Goal: Navigation & Orientation: Go to known website

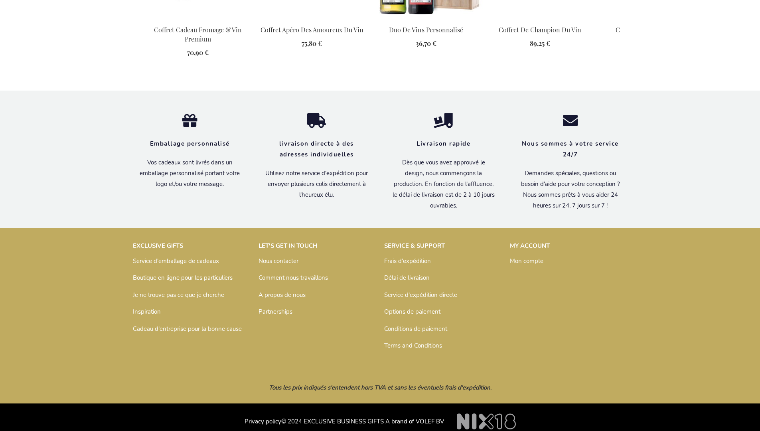
scroll to position [881, 0]
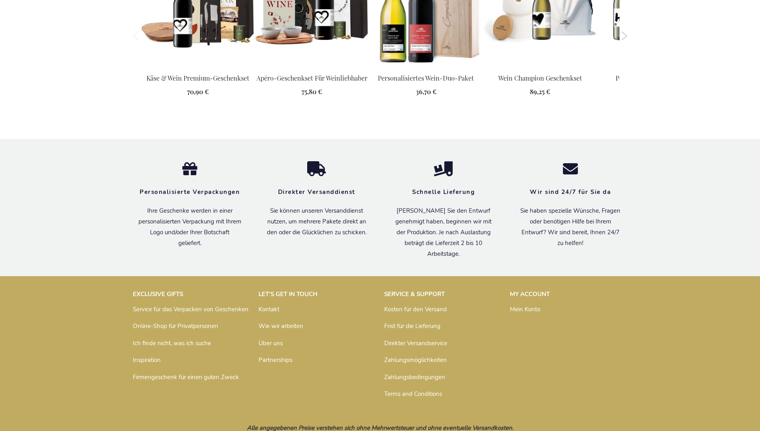
scroll to position [873, 0]
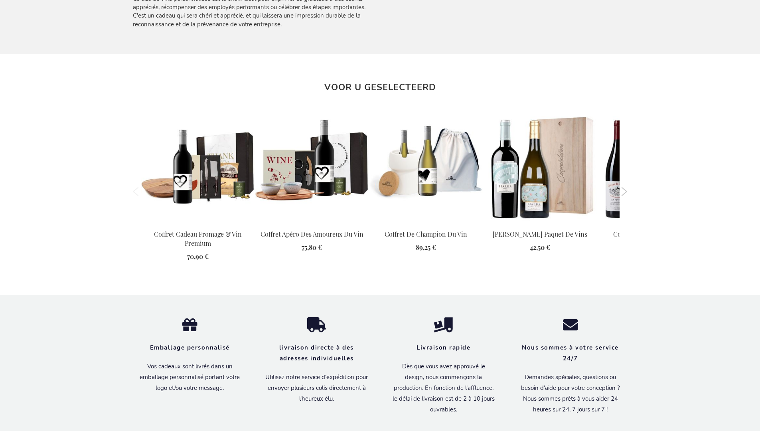
scroll to position [881, 0]
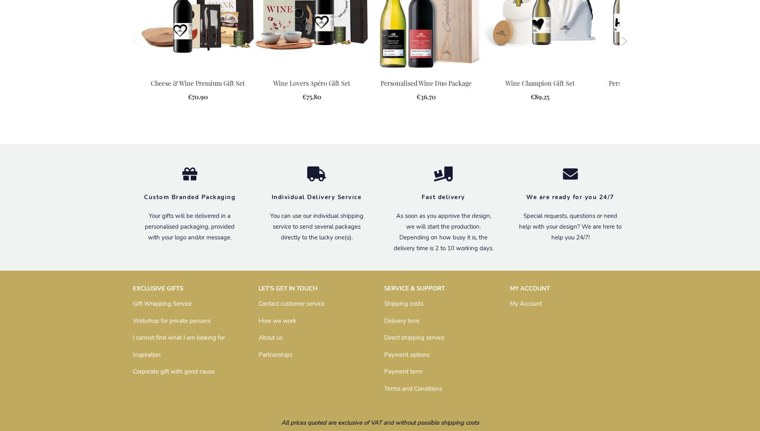
scroll to position [835, 0]
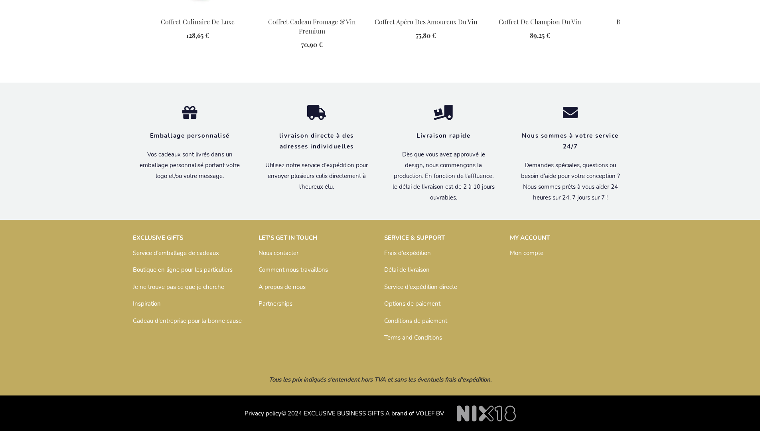
scroll to position [881, 0]
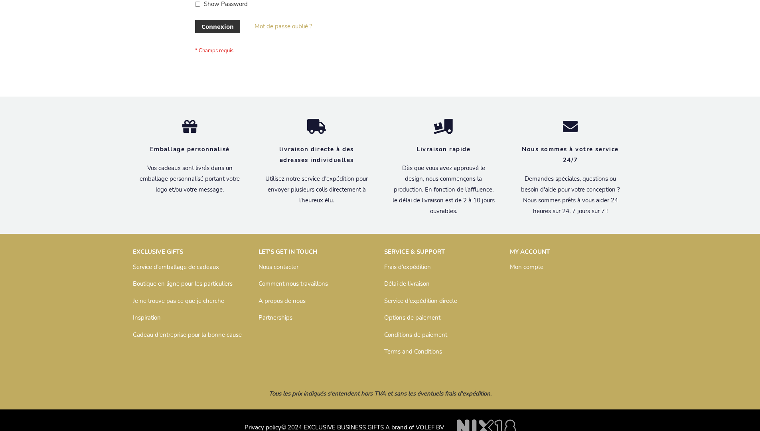
scroll to position [275, 0]
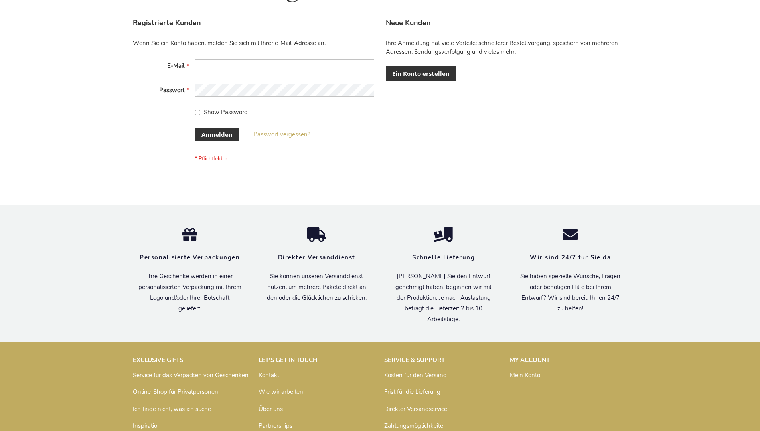
scroll to position [267, 0]
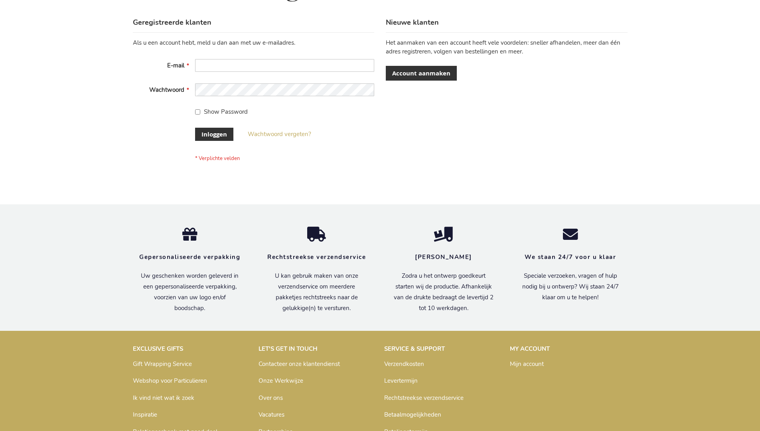
scroll to position [271, 0]
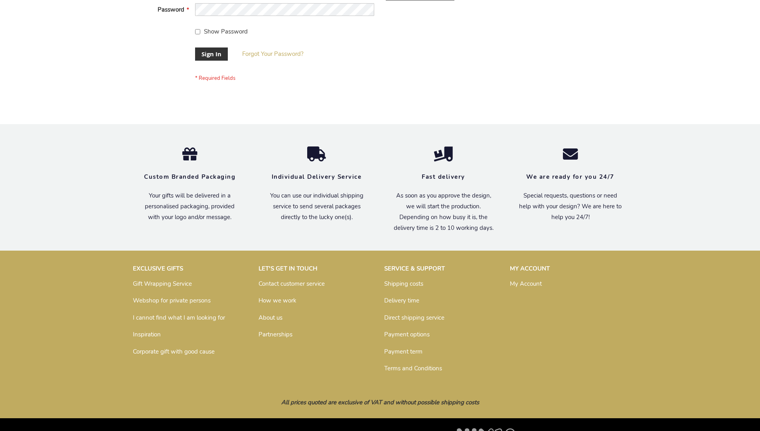
scroll to position [256, 0]
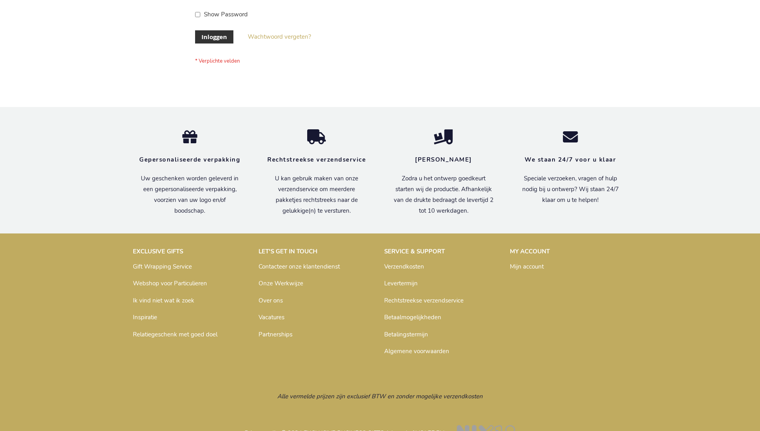
scroll to position [271, 0]
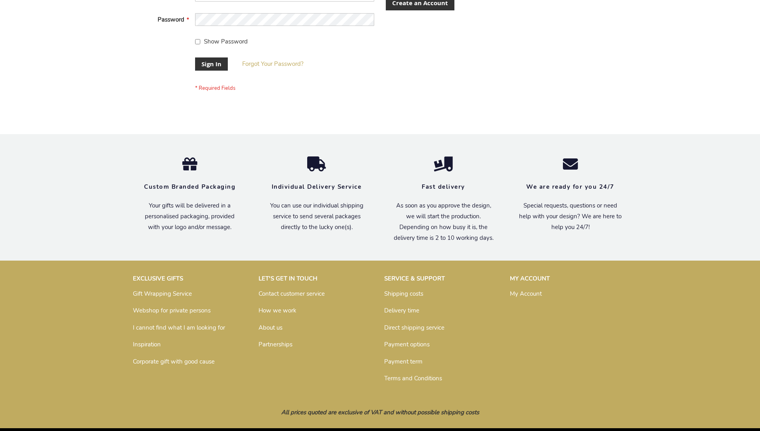
scroll to position [256, 0]
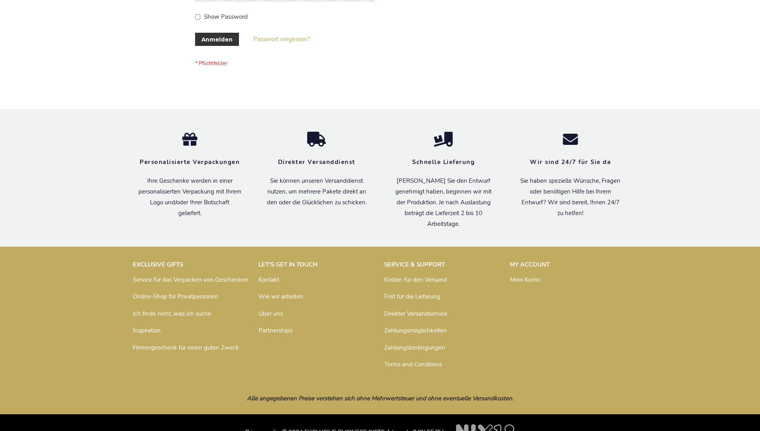
scroll to position [267, 0]
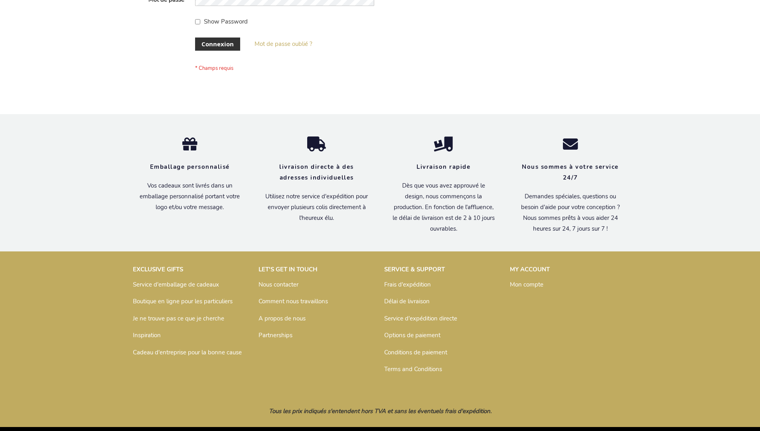
scroll to position [275, 0]
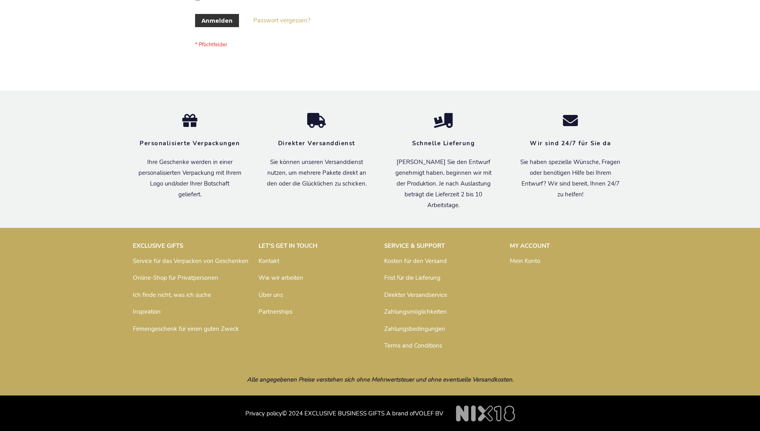
scroll to position [267, 0]
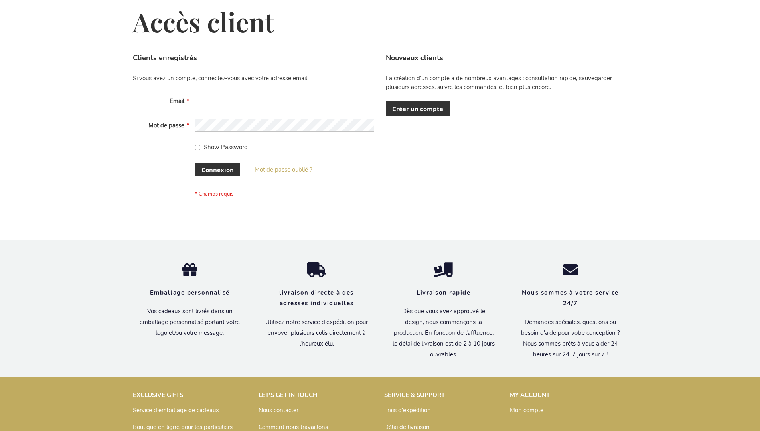
scroll to position [275, 0]
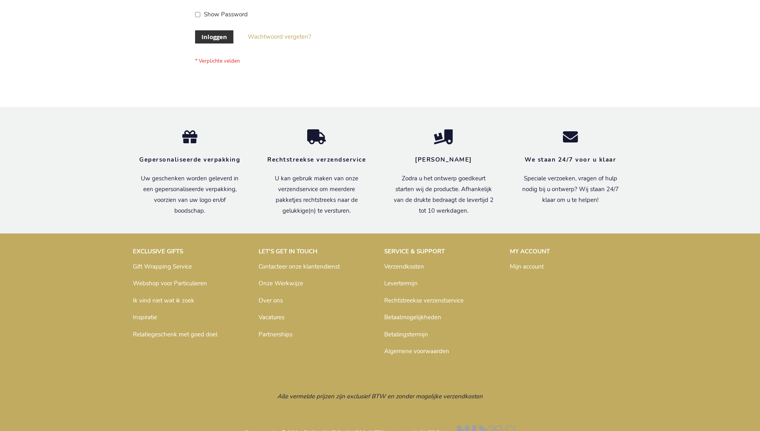
scroll to position [271, 0]
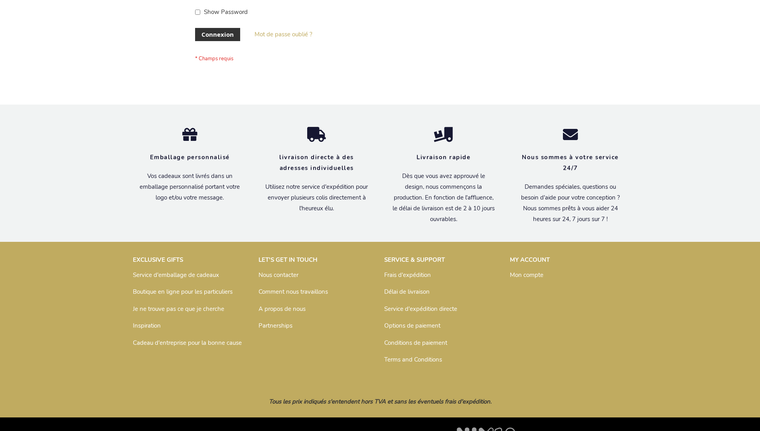
scroll to position [275, 0]
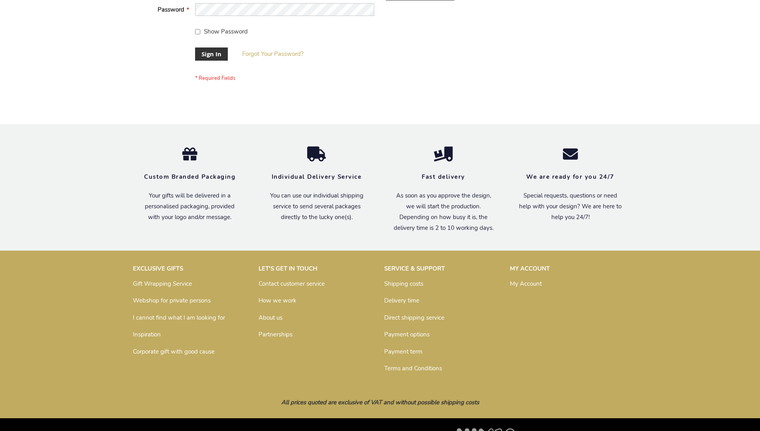
scroll to position [256, 0]
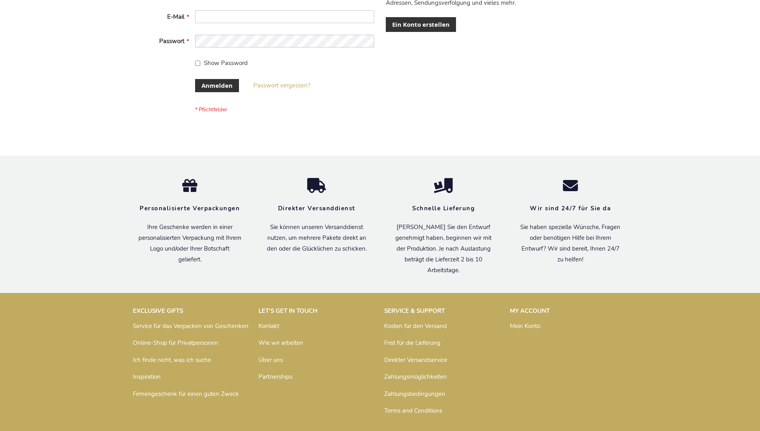
scroll to position [267, 0]
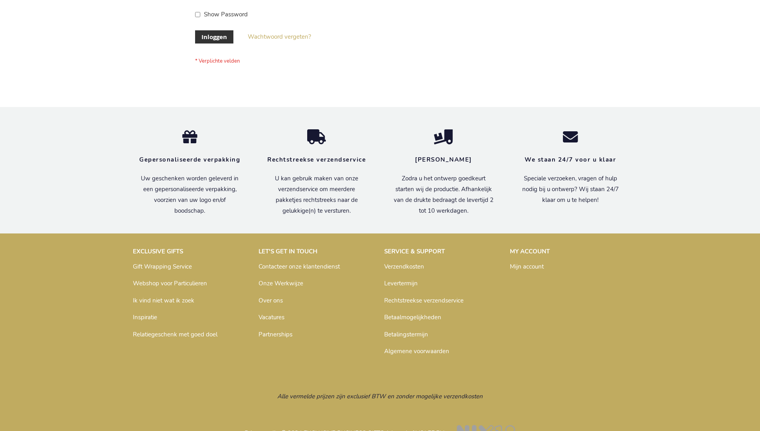
scroll to position [271, 0]
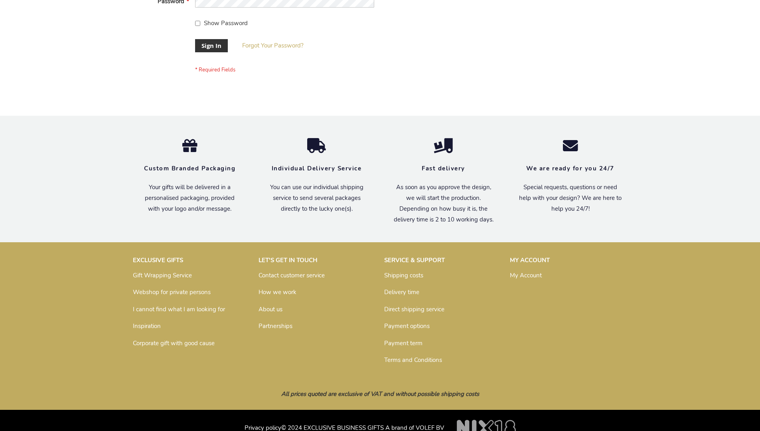
scroll to position [256, 0]
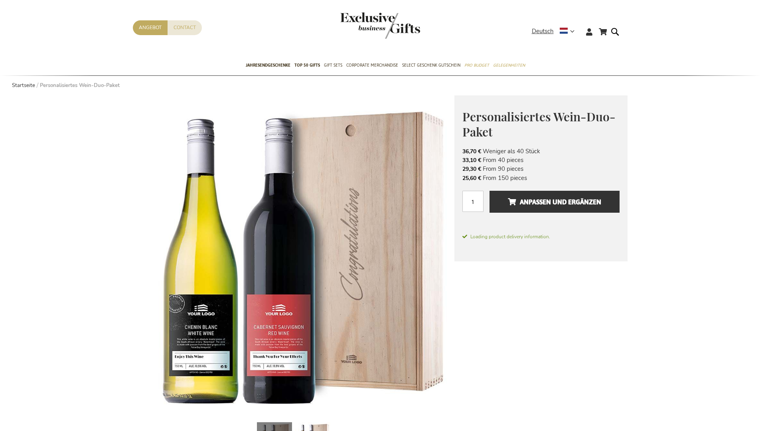
scroll to position [889, 0]
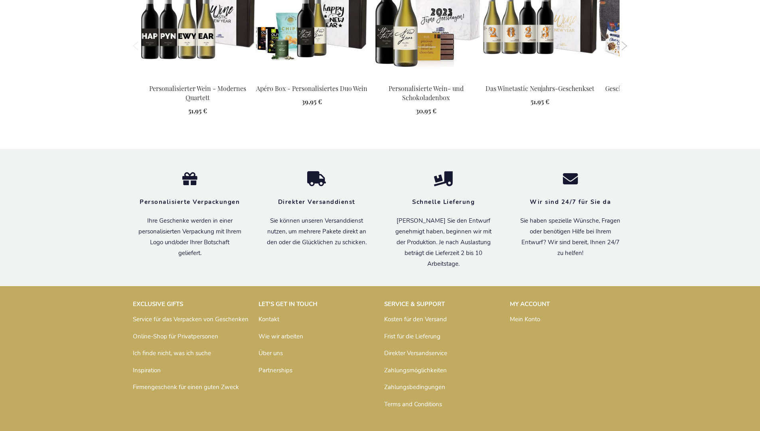
scroll to position [1049, 0]
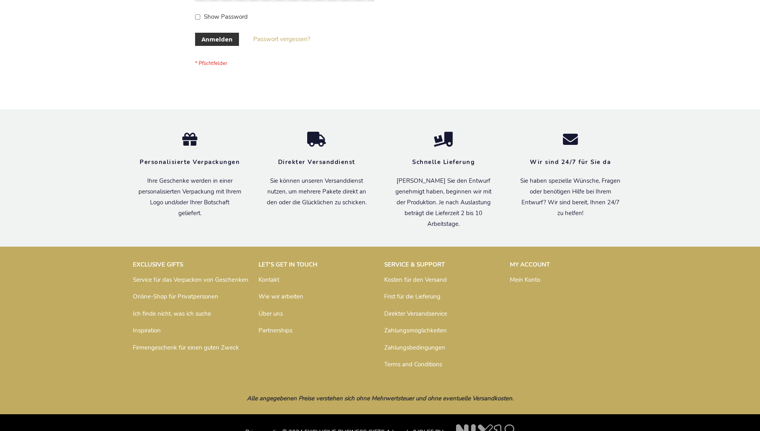
scroll to position [267, 0]
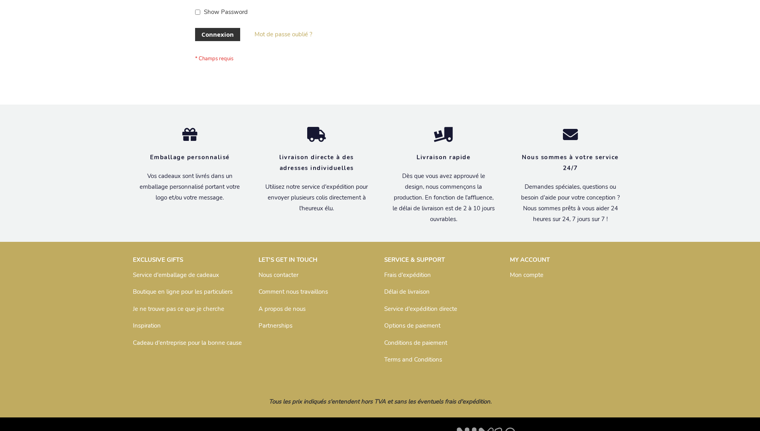
scroll to position [275, 0]
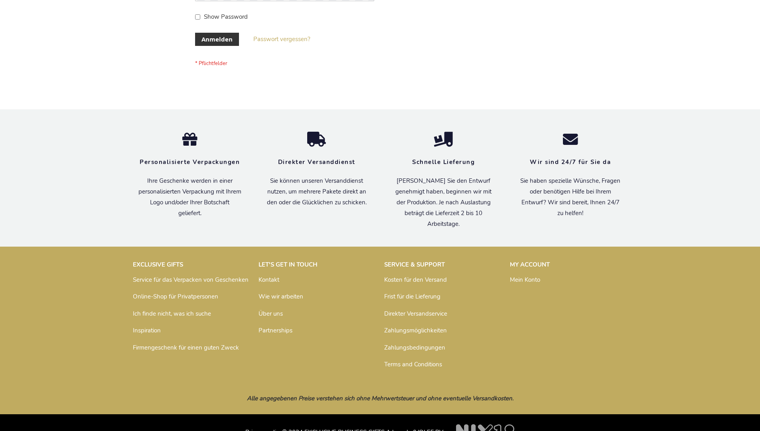
scroll to position [267, 0]
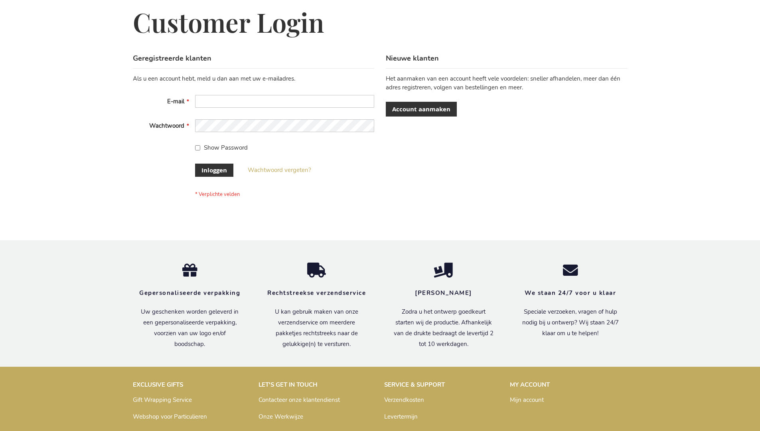
scroll to position [271, 0]
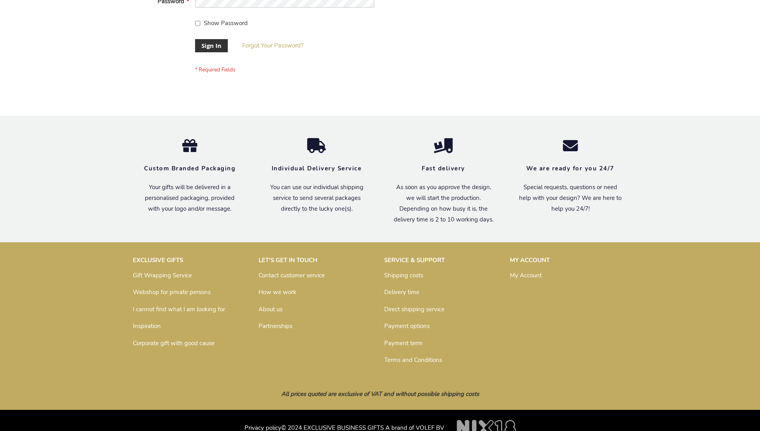
scroll to position [256, 0]
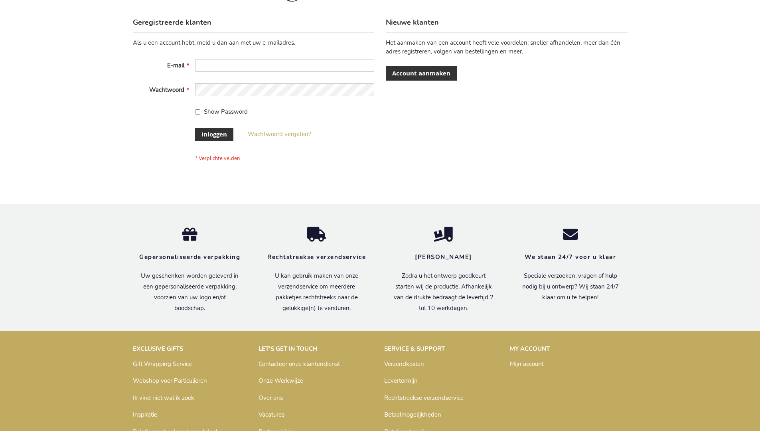
scroll to position [271, 0]
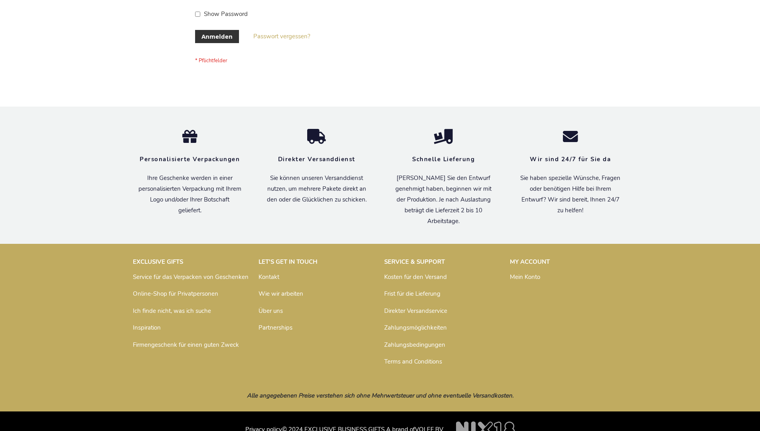
scroll to position [261, 0]
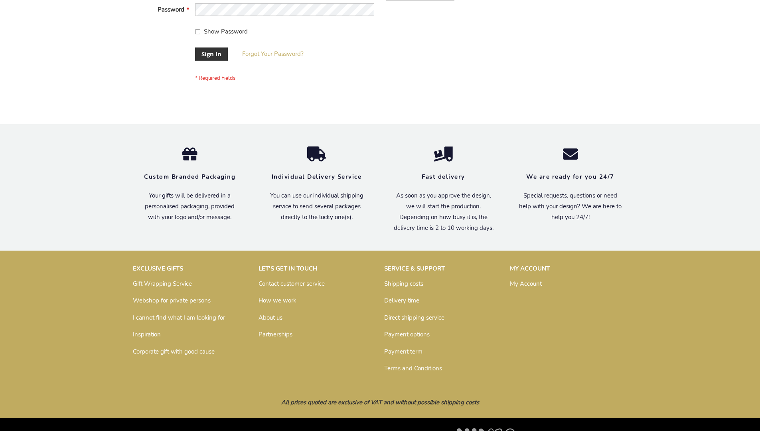
scroll to position [256, 0]
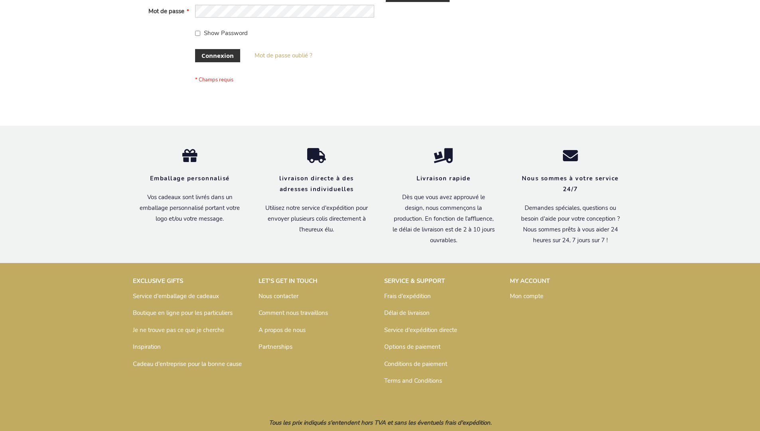
scroll to position [275, 0]
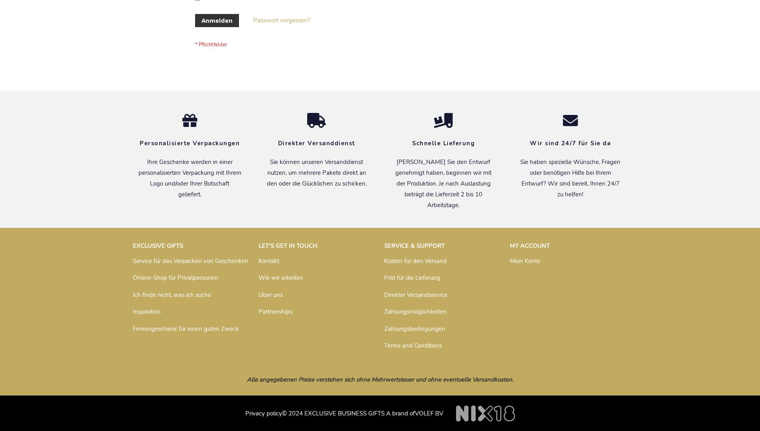
scroll to position [267, 0]
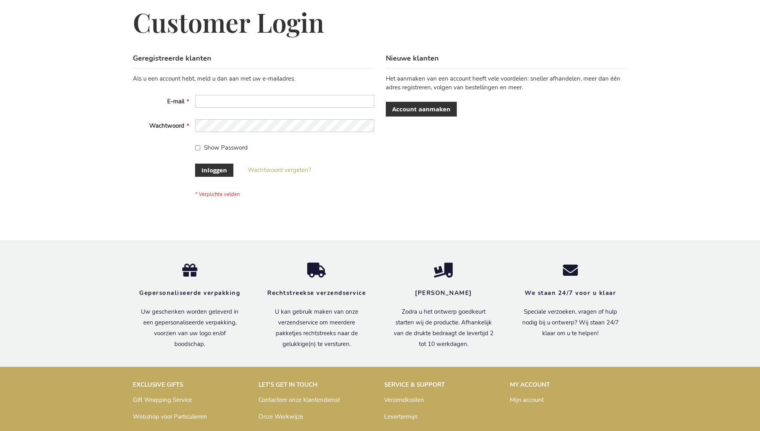
scroll to position [271, 0]
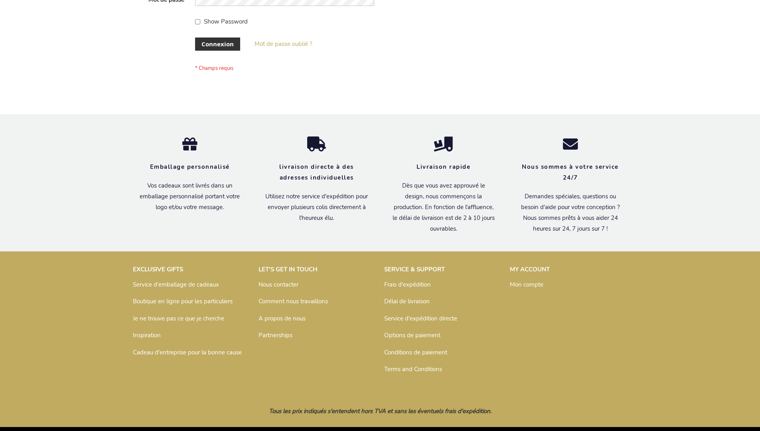
scroll to position [275, 0]
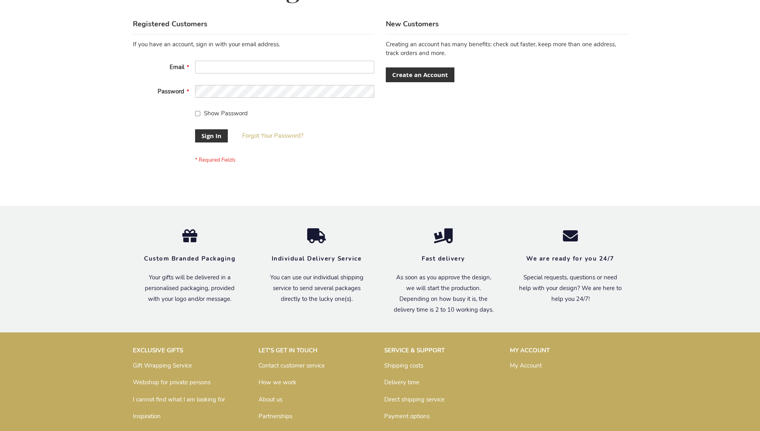
scroll to position [256, 0]
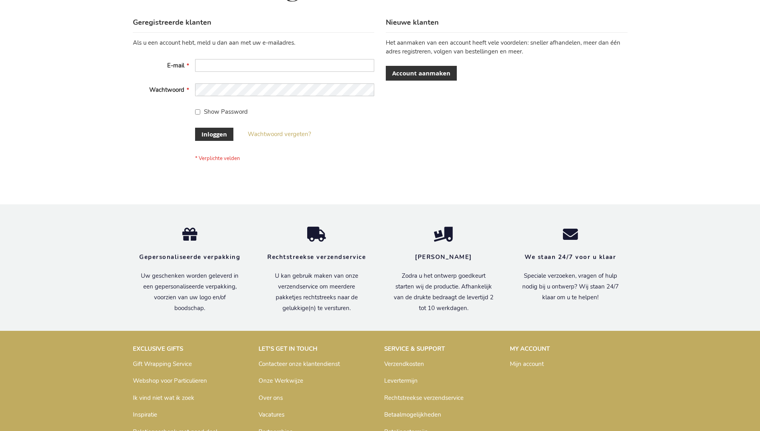
scroll to position [271, 0]
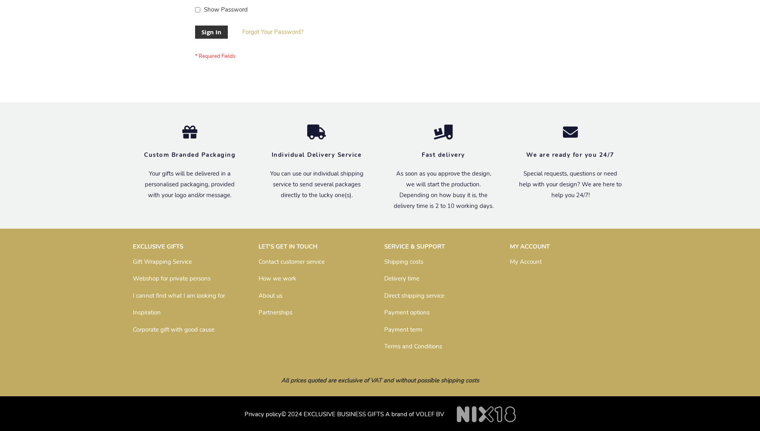
scroll to position [256, 0]
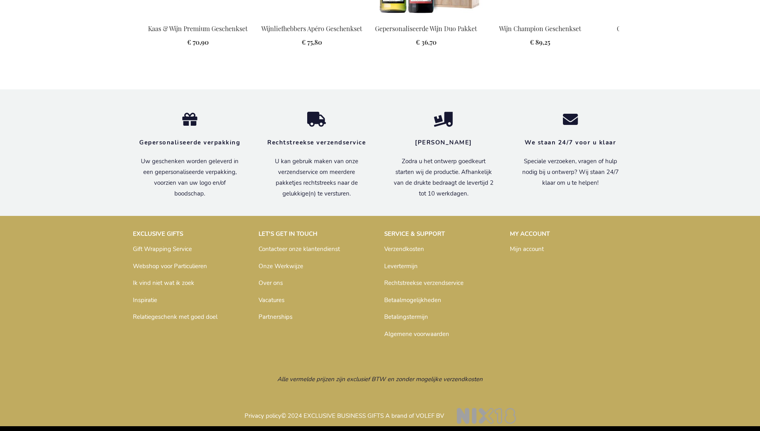
scroll to position [859, 0]
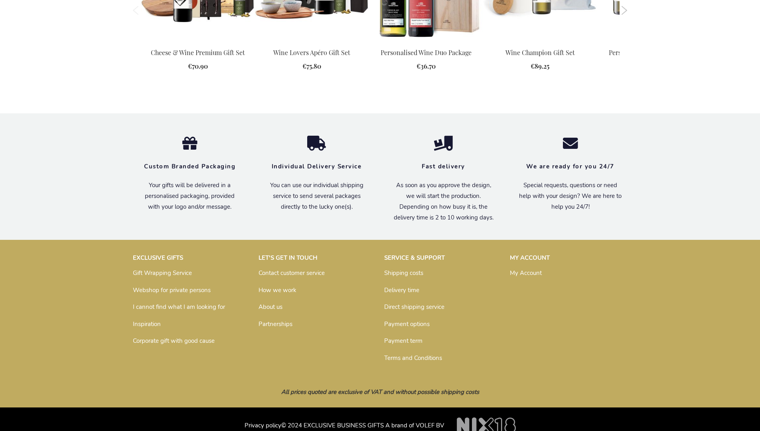
scroll to position [835, 0]
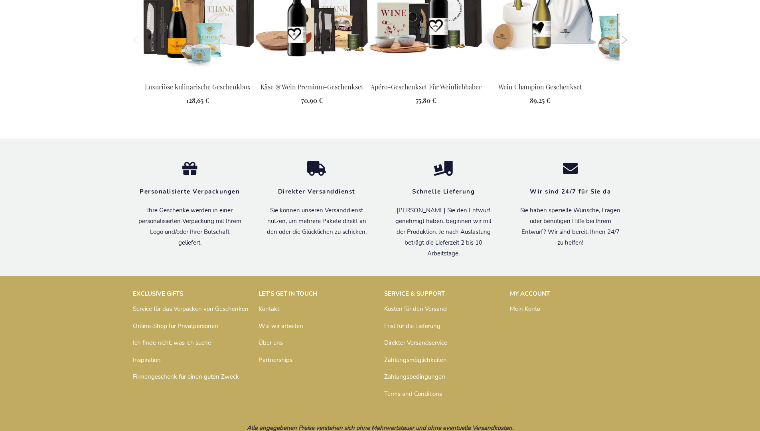
scroll to position [864, 0]
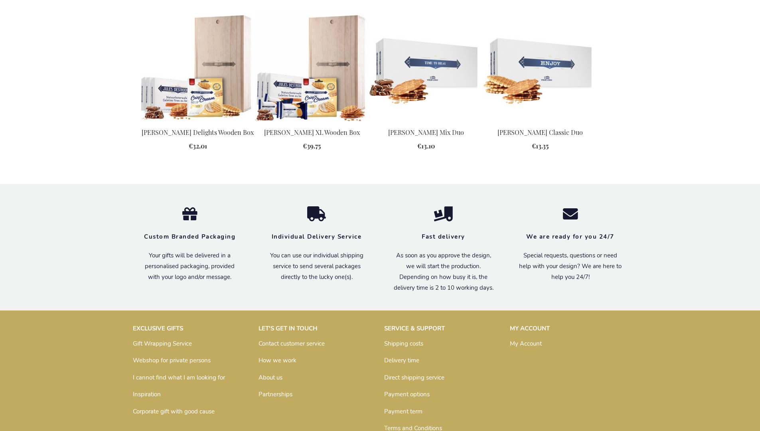
scroll to position [1003, 0]
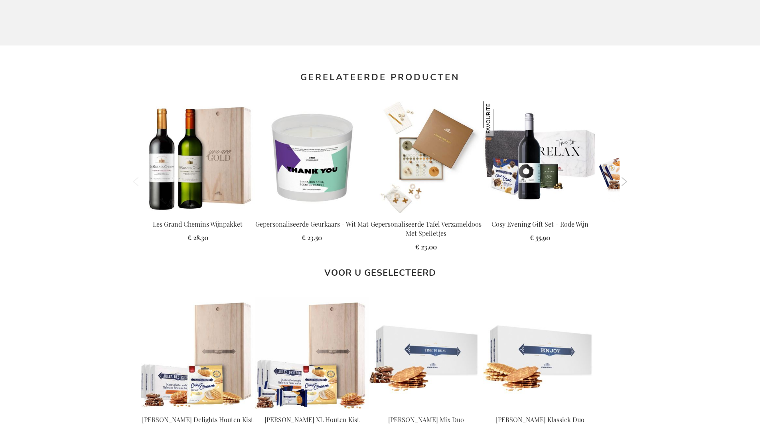
scroll to position [1017, 0]
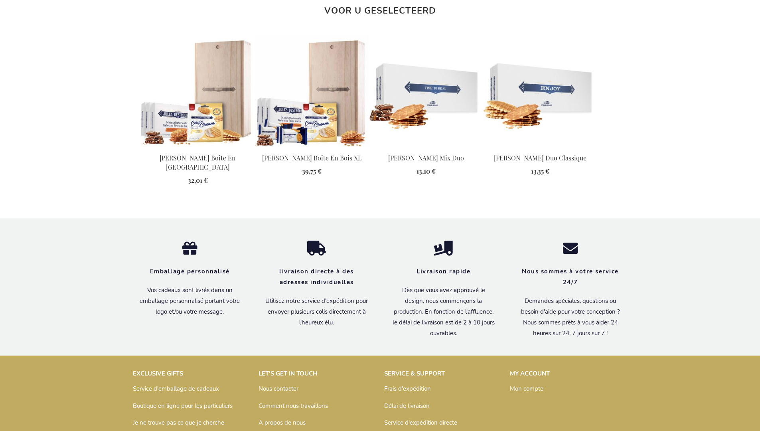
scroll to position [1030, 0]
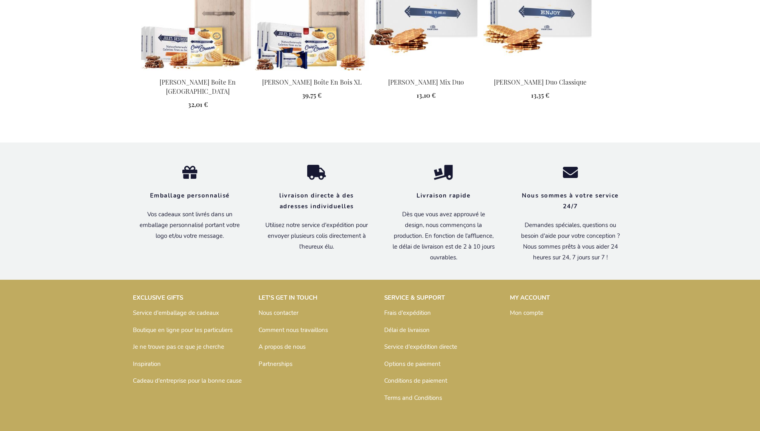
scroll to position [1030, 0]
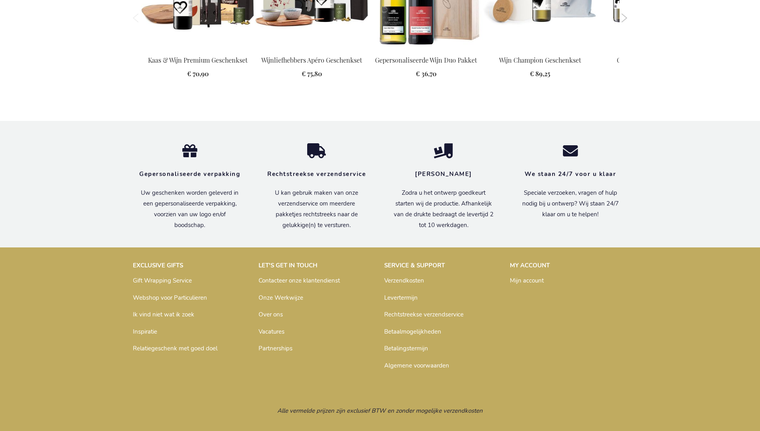
scroll to position [859, 0]
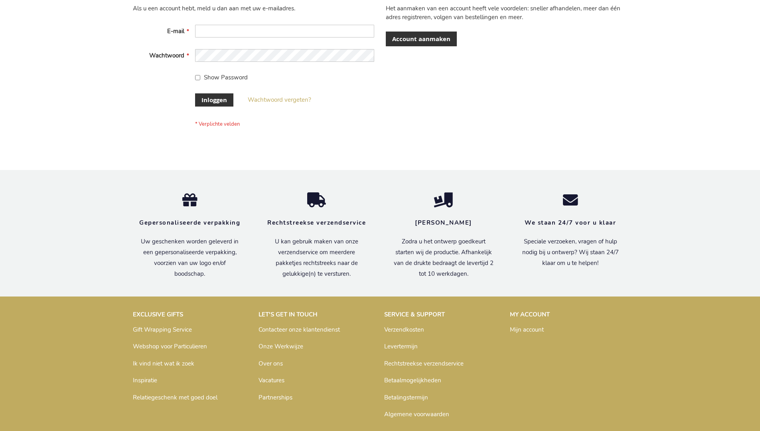
scroll to position [271, 0]
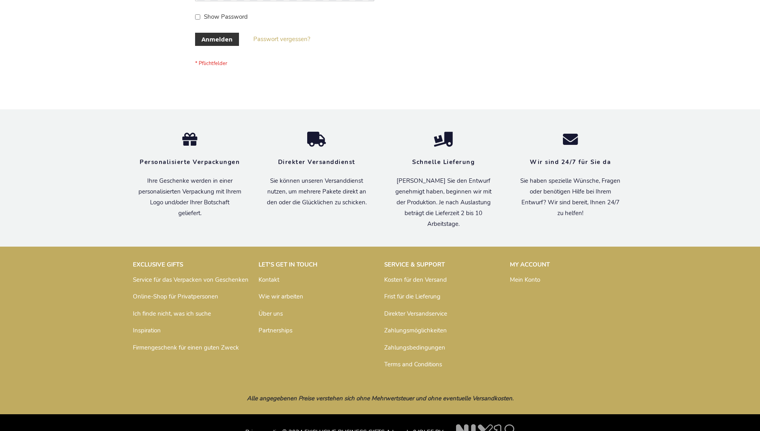
scroll to position [267, 0]
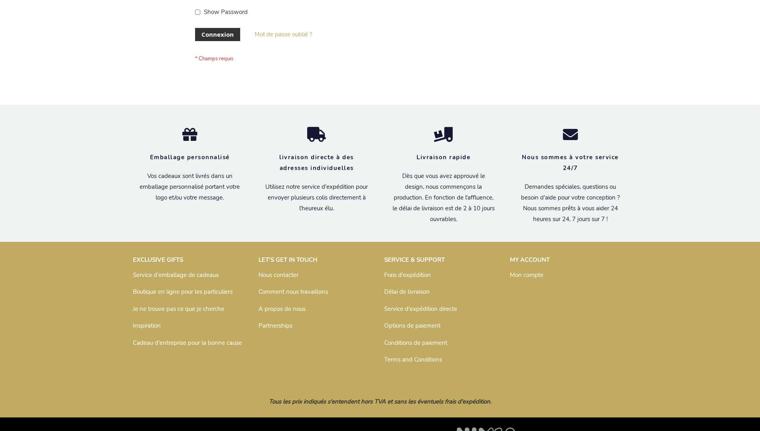
scroll to position [275, 0]
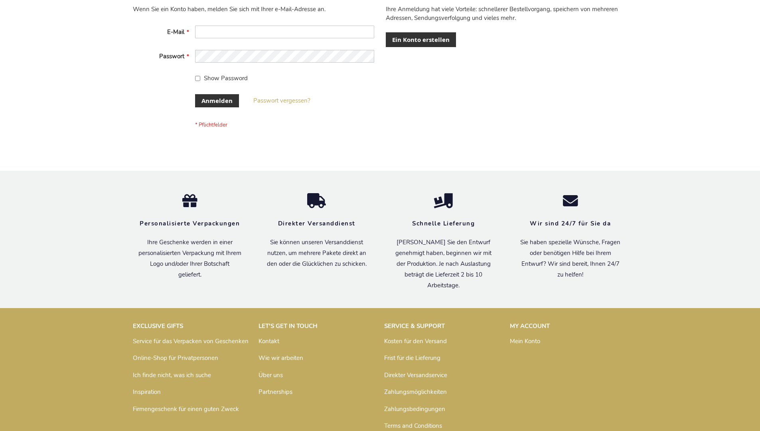
scroll to position [267, 0]
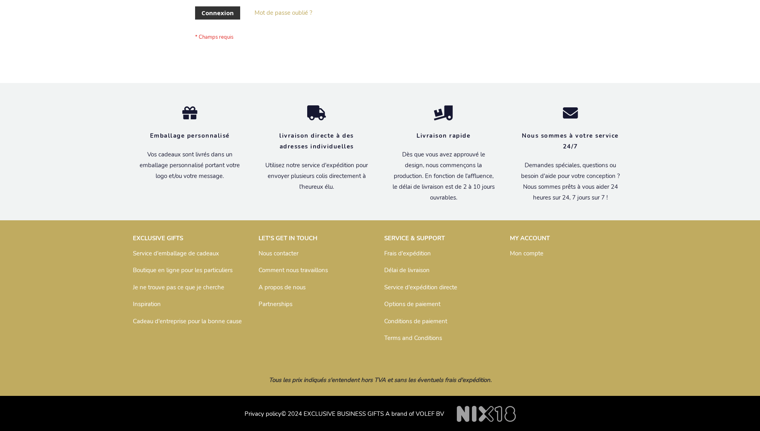
scroll to position [275, 0]
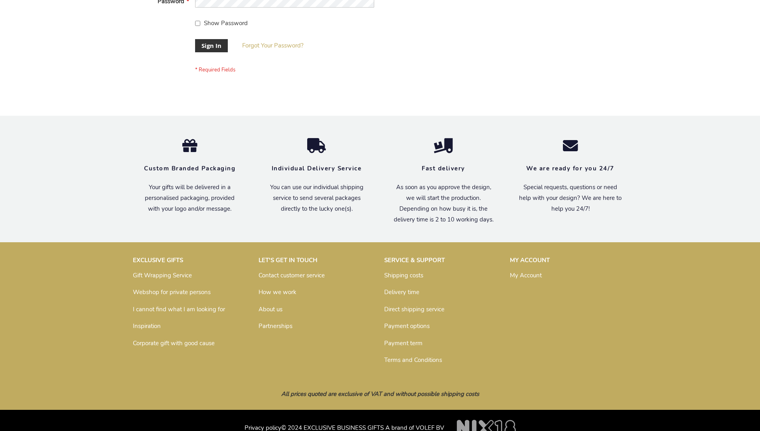
scroll to position [256, 0]
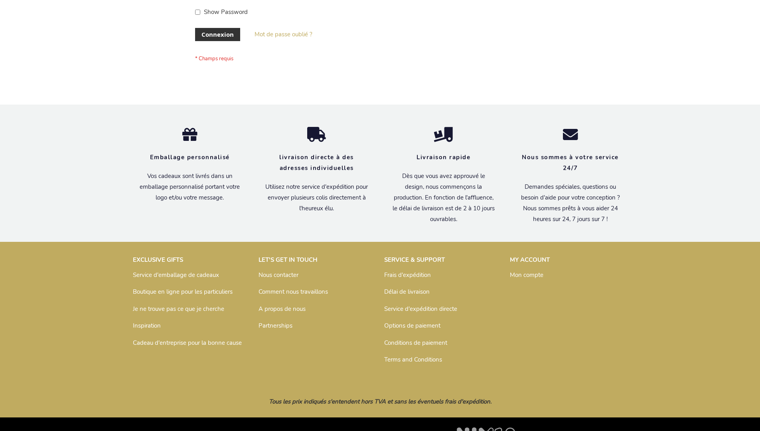
scroll to position [275, 0]
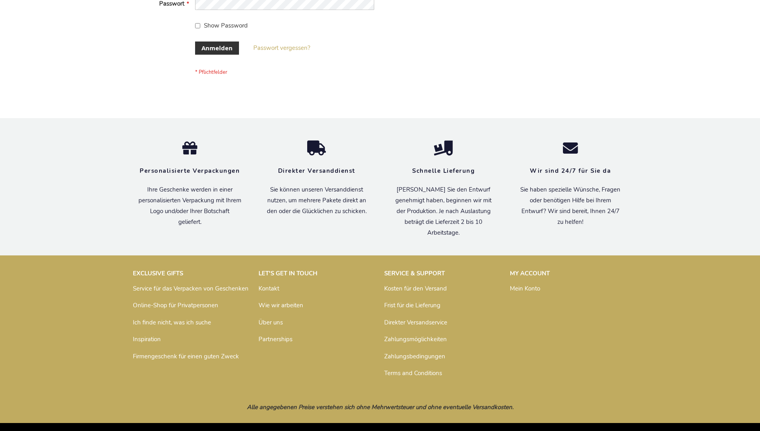
scroll to position [267, 0]
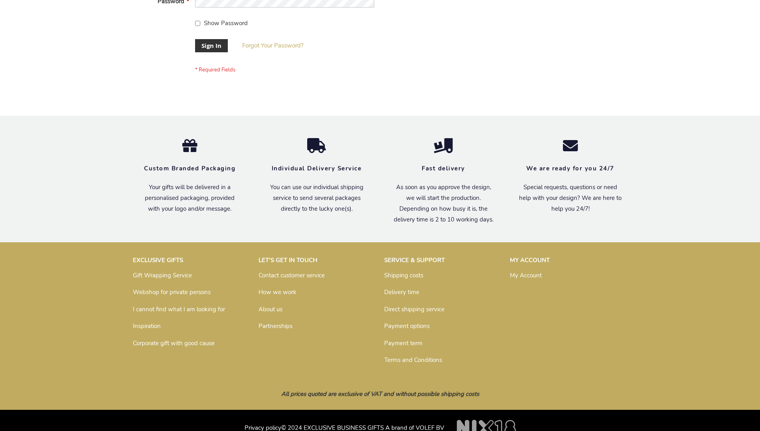
scroll to position [256, 0]
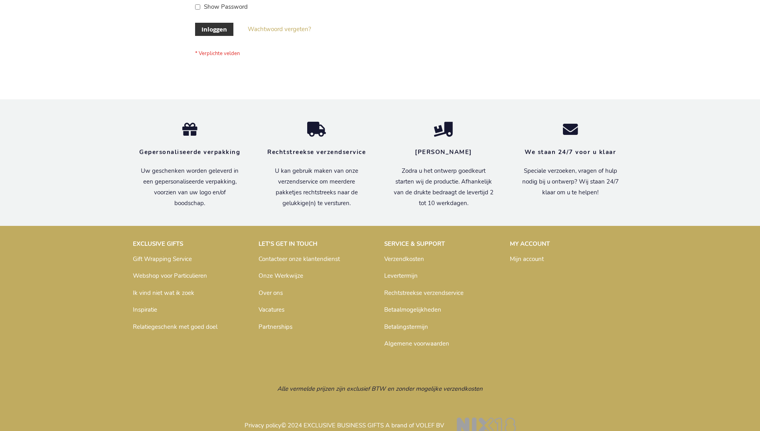
scroll to position [271, 0]
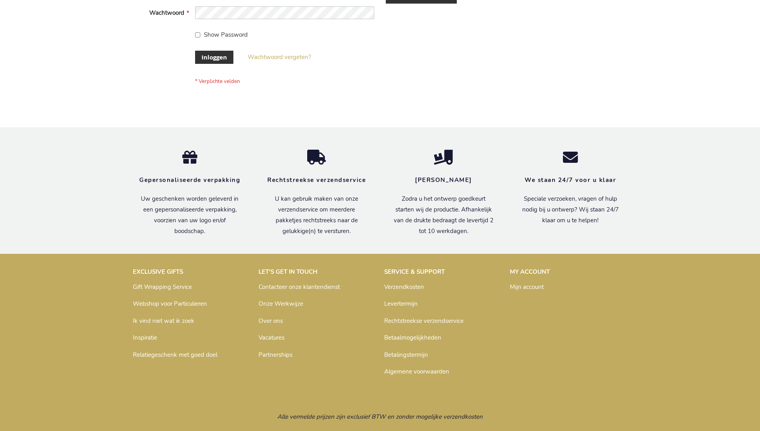
scroll to position [271, 0]
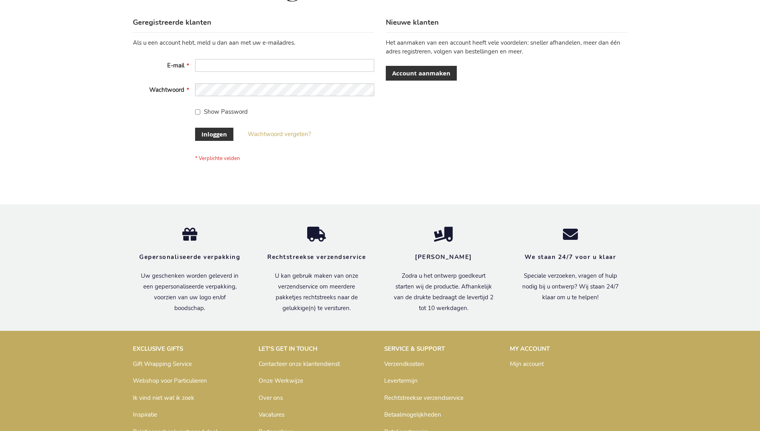
scroll to position [271, 0]
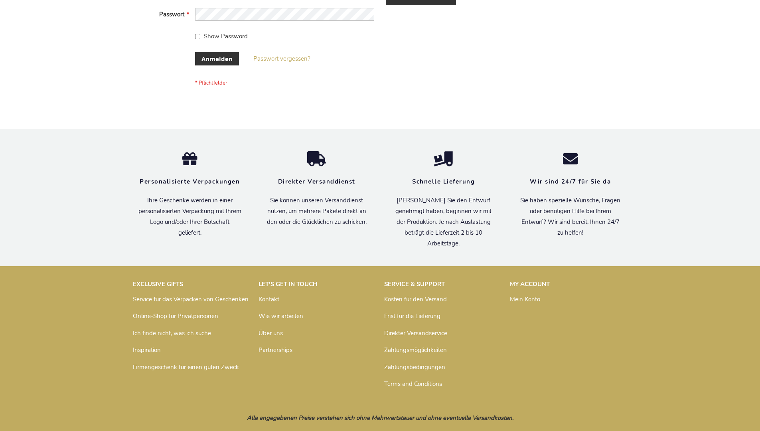
scroll to position [267, 0]
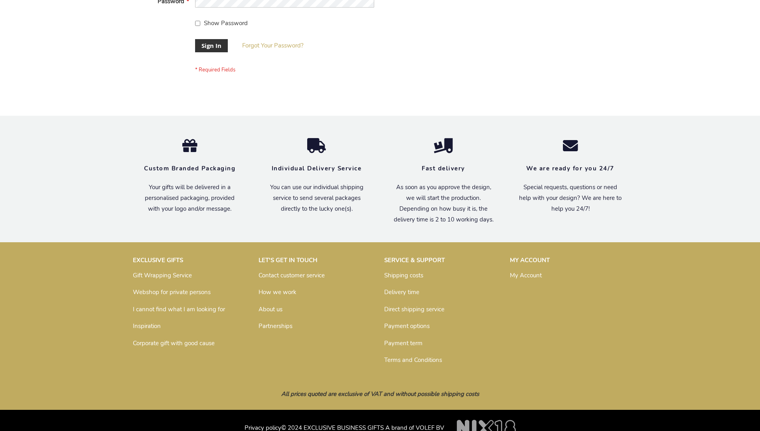
scroll to position [256, 0]
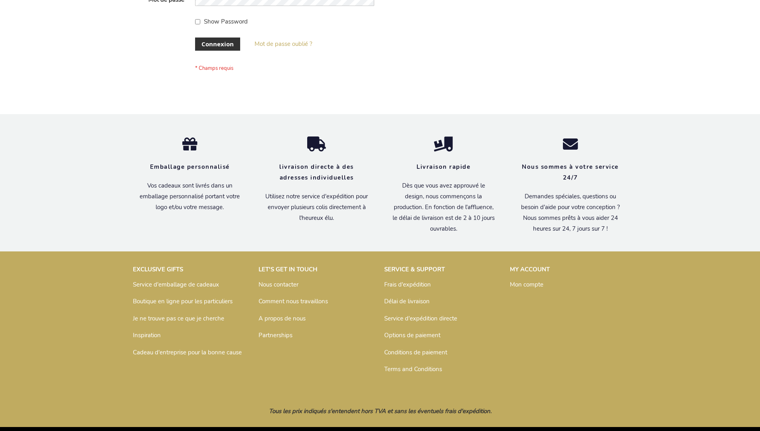
scroll to position [275, 0]
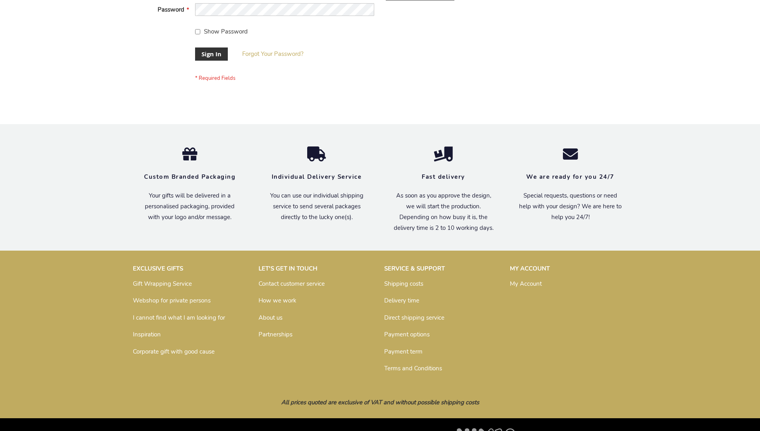
scroll to position [256, 0]
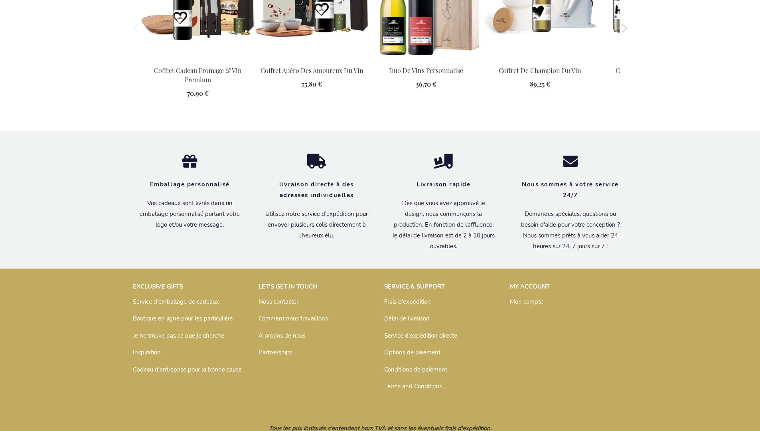
scroll to position [881, 0]
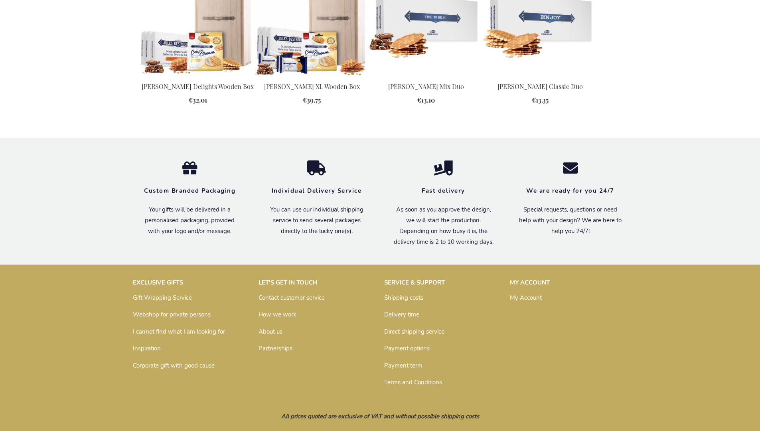
scroll to position [1003, 0]
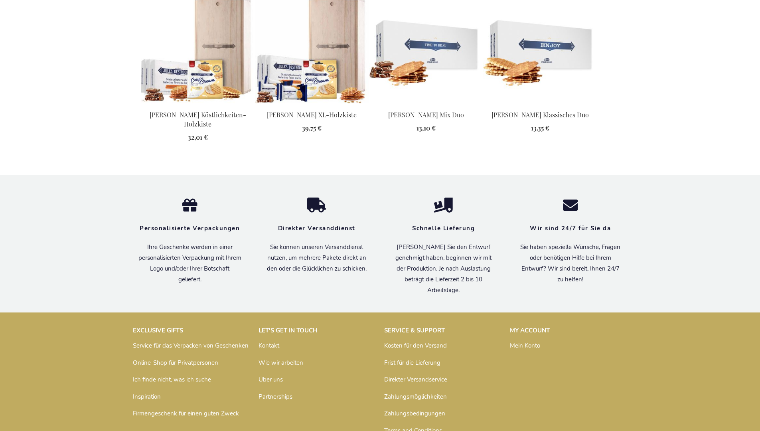
scroll to position [1032, 0]
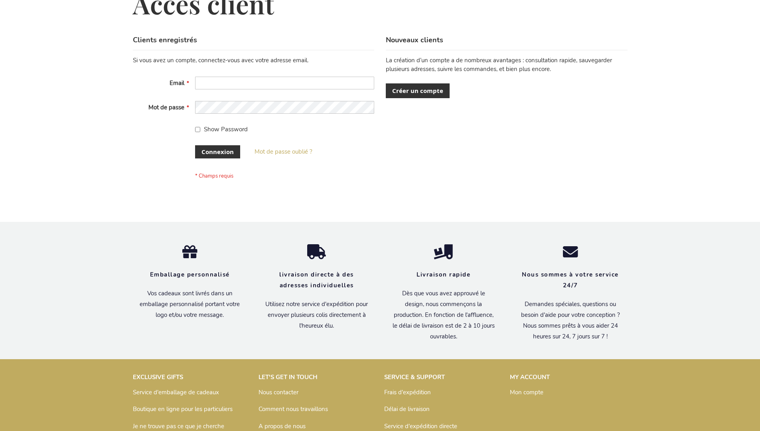
scroll to position [275, 0]
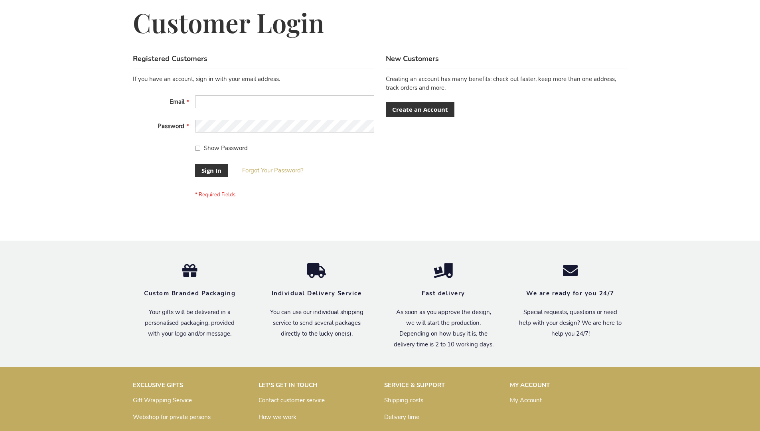
scroll to position [256, 0]
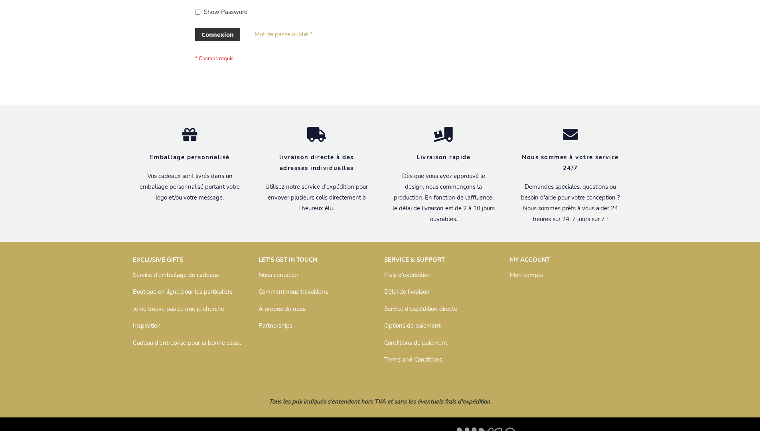
scroll to position [275, 0]
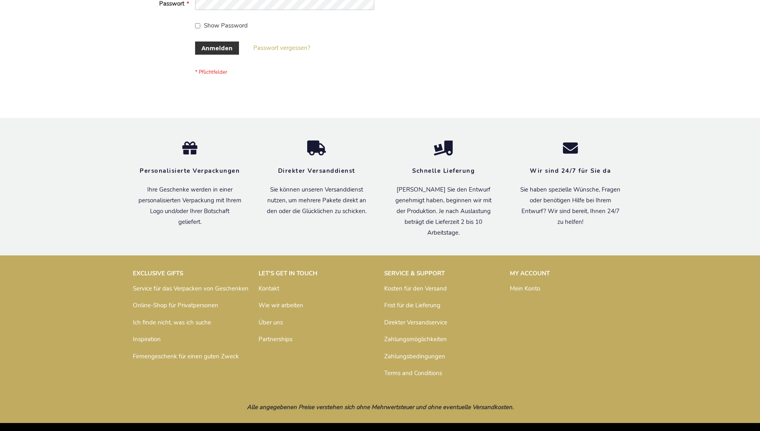
scroll to position [267, 0]
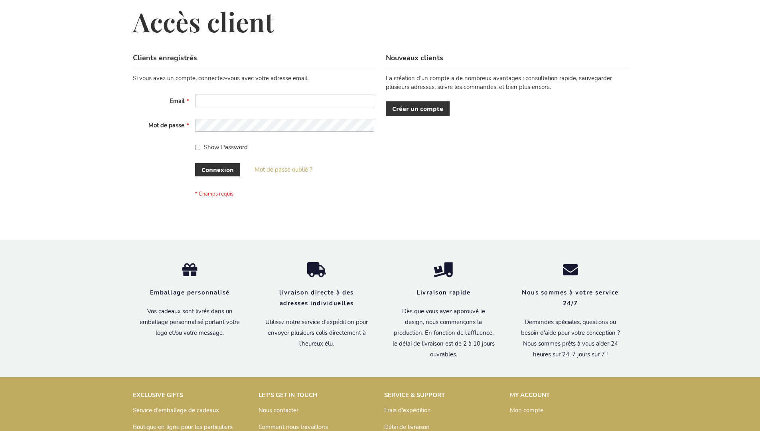
scroll to position [275, 0]
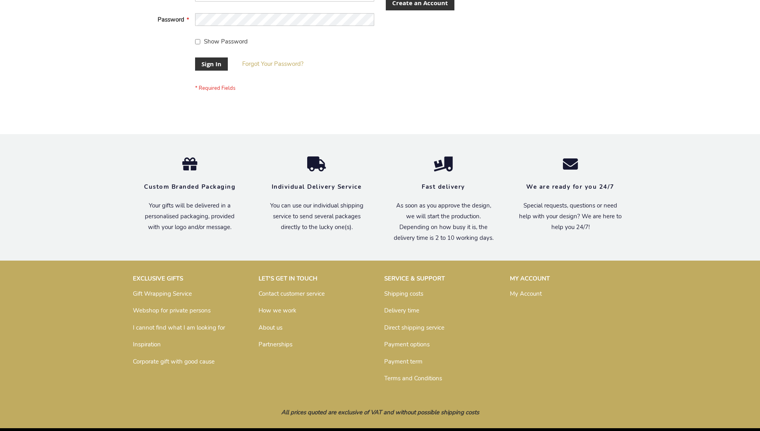
scroll to position [256, 0]
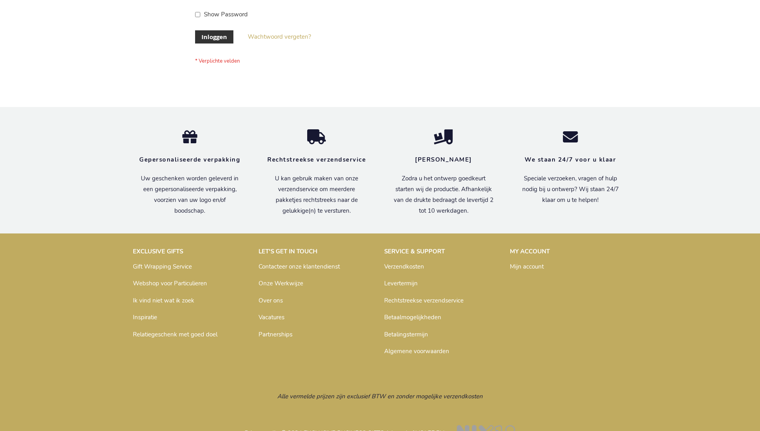
scroll to position [271, 0]
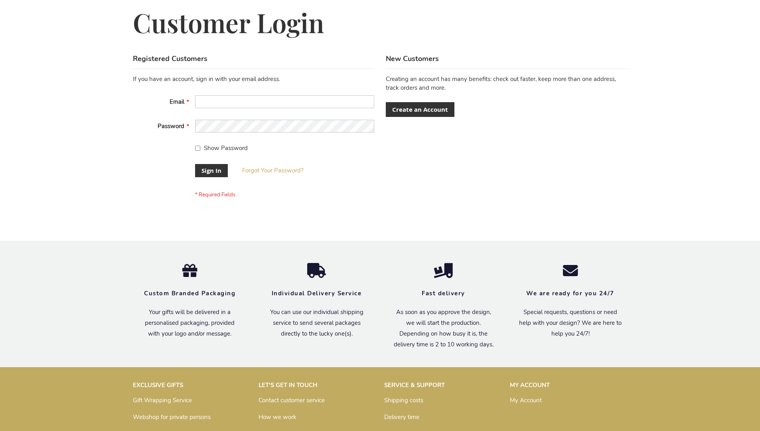
scroll to position [256, 0]
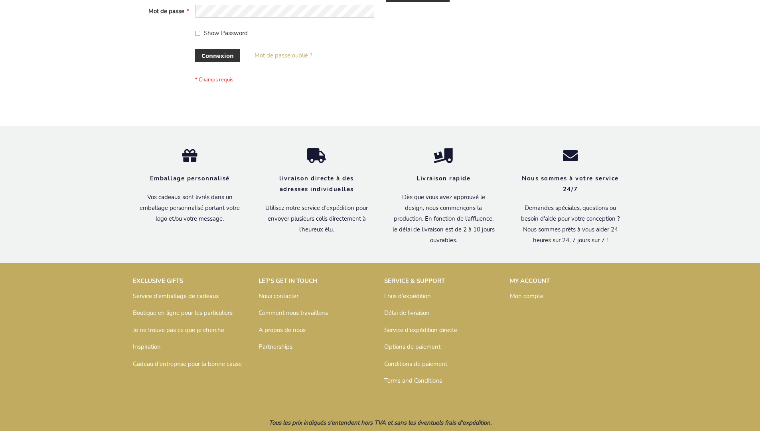
scroll to position [275, 0]
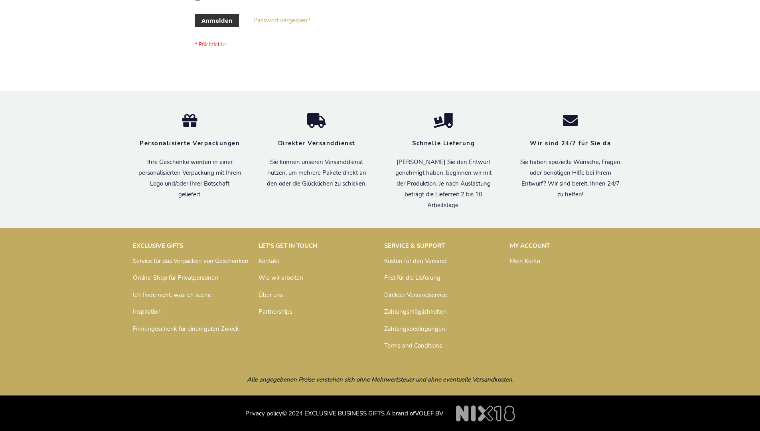
scroll to position [267, 0]
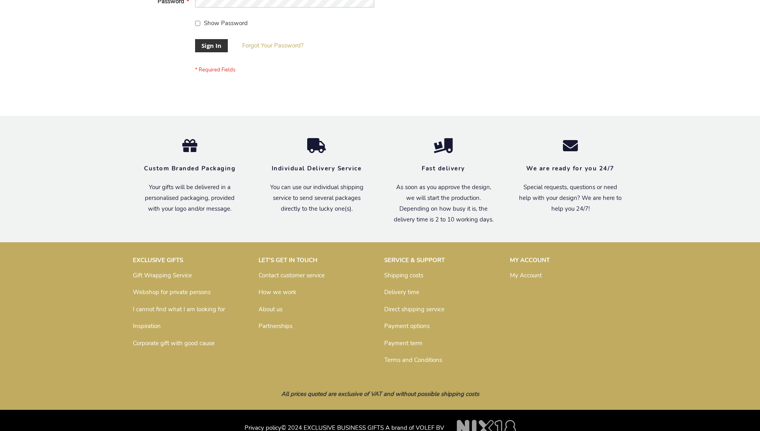
scroll to position [256, 0]
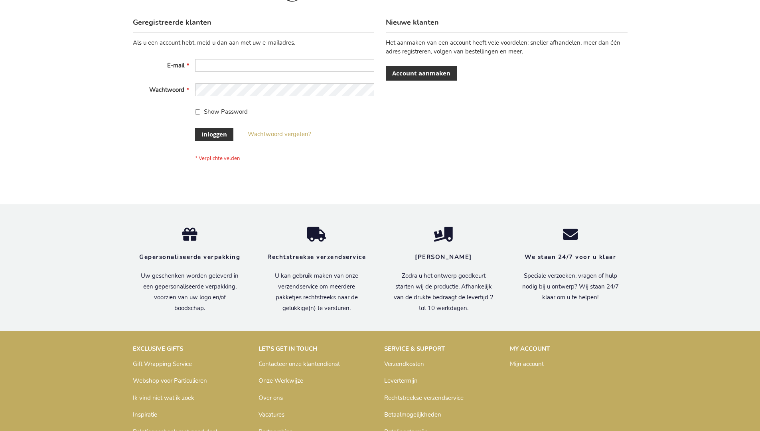
scroll to position [271, 0]
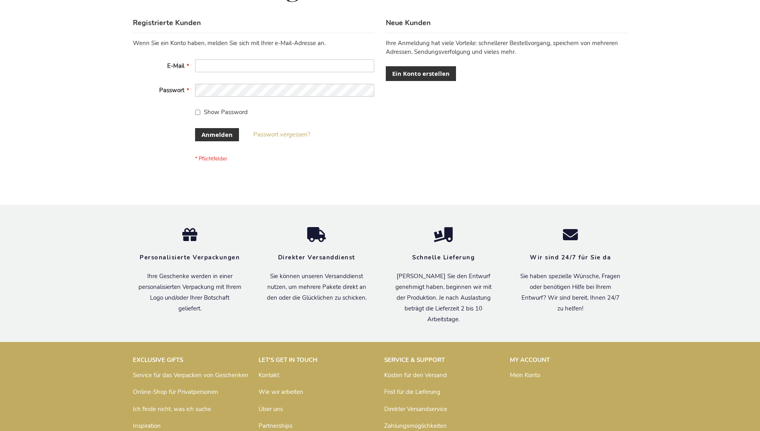
scroll to position [267, 0]
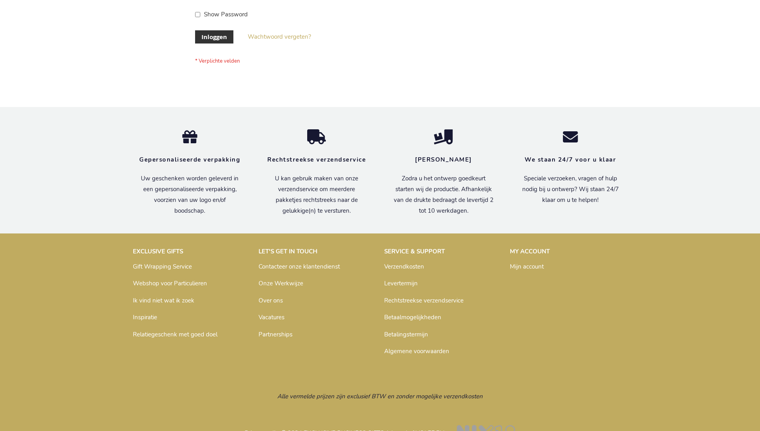
scroll to position [271, 0]
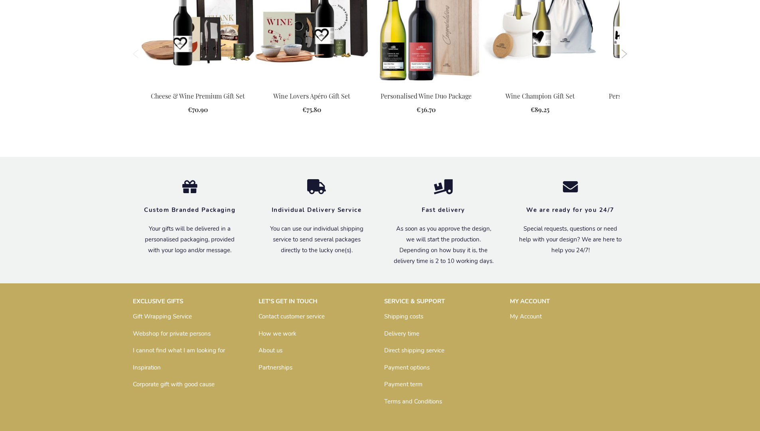
scroll to position [835, 0]
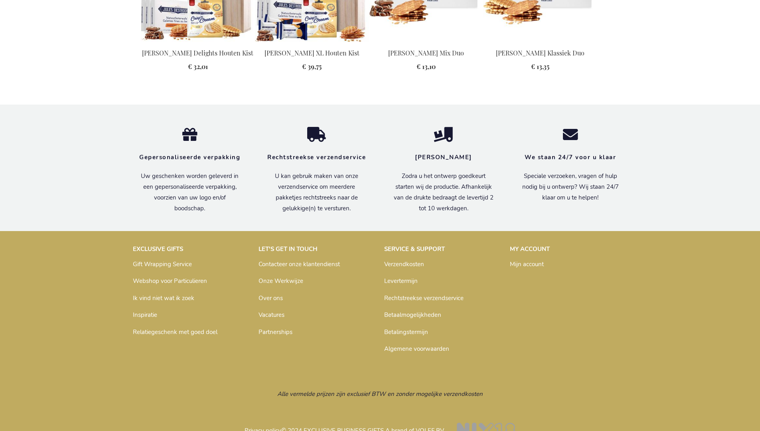
scroll to position [1017, 0]
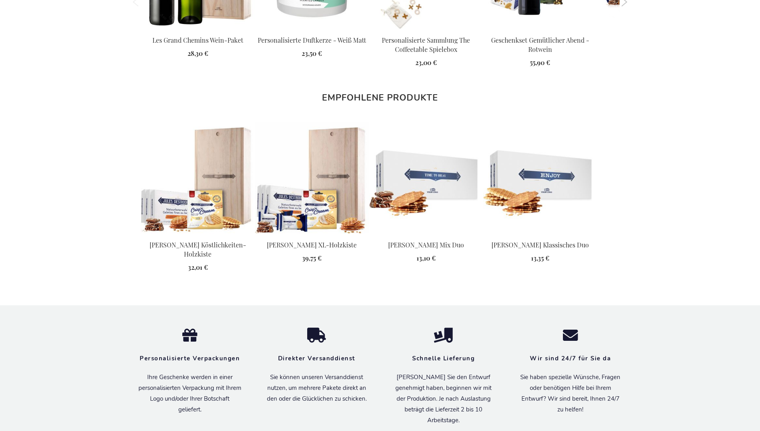
scroll to position [1032, 0]
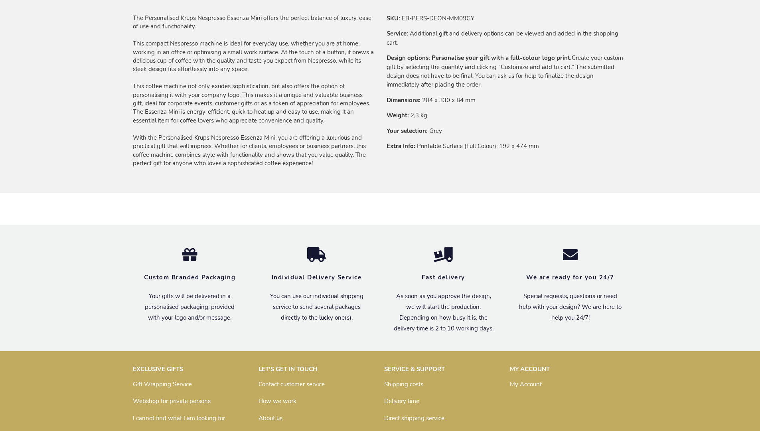
scroll to position [645, 0]
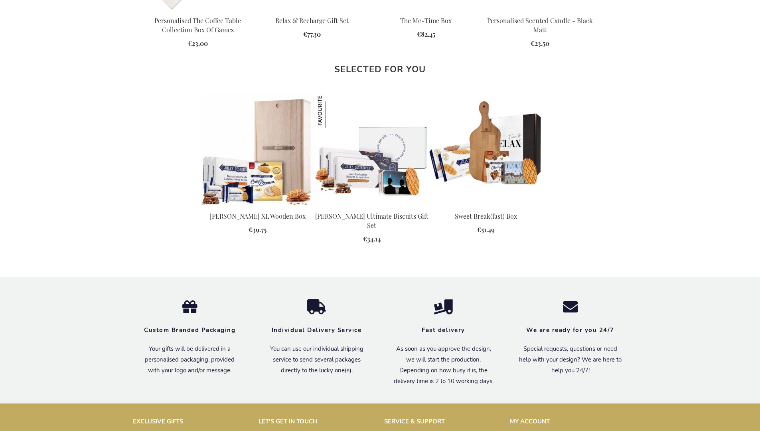
scroll to position [1038, 0]
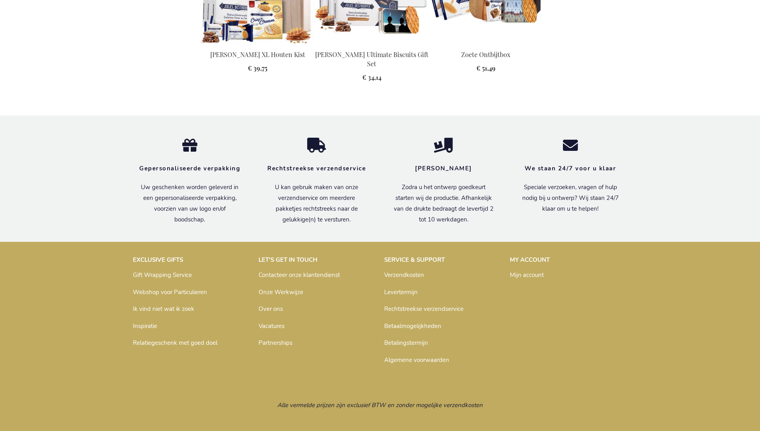
scroll to position [1052, 0]
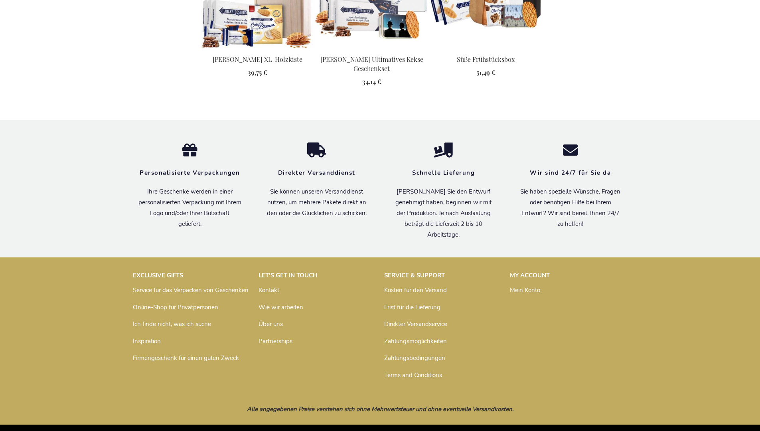
scroll to position [1057, 0]
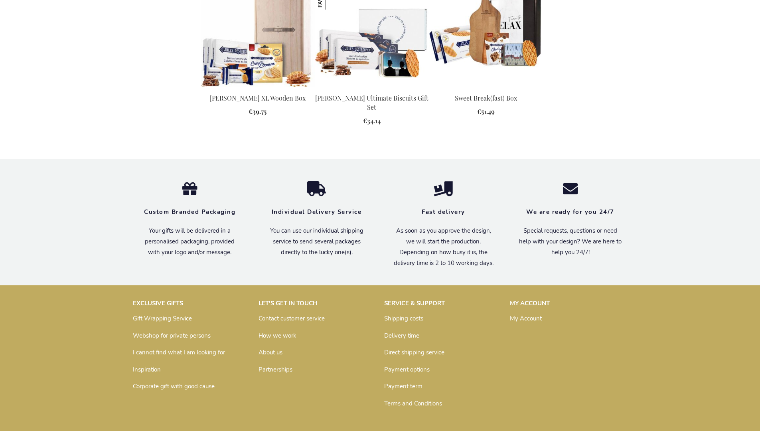
scroll to position [1038, 0]
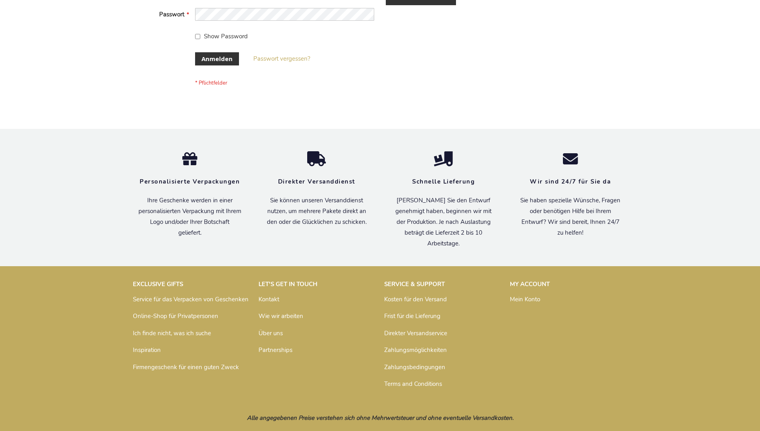
scroll to position [267, 0]
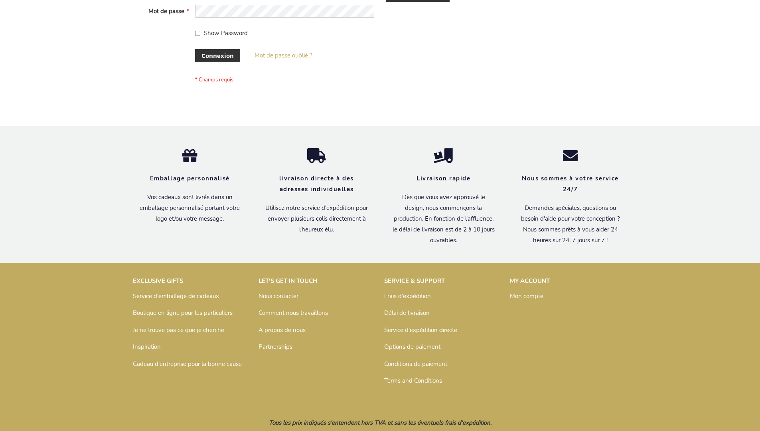
scroll to position [275, 0]
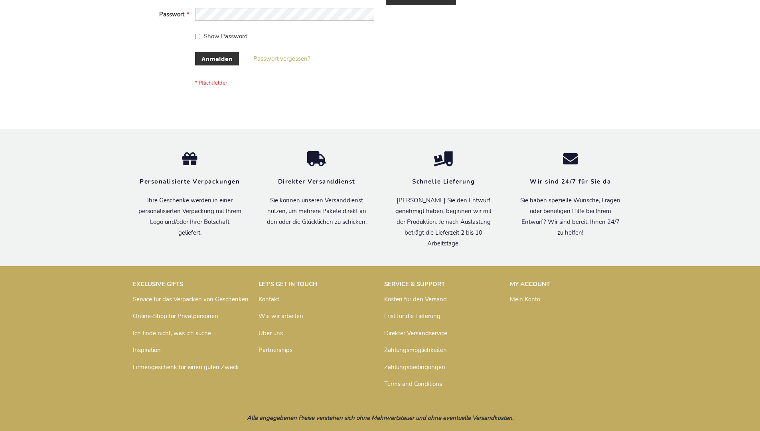
scroll to position [267, 0]
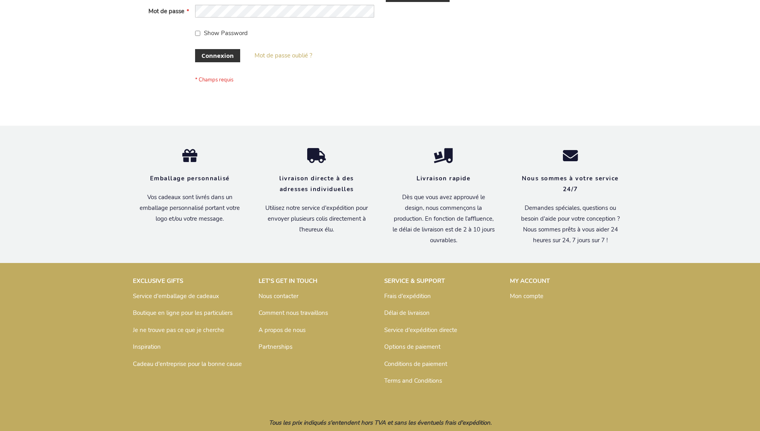
scroll to position [275, 0]
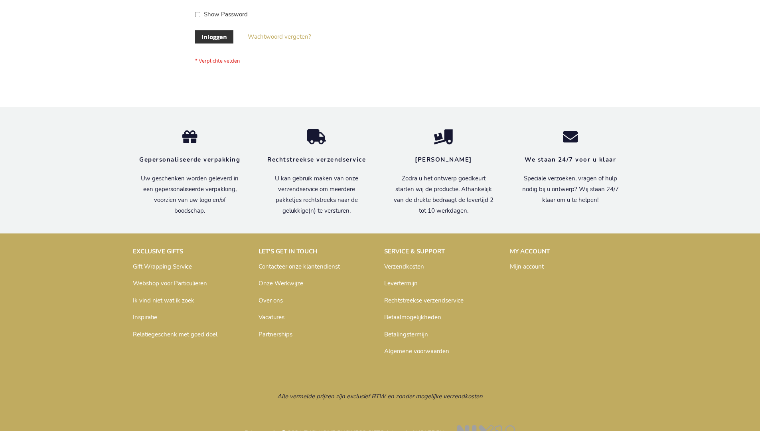
scroll to position [271, 0]
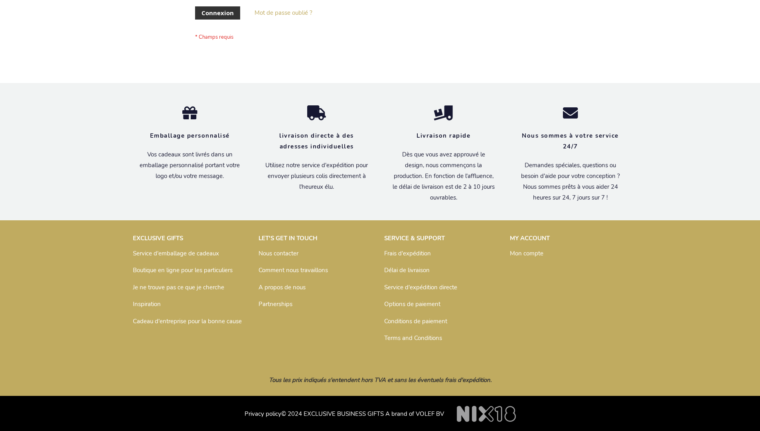
scroll to position [275, 0]
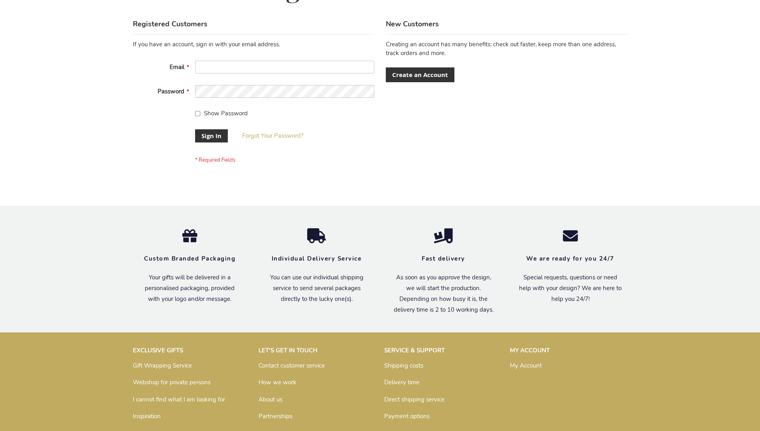
scroll to position [256, 0]
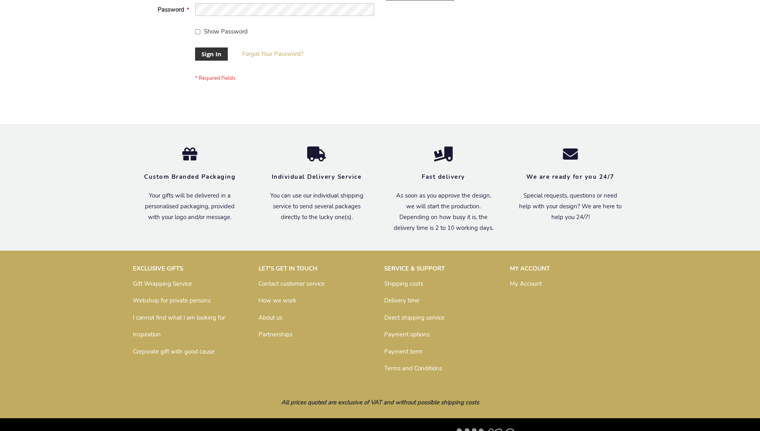
scroll to position [256, 0]
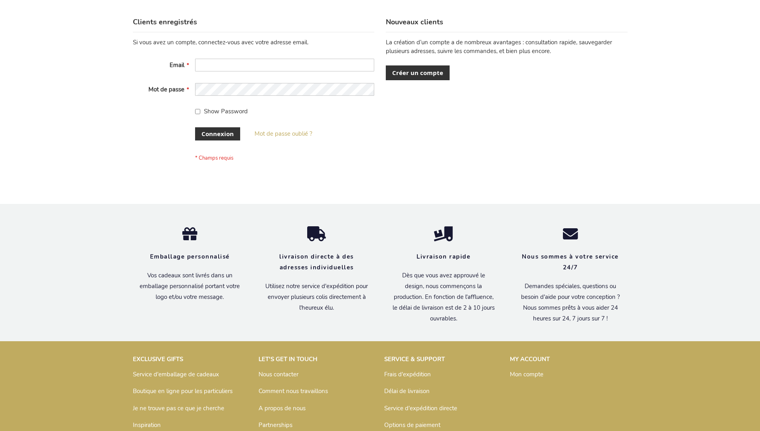
scroll to position [275, 0]
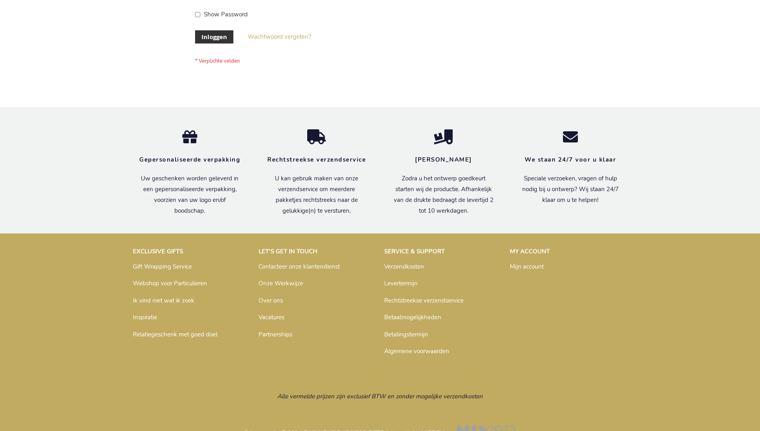
scroll to position [271, 0]
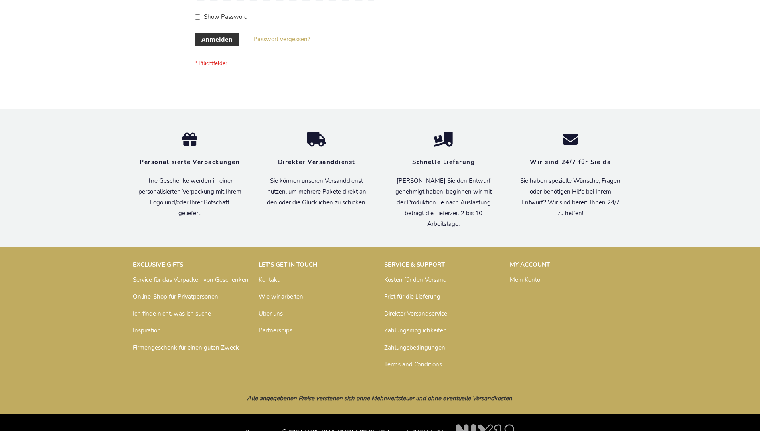
scroll to position [267, 0]
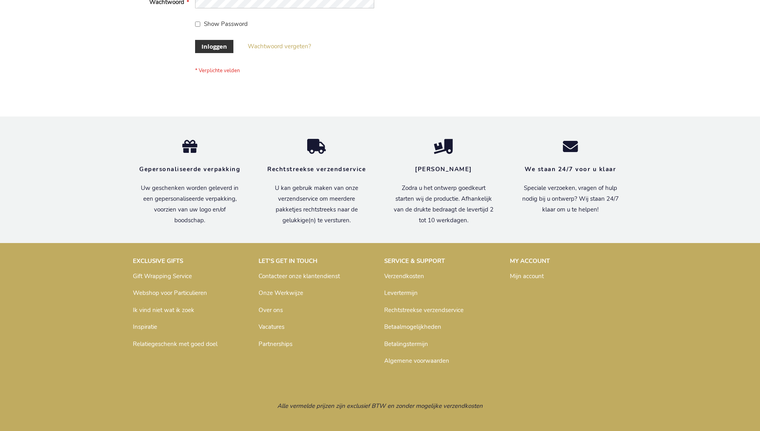
scroll to position [271, 0]
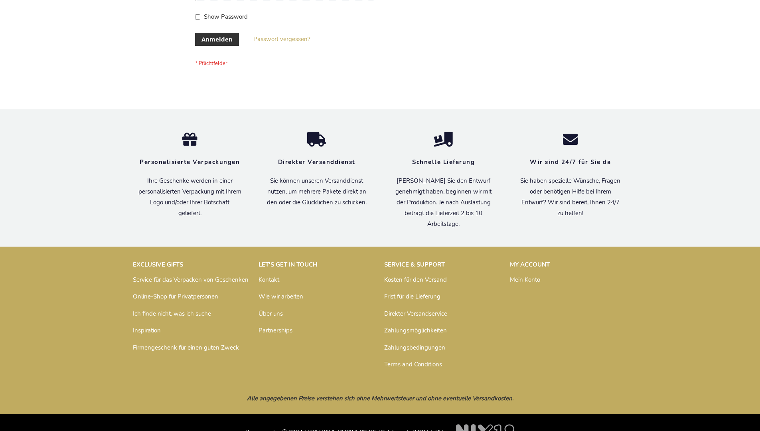
scroll to position [267, 0]
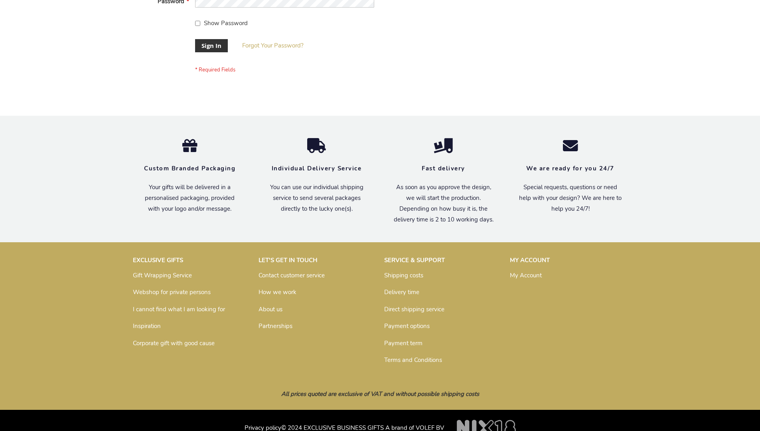
scroll to position [256, 0]
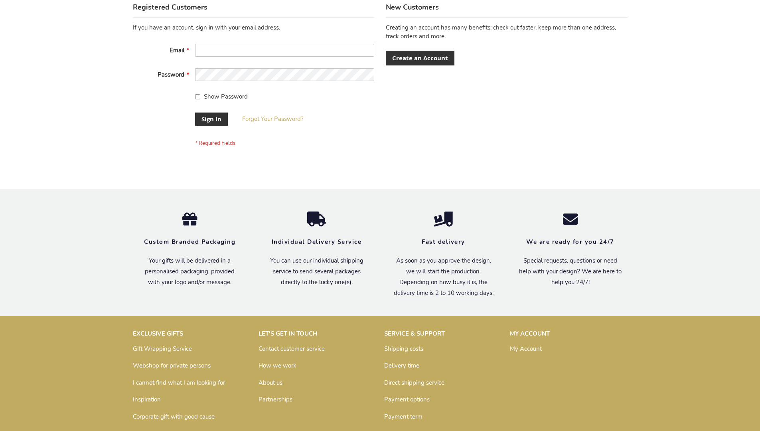
scroll to position [256, 0]
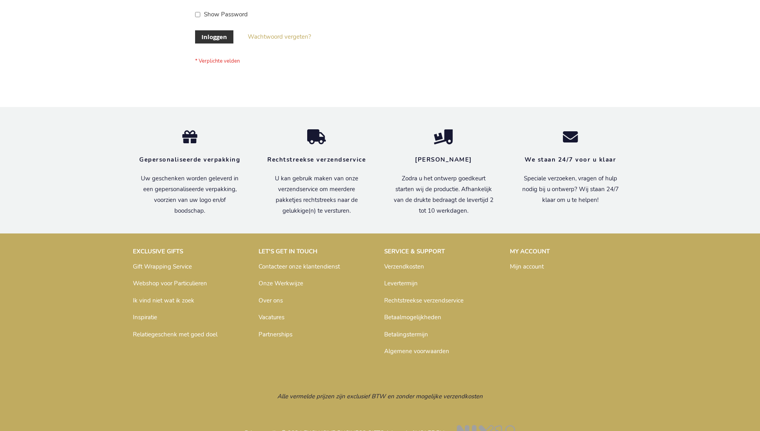
scroll to position [271, 0]
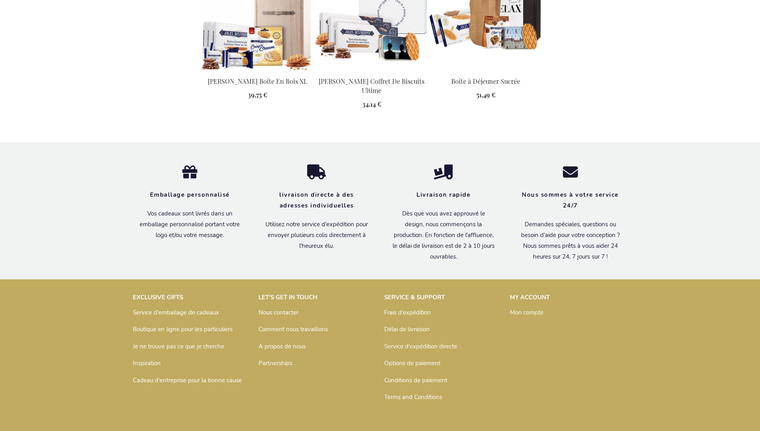
scroll to position [1074, 0]
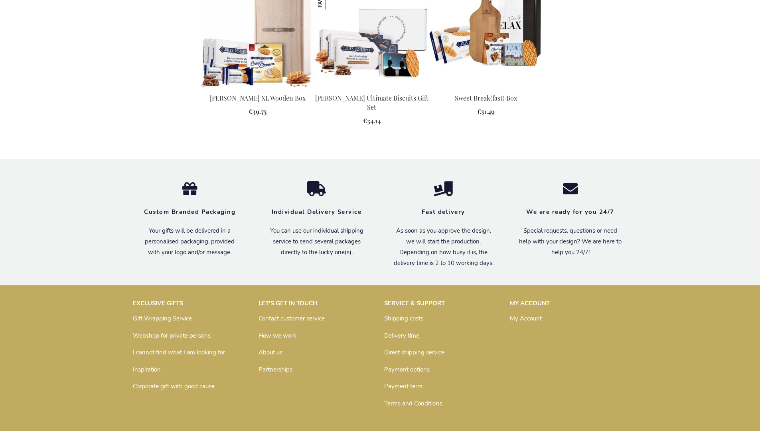
scroll to position [1038, 0]
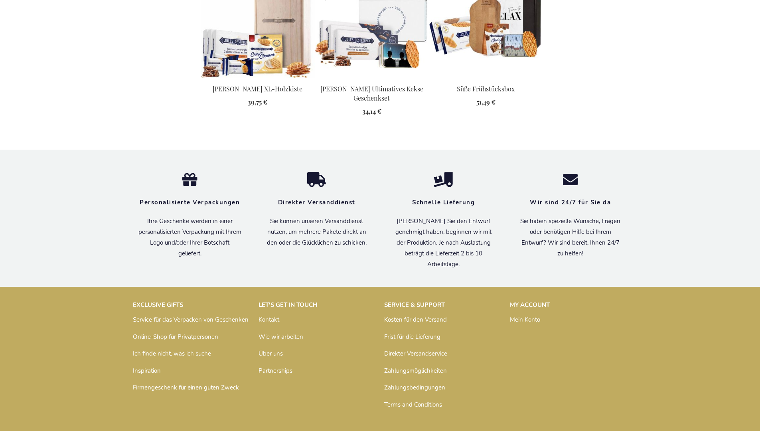
scroll to position [1057, 0]
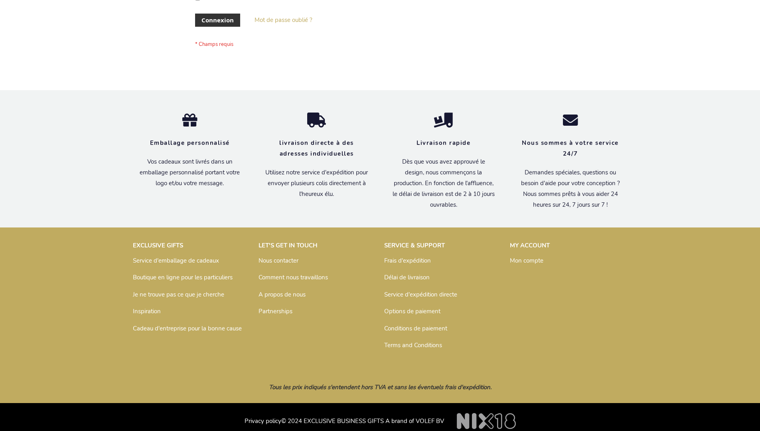
scroll to position [275, 0]
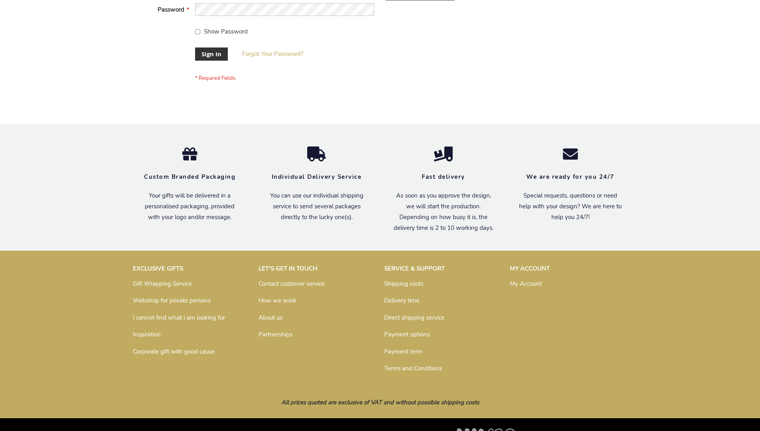
scroll to position [256, 0]
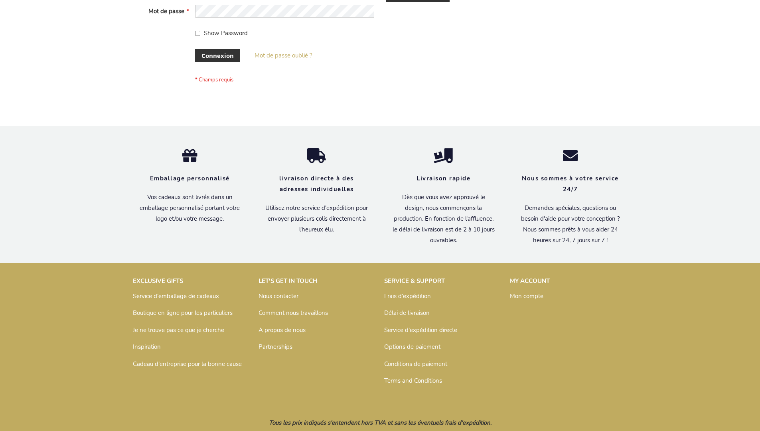
scroll to position [275, 0]
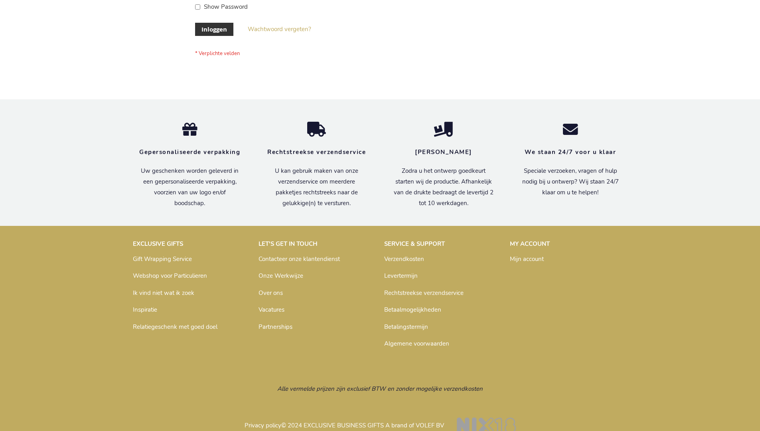
scroll to position [271, 0]
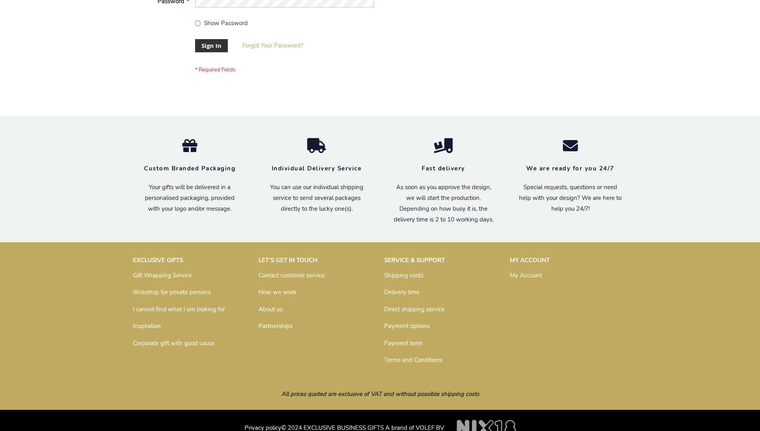
scroll to position [256, 0]
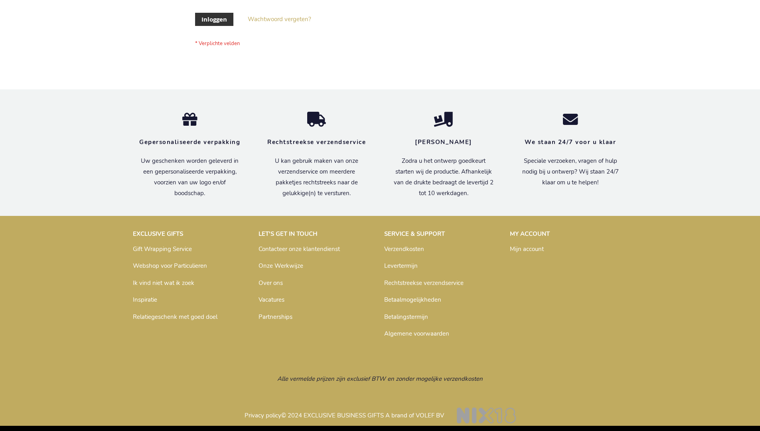
scroll to position [271, 0]
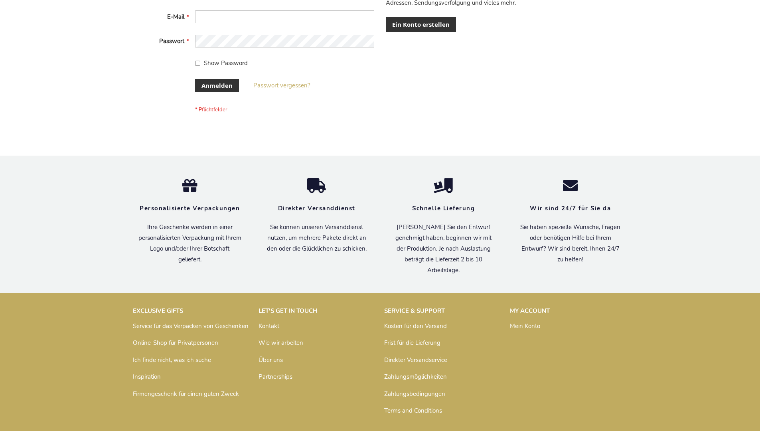
scroll to position [267, 0]
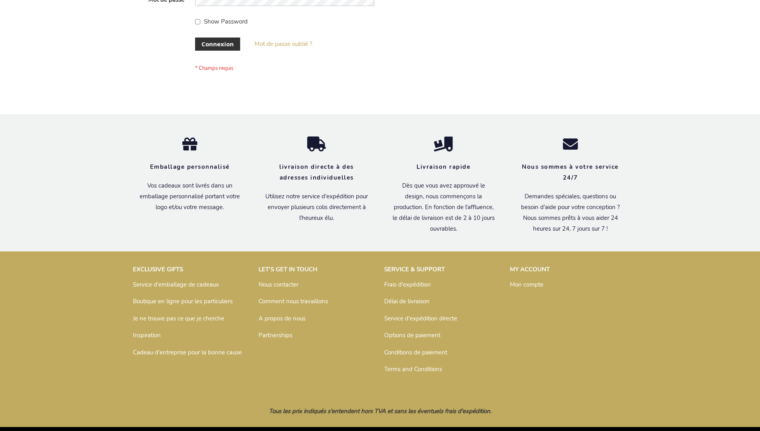
scroll to position [275, 0]
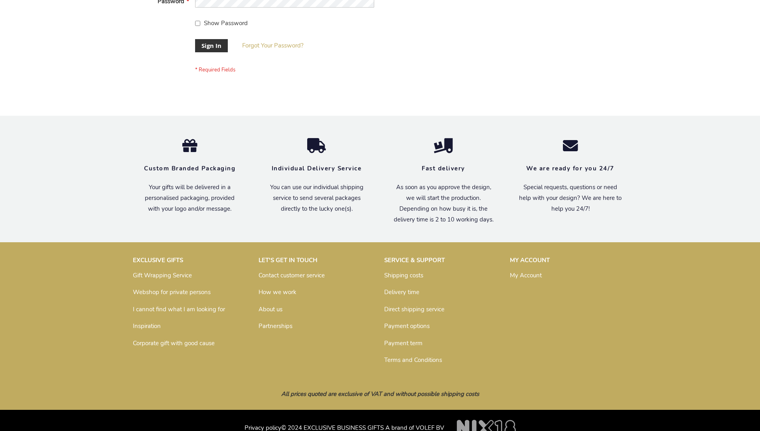
scroll to position [256, 0]
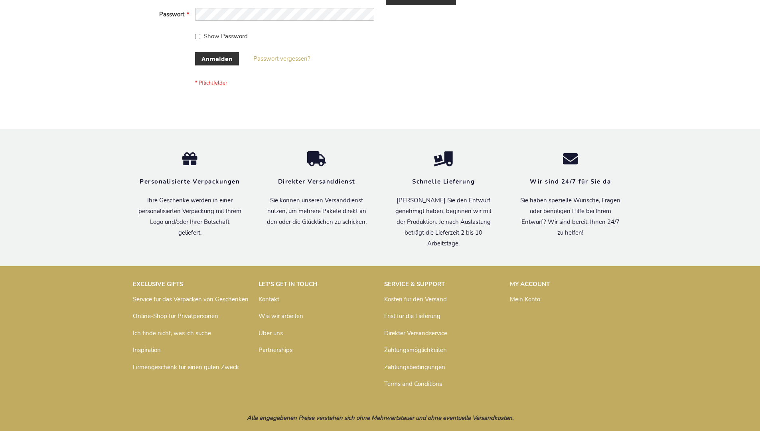
scroll to position [267, 0]
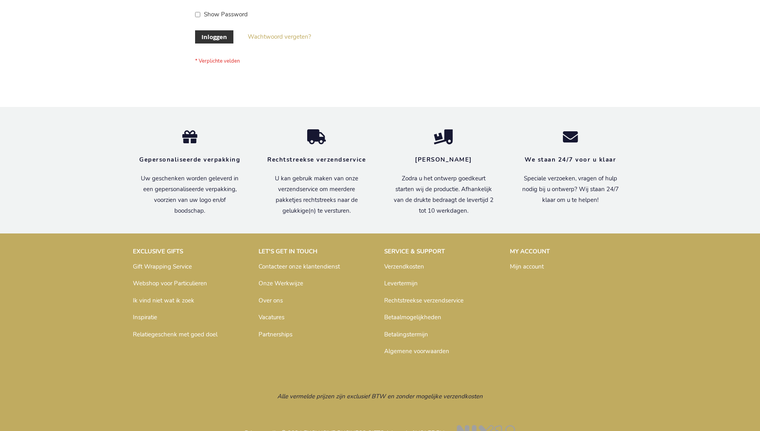
scroll to position [271, 0]
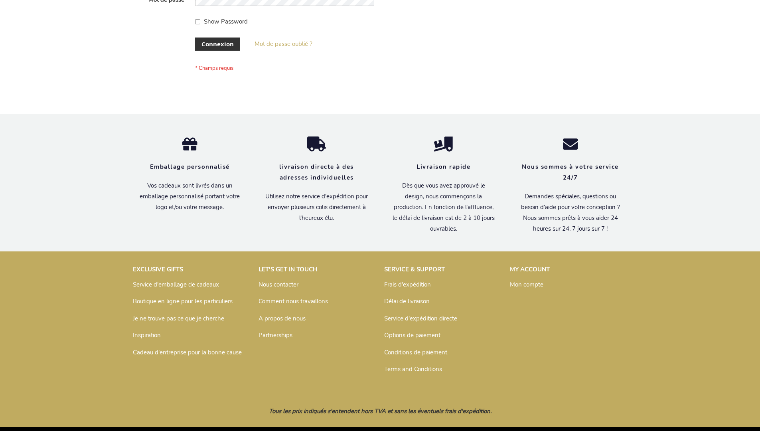
scroll to position [275, 0]
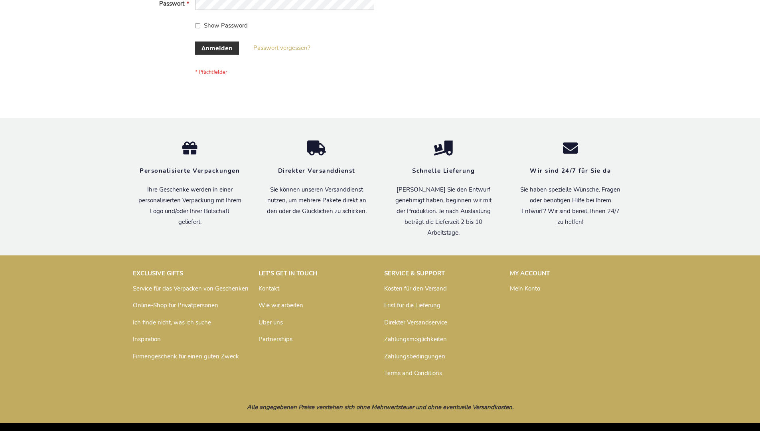
scroll to position [267, 0]
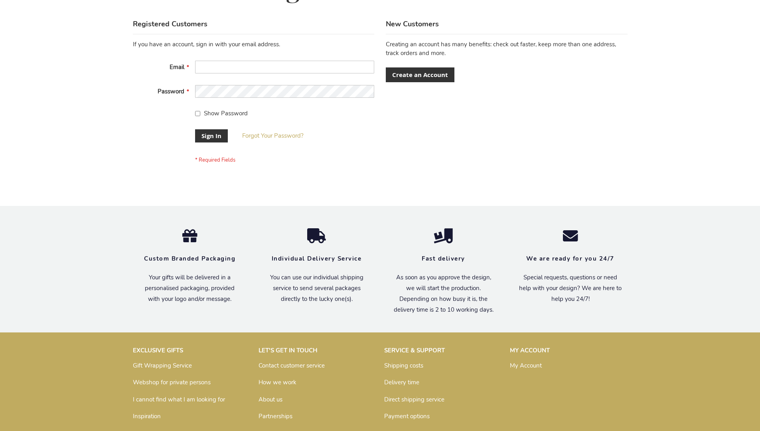
scroll to position [256, 0]
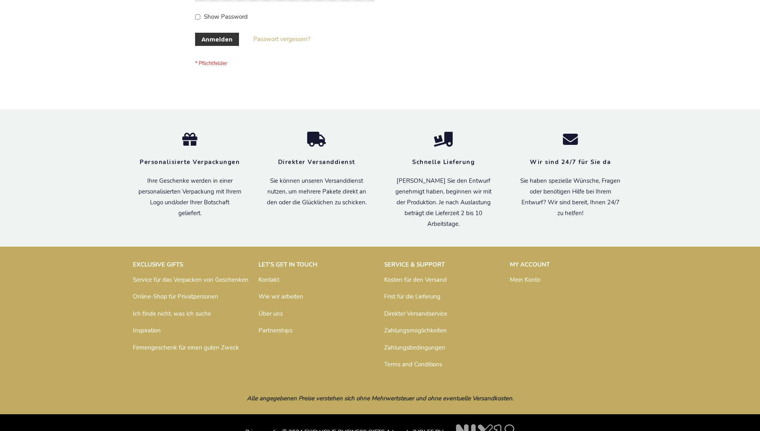
scroll to position [267, 0]
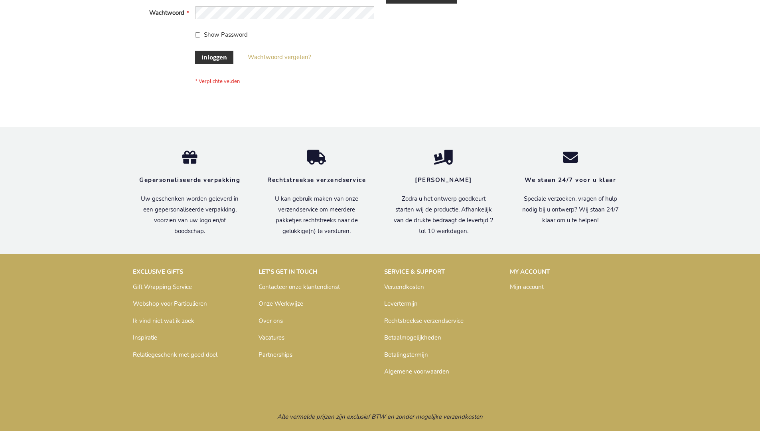
scroll to position [271, 0]
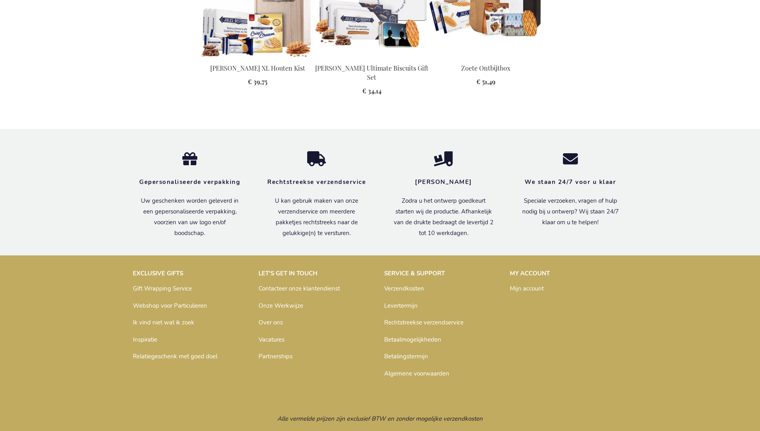
scroll to position [1052, 0]
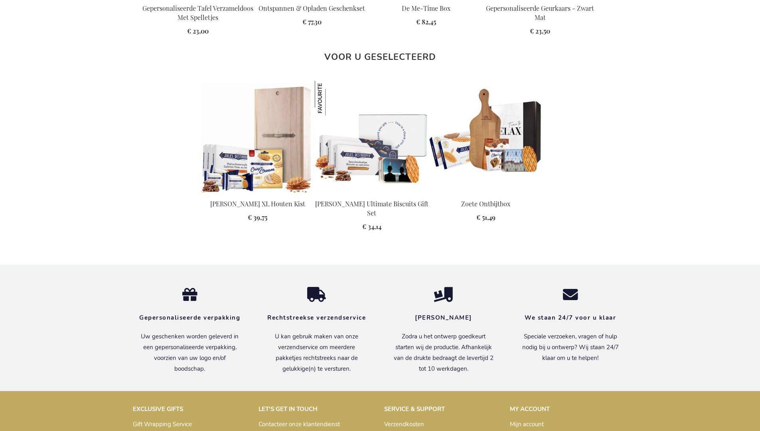
scroll to position [1052, 0]
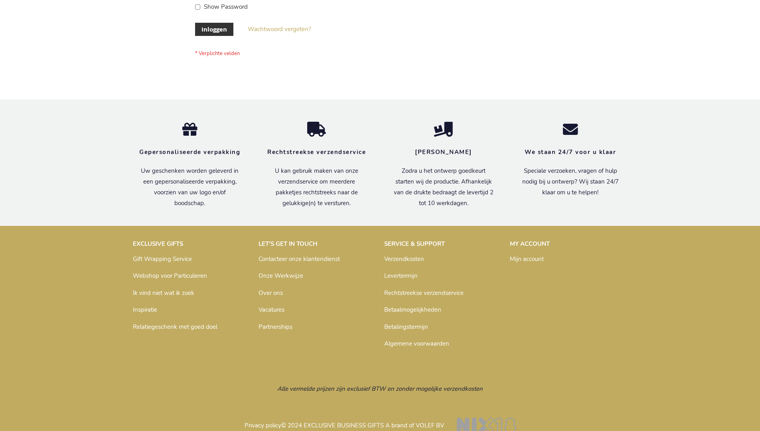
scroll to position [271, 0]
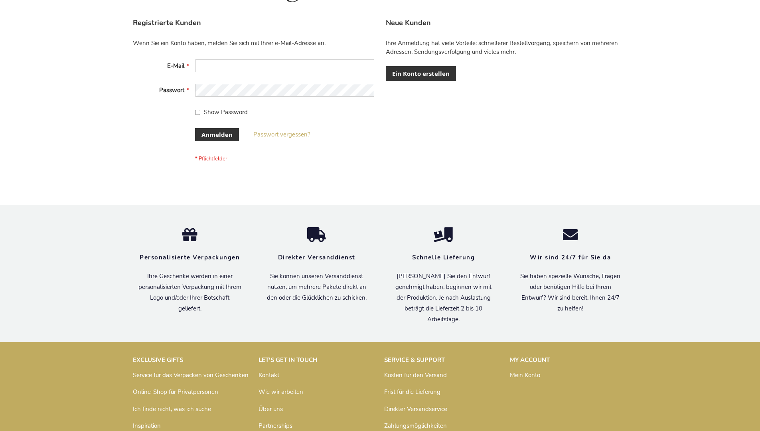
scroll to position [267, 0]
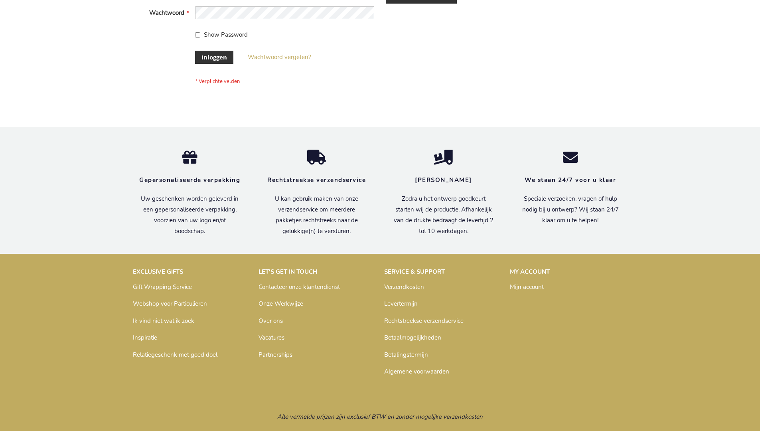
scroll to position [271, 0]
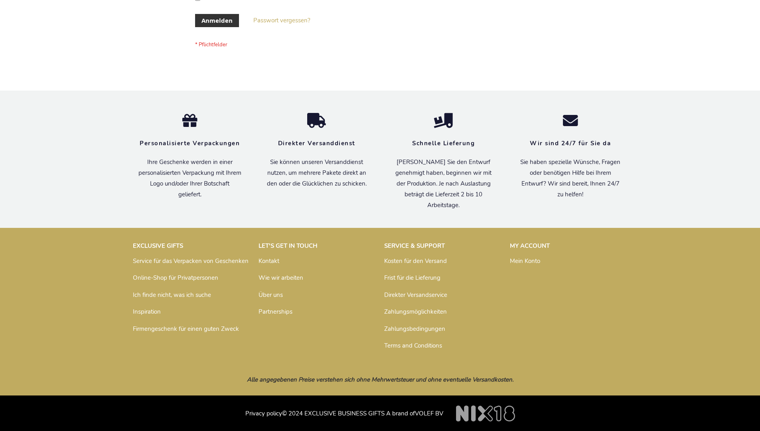
scroll to position [267, 0]
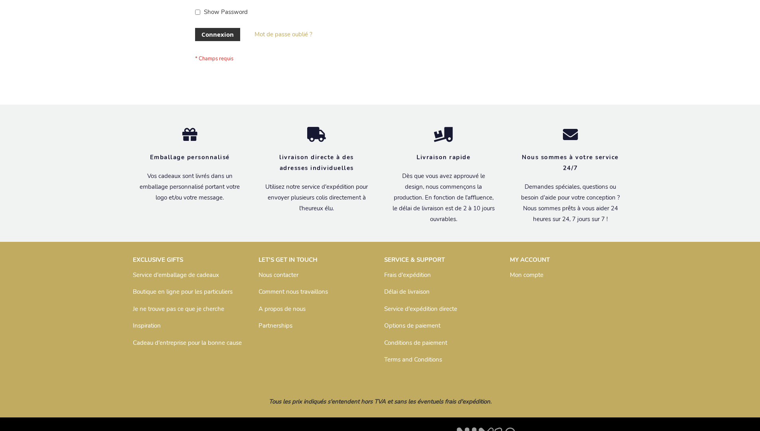
scroll to position [275, 0]
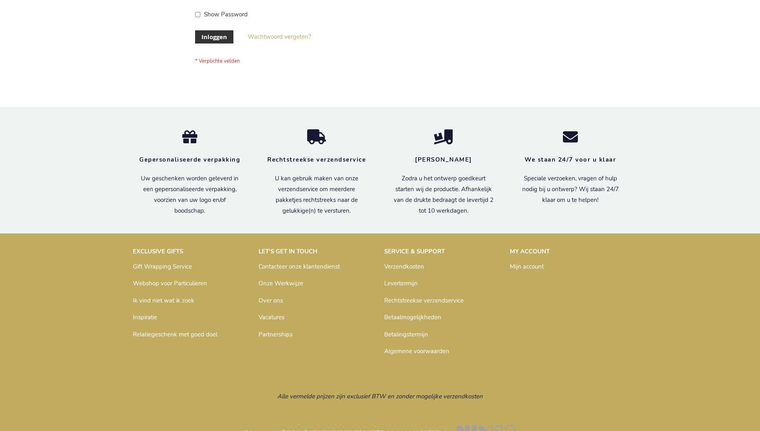
scroll to position [271, 0]
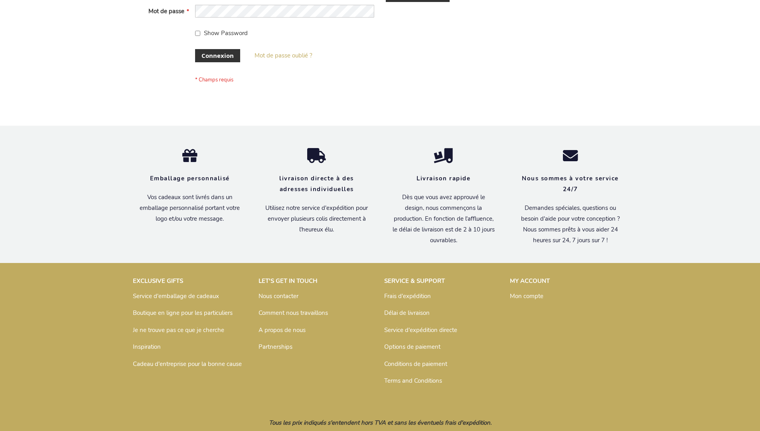
scroll to position [275, 0]
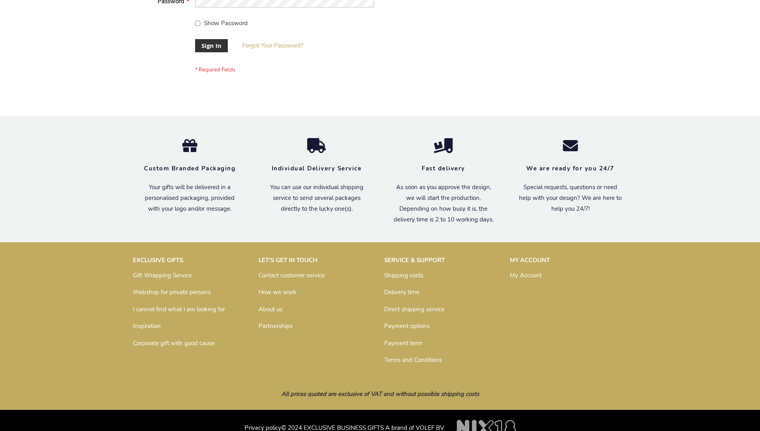
scroll to position [256, 0]
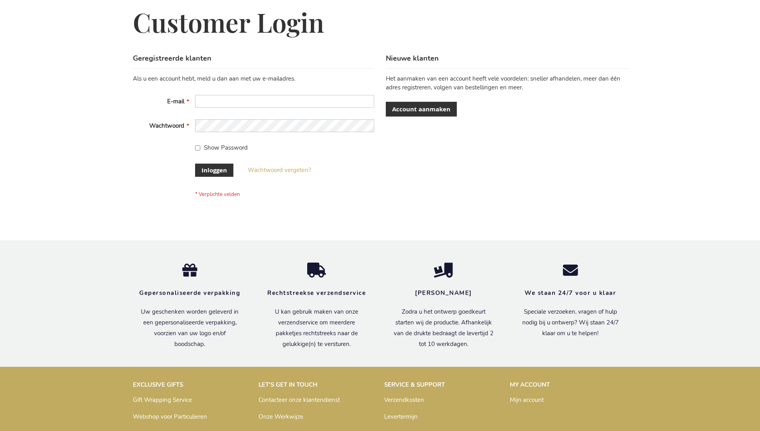
scroll to position [271, 0]
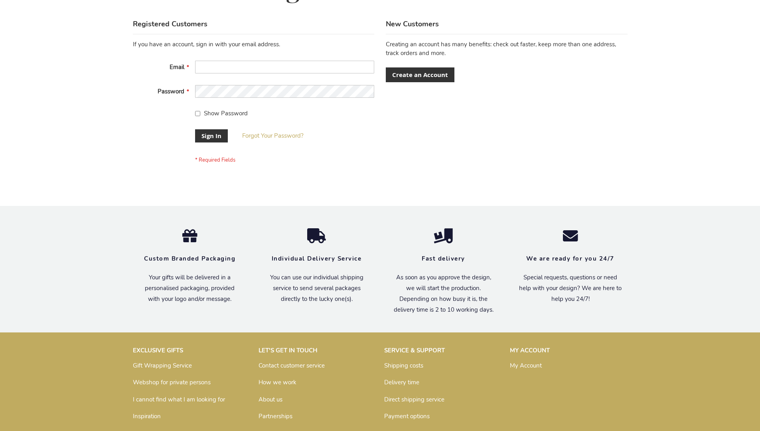
scroll to position [256, 0]
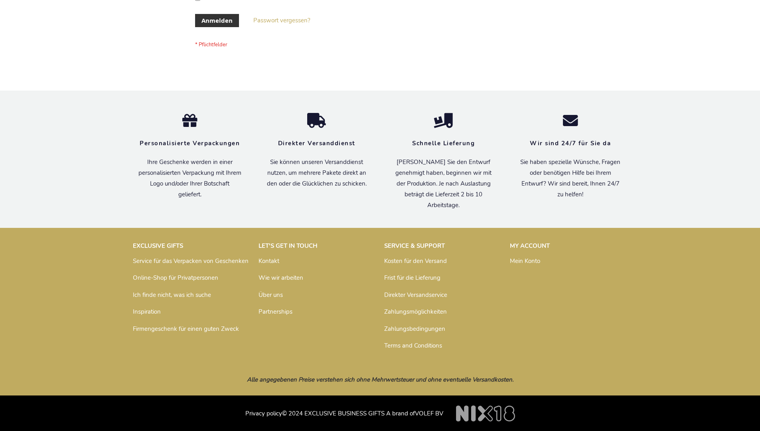
scroll to position [267, 0]
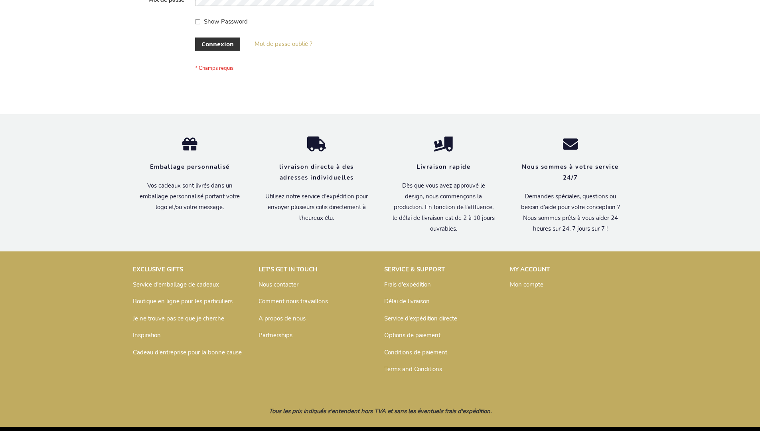
scroll to position [275, 0]
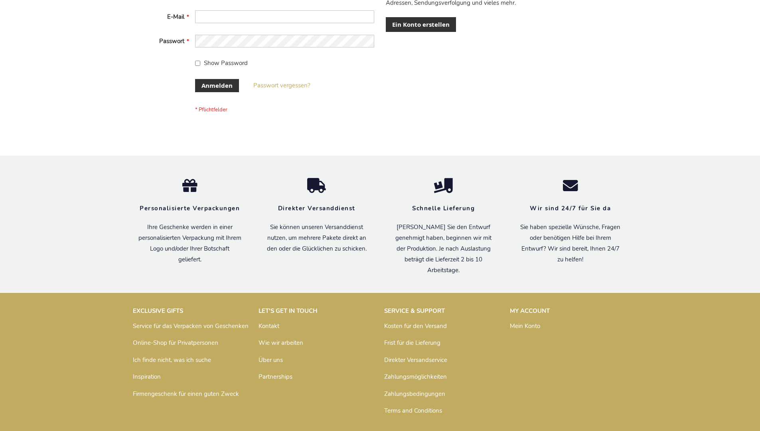
scroll to position [267, 0]
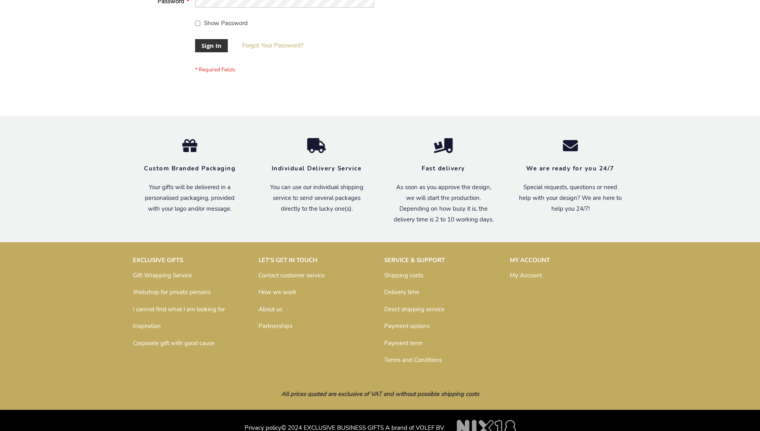
scroll to position [256, 0]
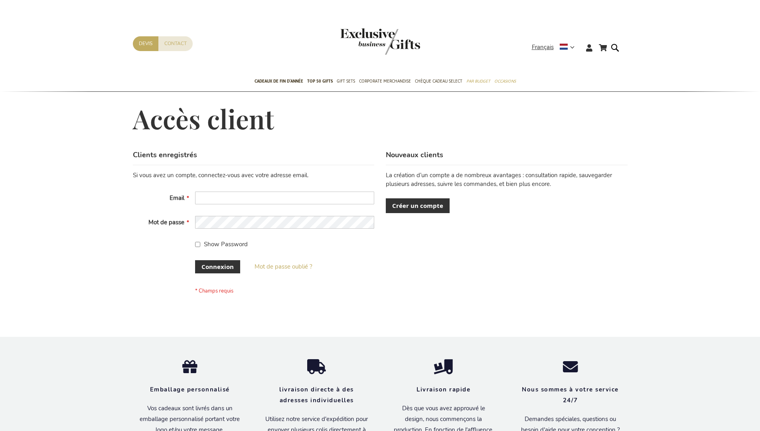
scroll to position [275, 0]
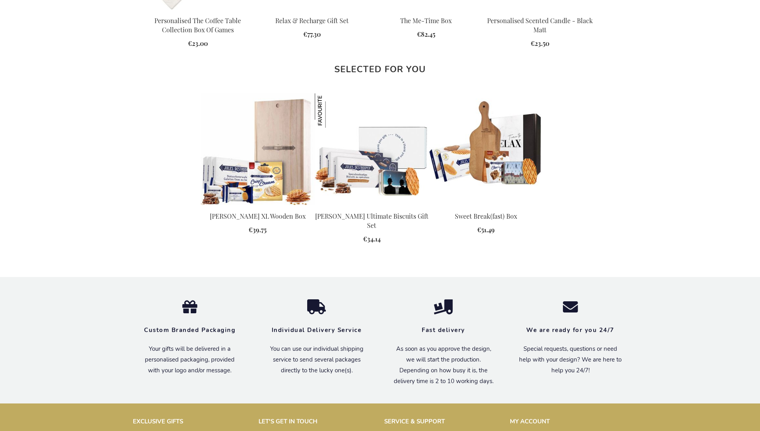
scroll to position [1038, 0]
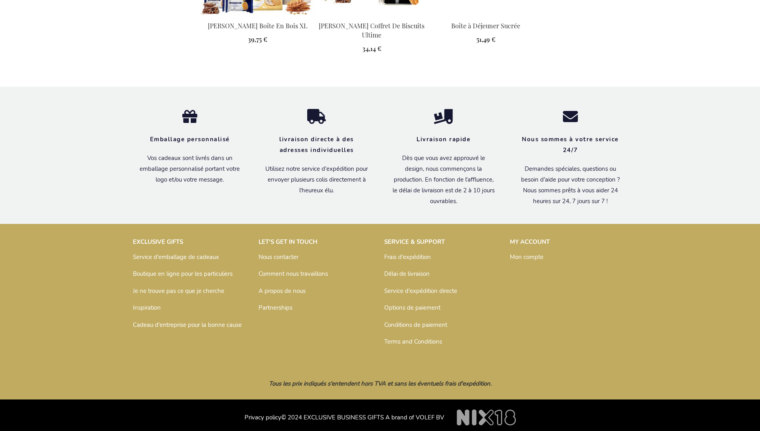
scroll to position [1074, 0]
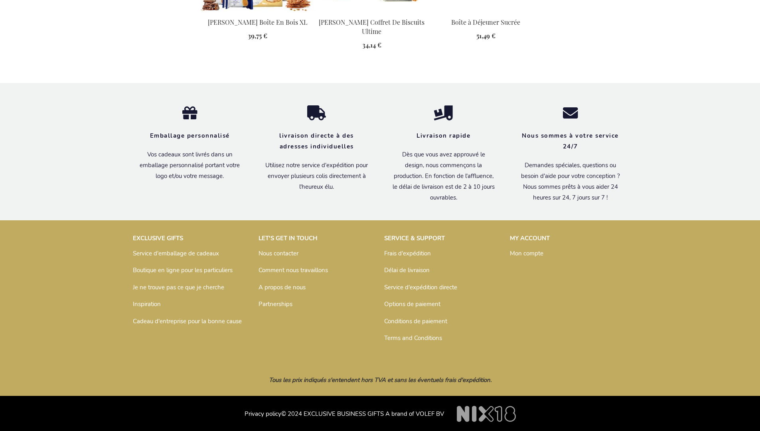
scroll to position [1074, 0]
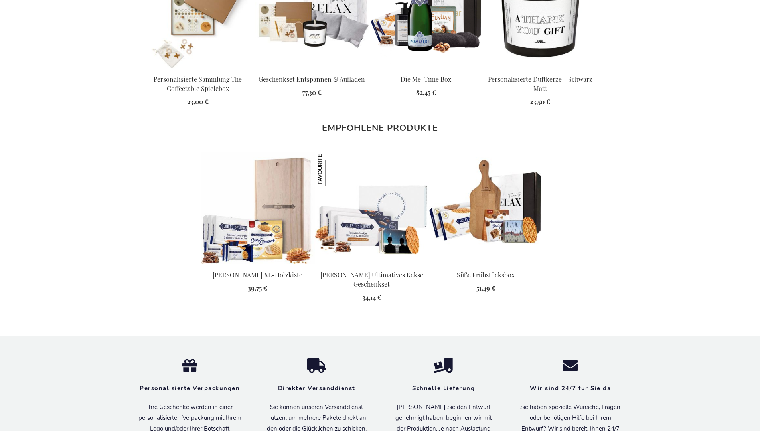
scroll to position [1057, 0]
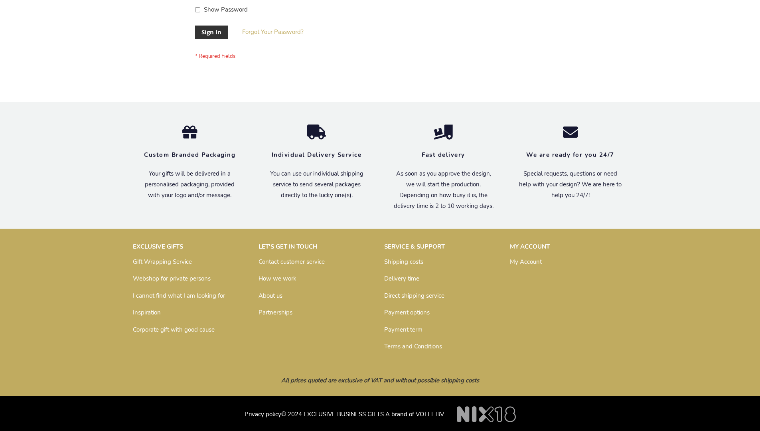
scroll to position [256, 0]
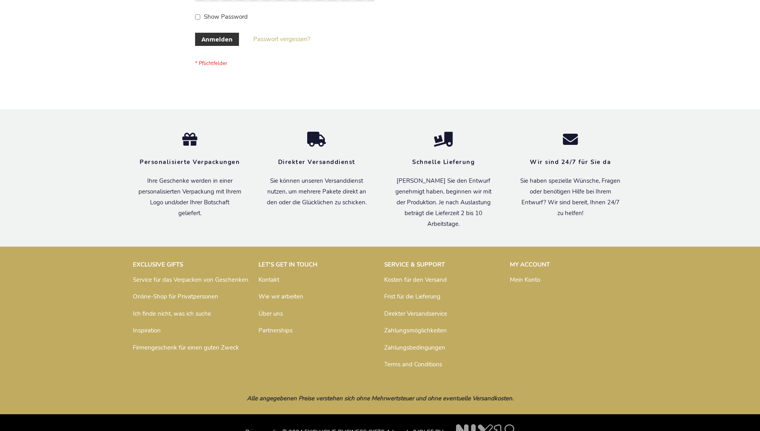
scroll to position [267, 0]
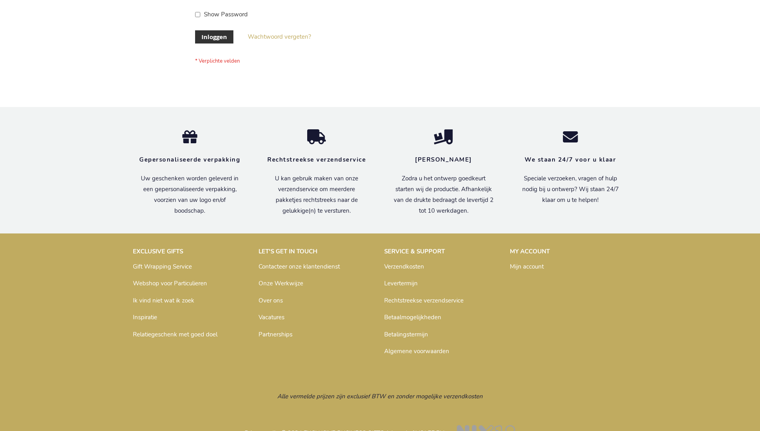
scroll to position [271, 0]
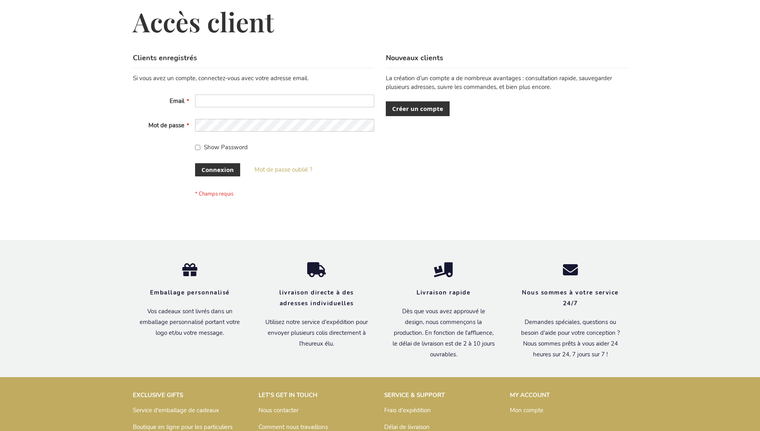
scroll to position [275, 0]
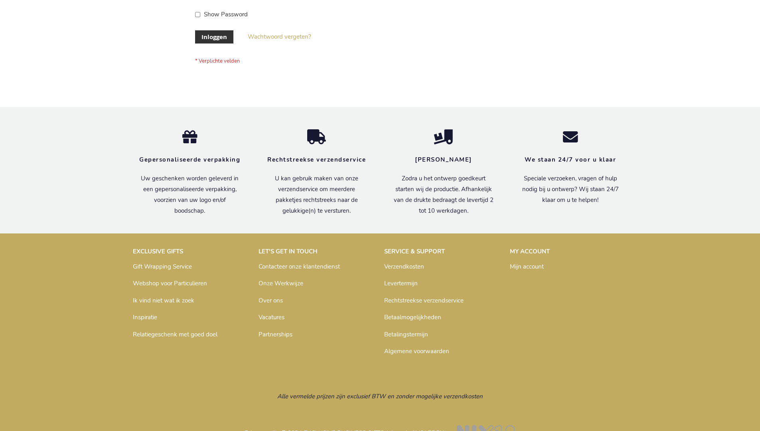
scroll to position [271, 0]
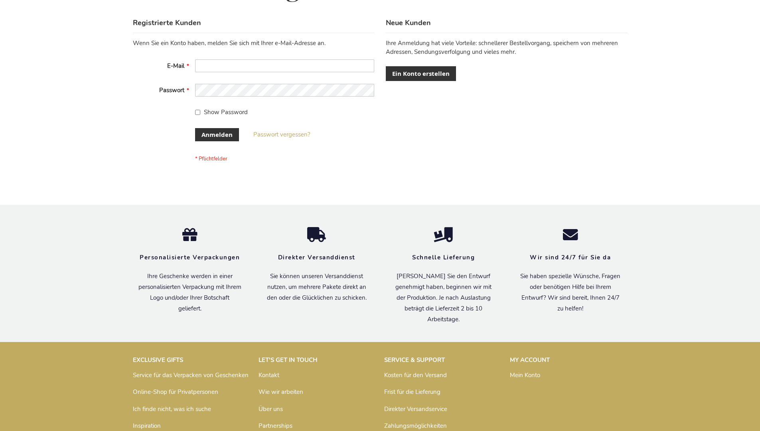
scroll to position [267, 0]
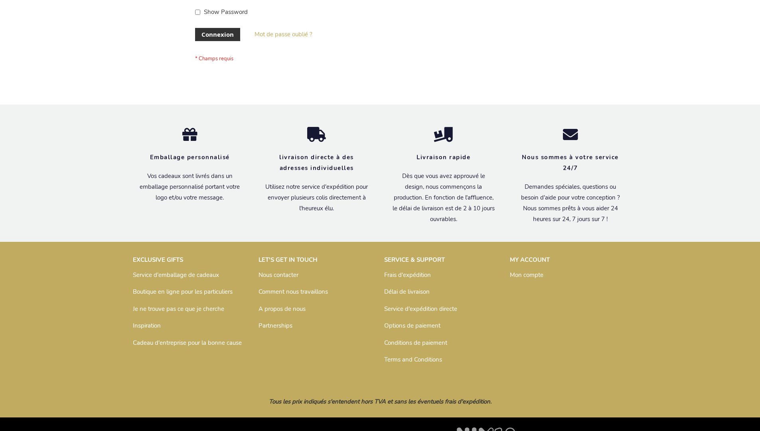
scroll to position [275, 0]
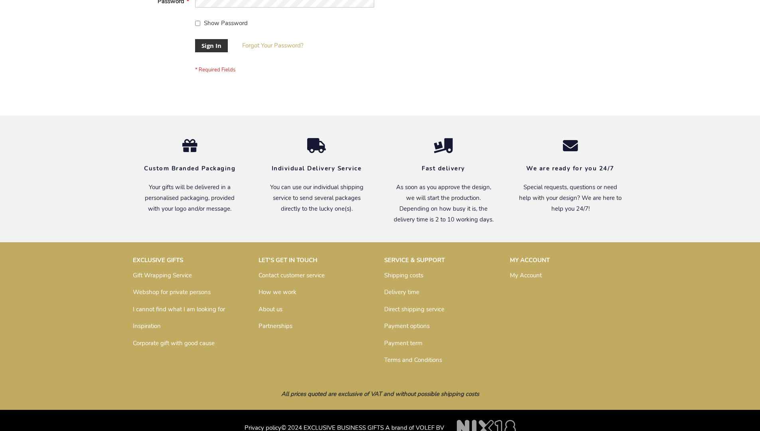
scroll to position [256, 0]
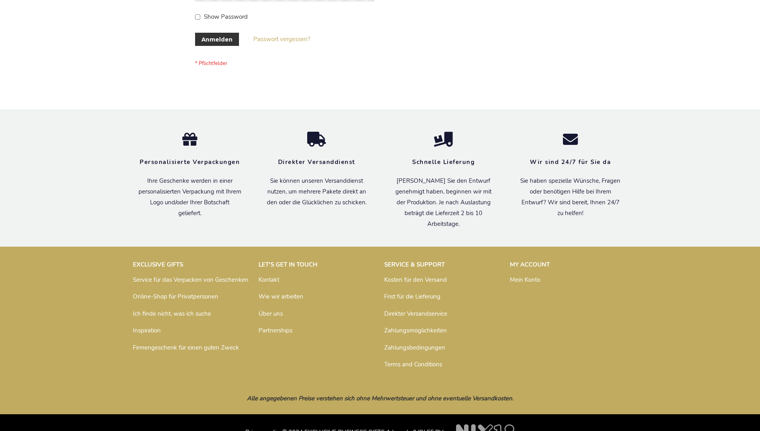
scroll to position [267, 0]
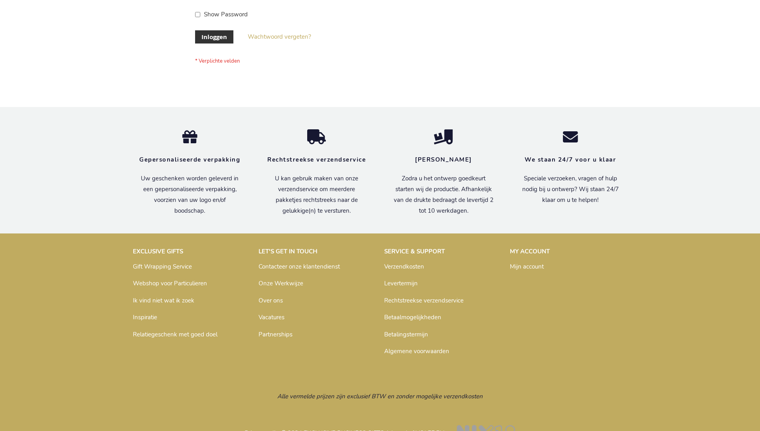
scroll to position [271, 0]
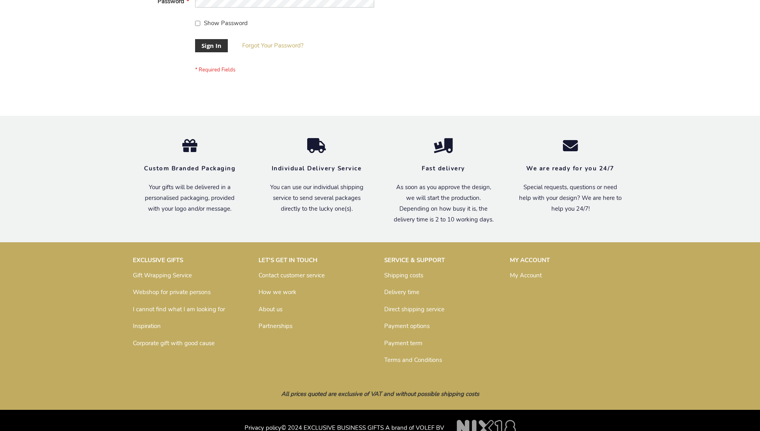
scroll to position [256, 0]
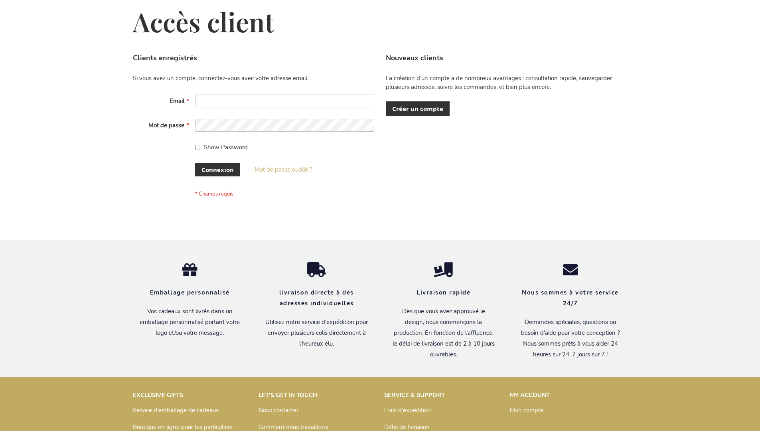
scroll to position [275, 0]
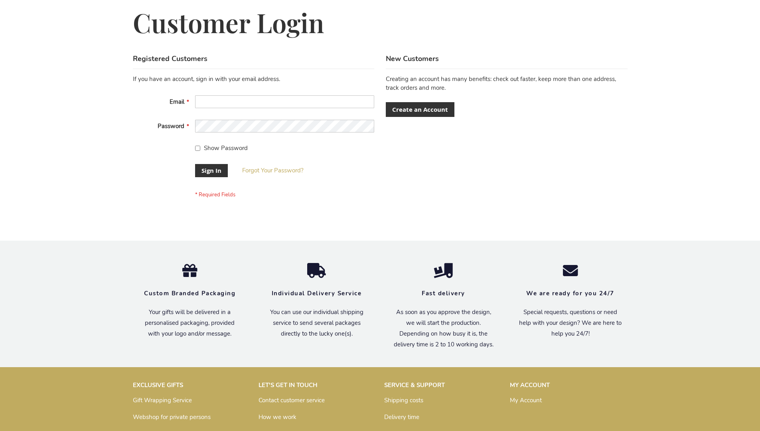
scroll to position [256, 0]
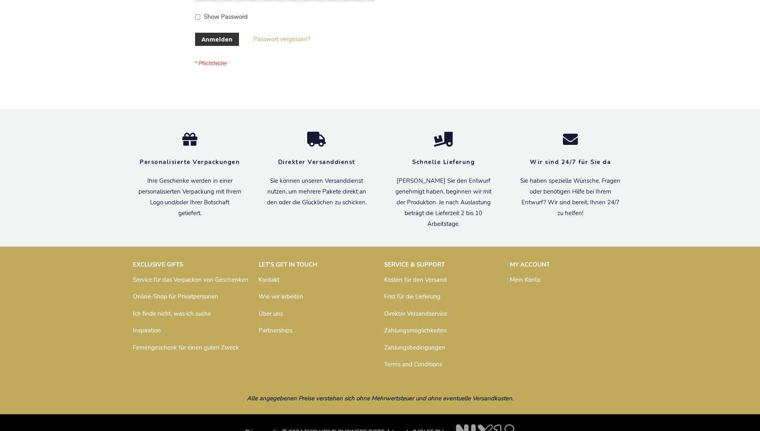
scroll to position [267, 0]
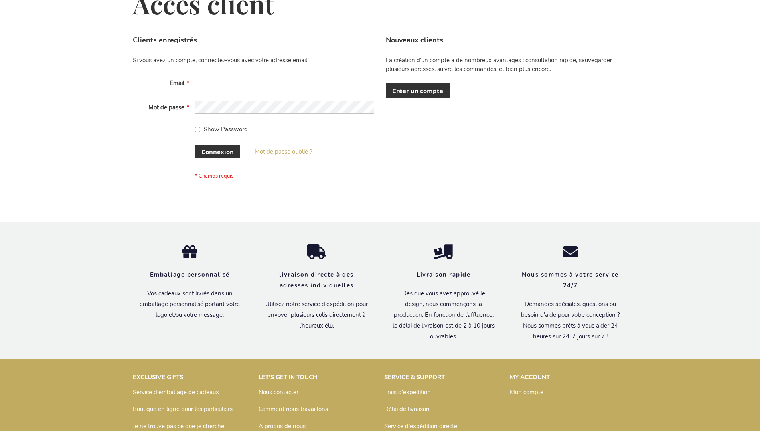
scroll to position [275, 0]
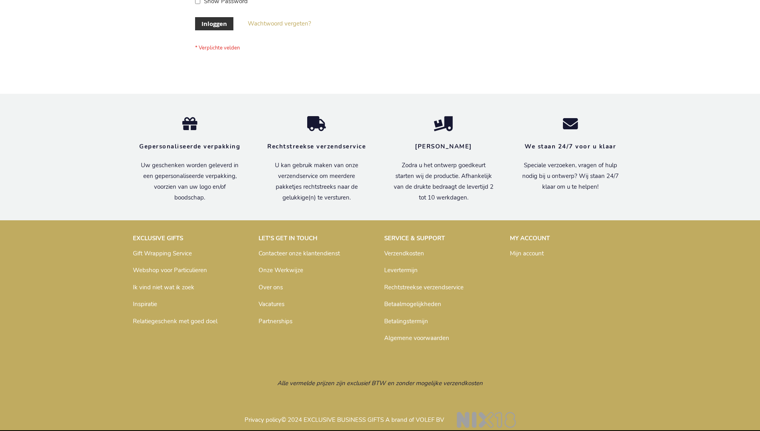
scroll to position [271, 0]
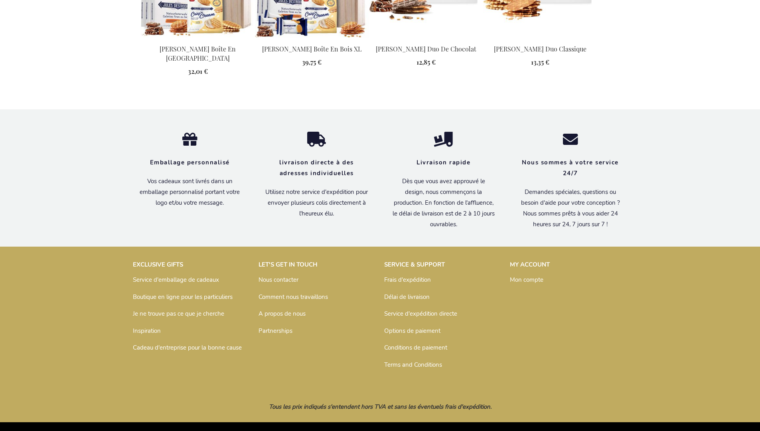
scroll to position [1030, 0]
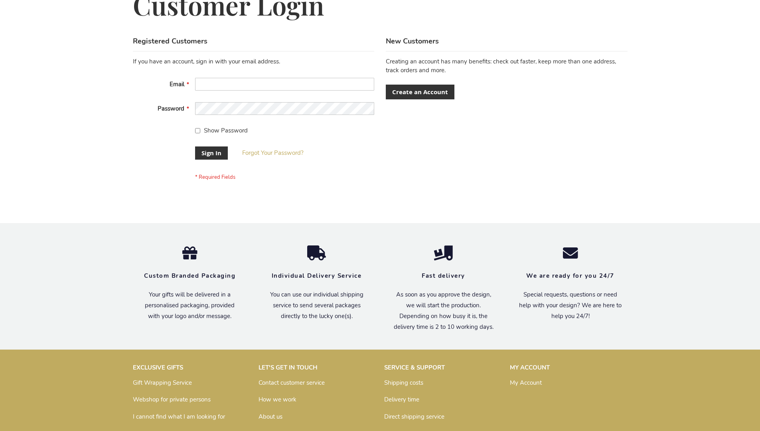
scroll to position [256, 0]
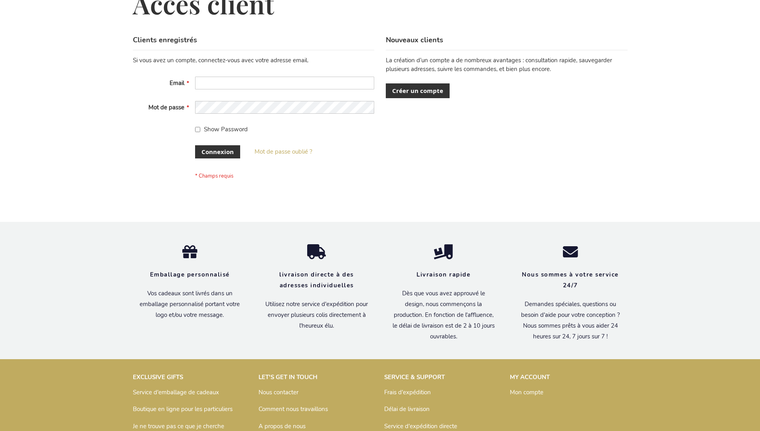
scroll to position [275, 0]
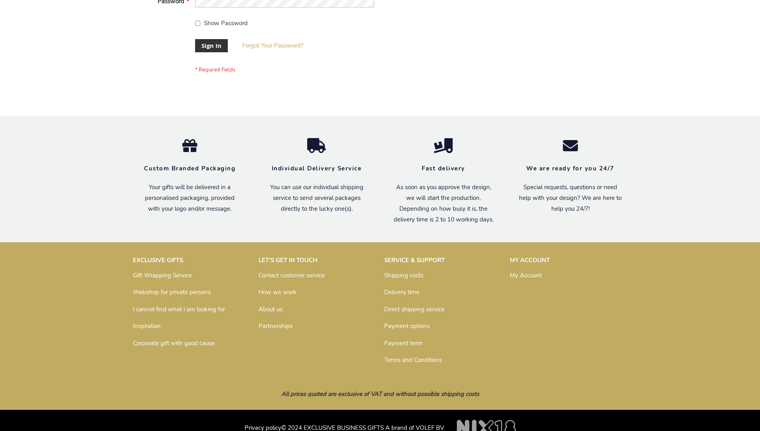
scroll to position [256, 0]
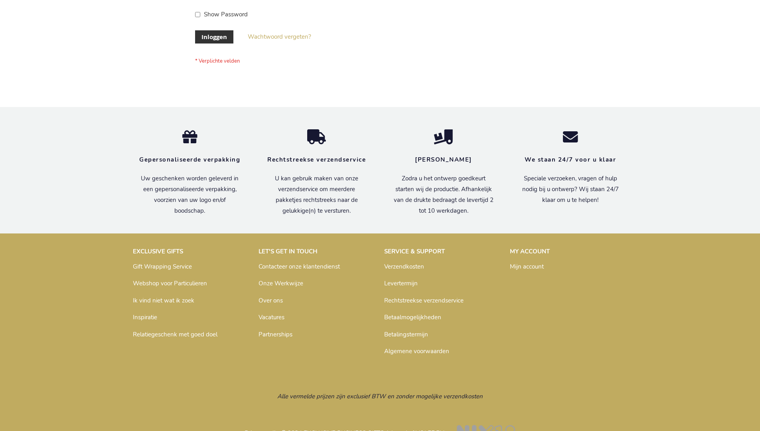
scroll to position [271, 0]
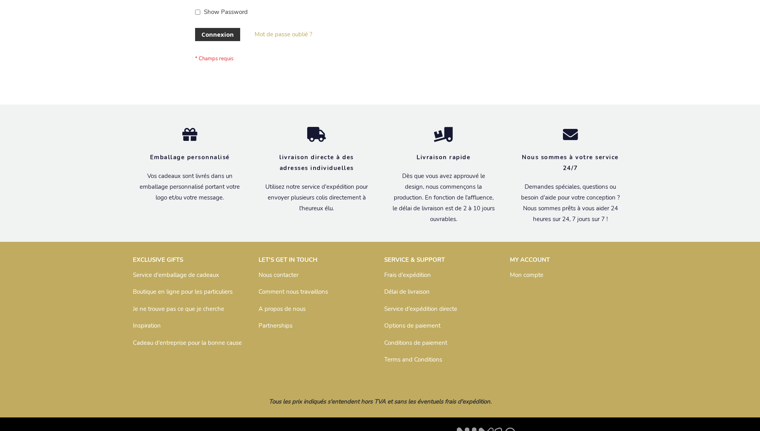
scroll to position [275, 0]
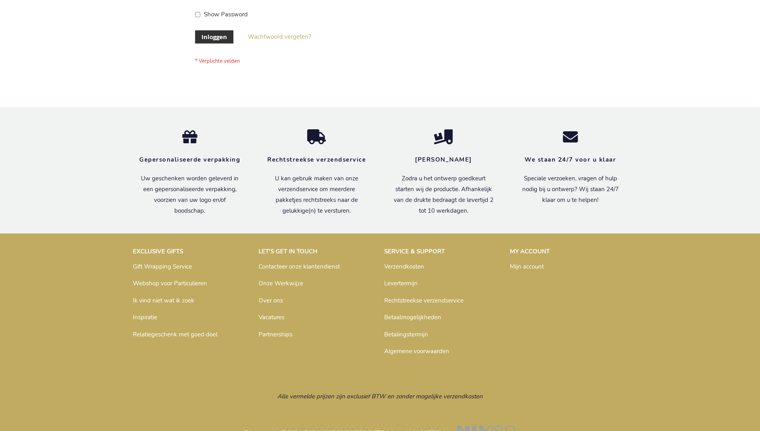
scroll to position [271, 0]
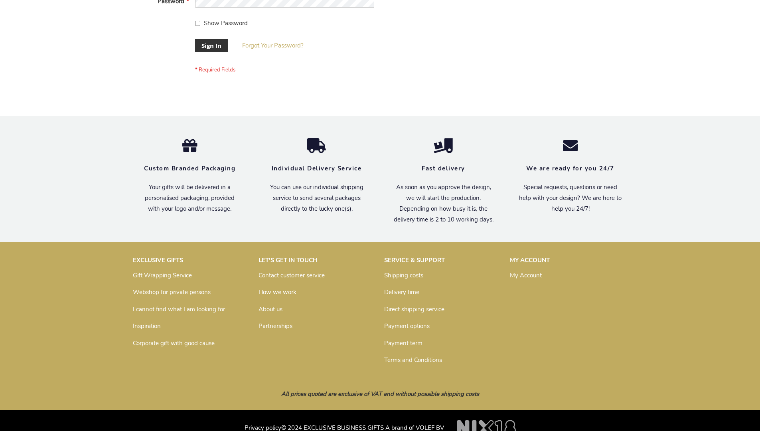
scroll to position [256, 0]
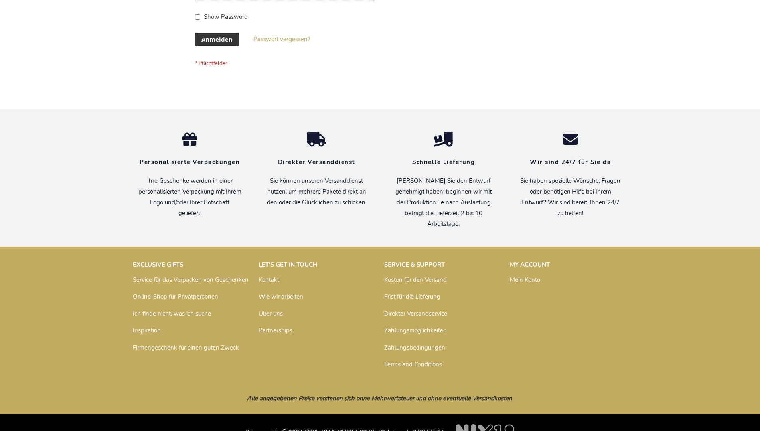
scroll to position [267, 0]
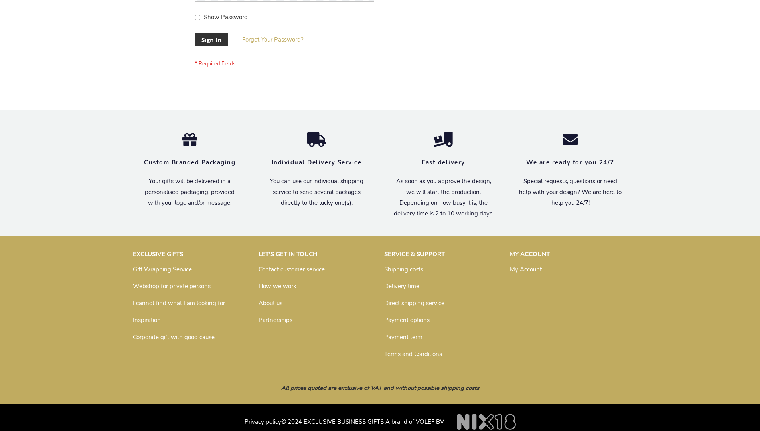
scroll to position [256, 0]
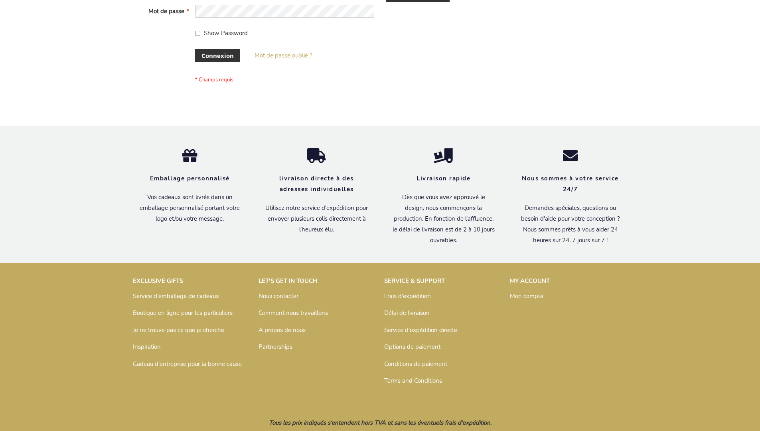
scroll to position [275, 0]
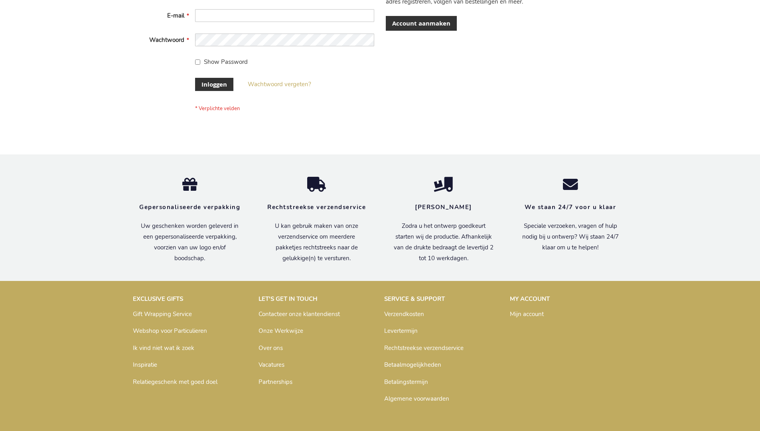
scroll to position [271, 0]
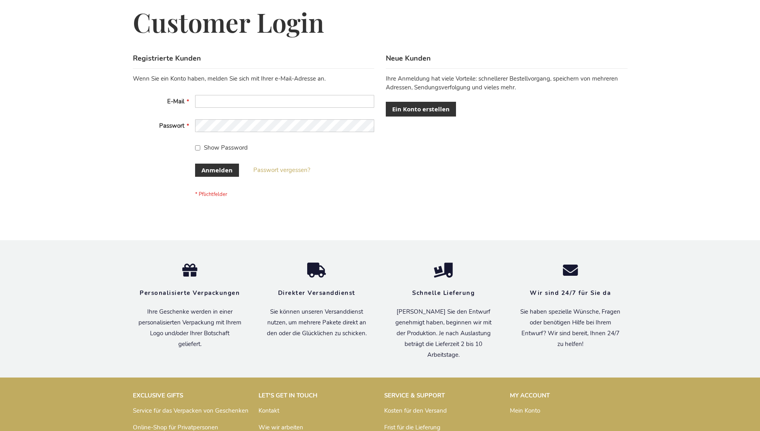
scroll to position [267, 0]
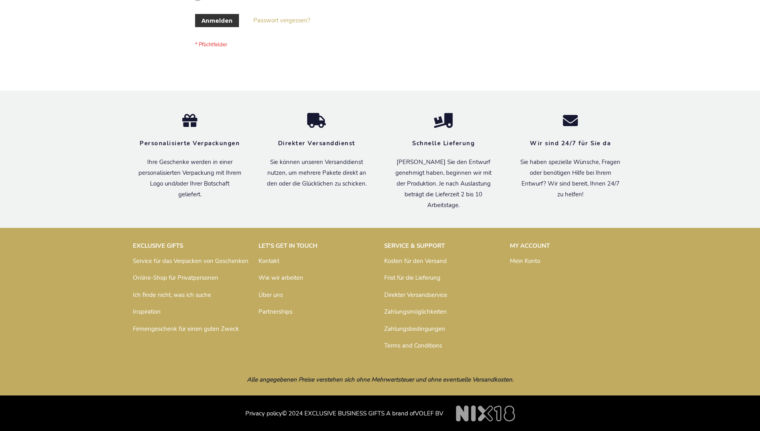
scroll to position [267, 0]
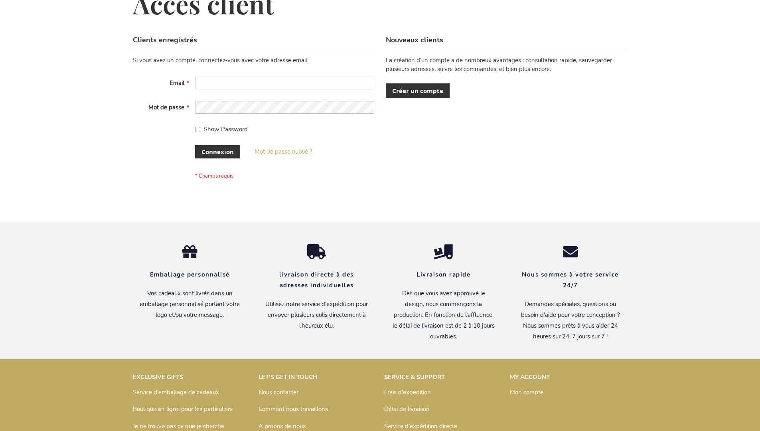
scroll to position [275, 0]
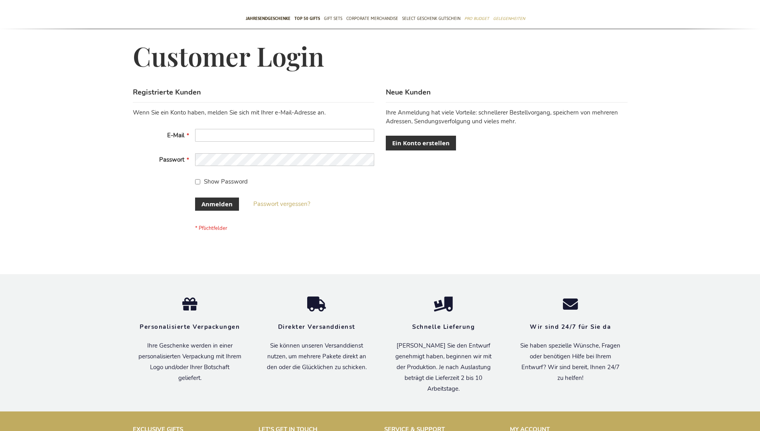
scroll to position [261, 0]
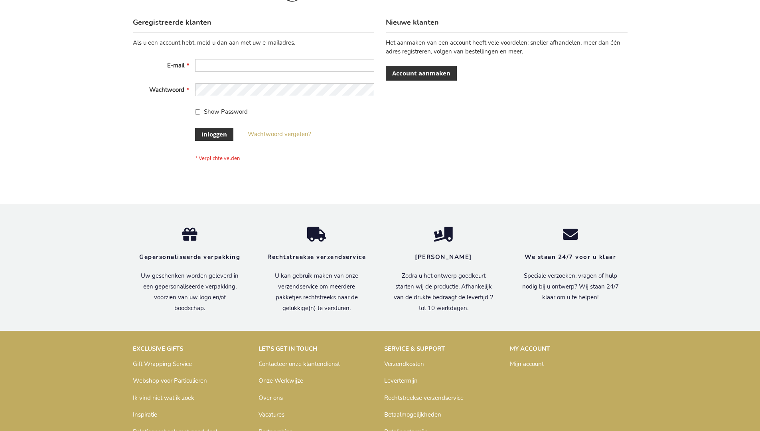
scroll to position [271, 0]
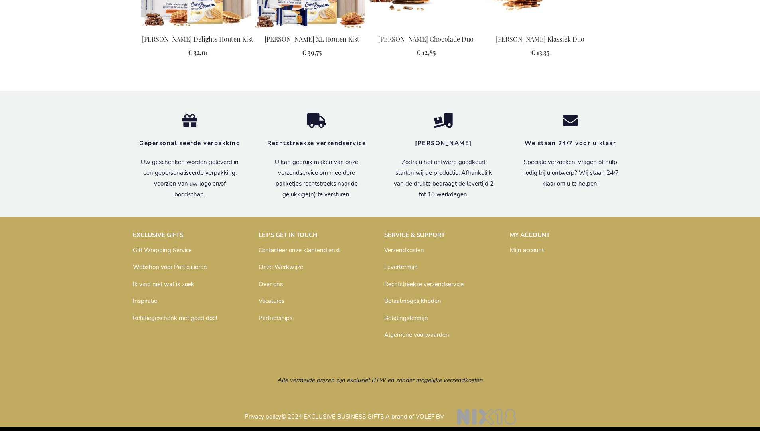
scroll to position [1017, 0]
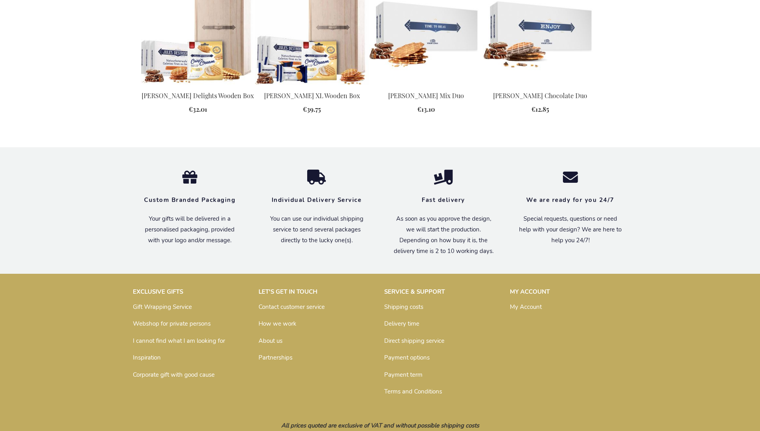
scroll to position [1003, 0]
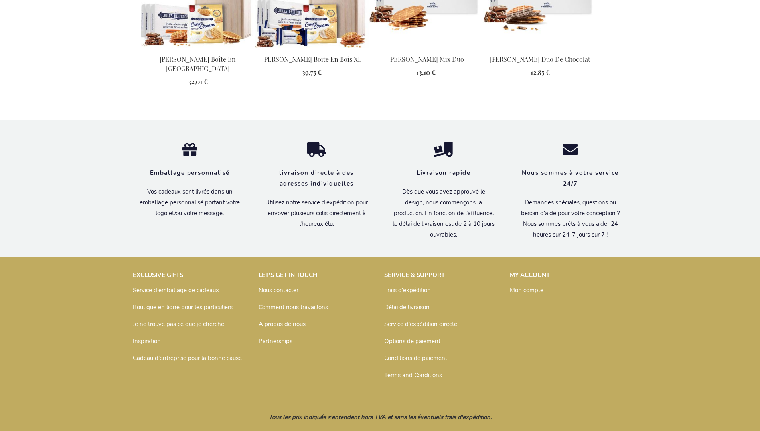
scroll to position [1030, 0]
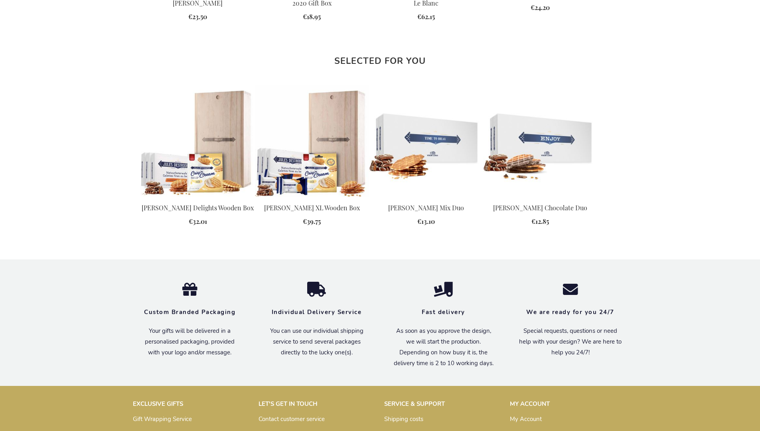
scroll to position [1003, 0]
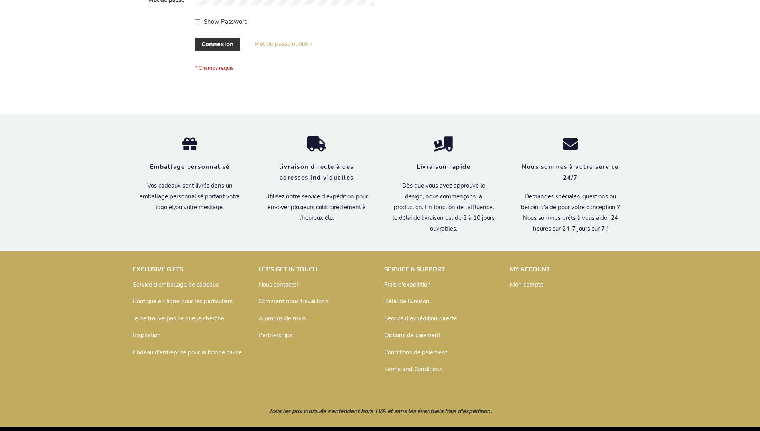
scroll to position [275, 0]
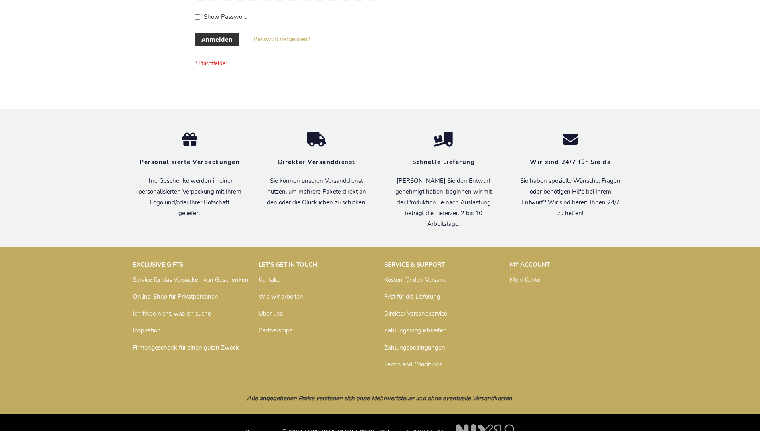
scroll to position [267, 0]
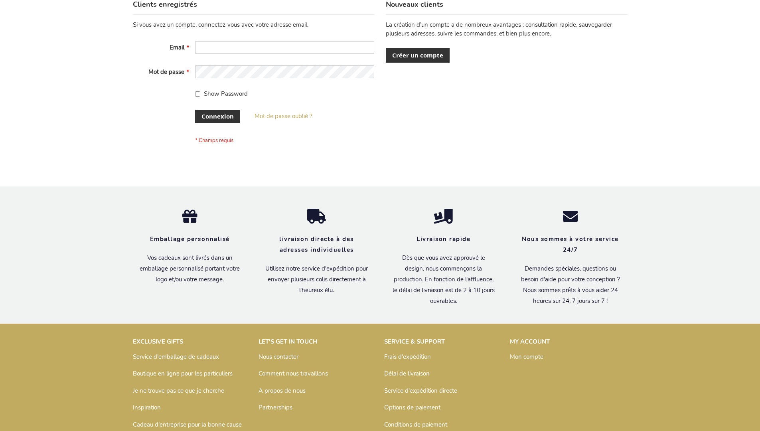
scroll to position [275, 0]
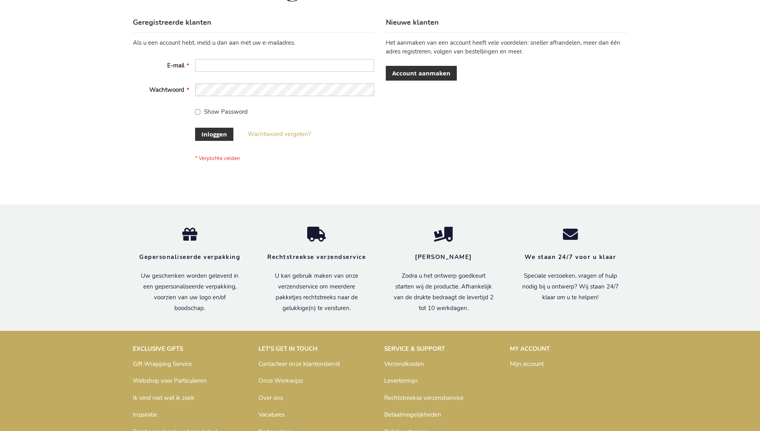
scroll to position [271, 0]
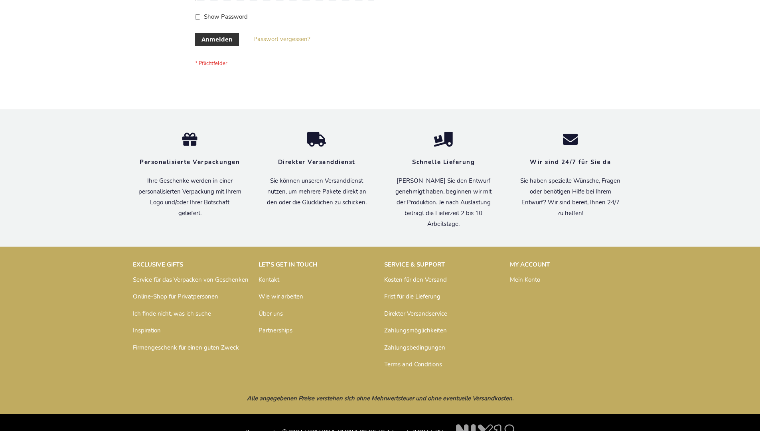
scroll to position [267, 0]
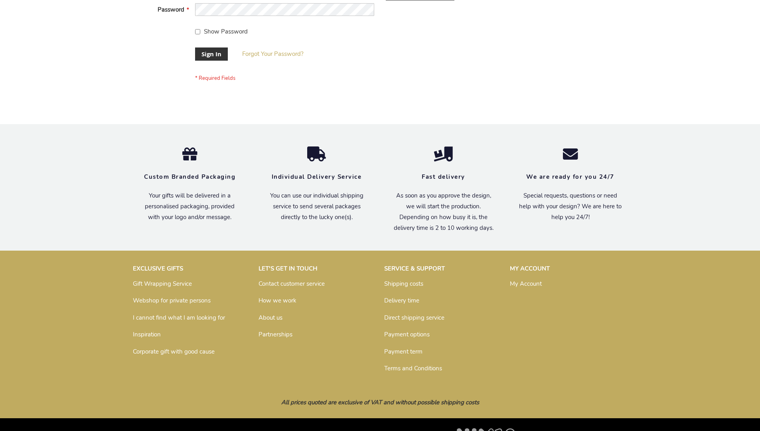
scroll to position [256, 0]
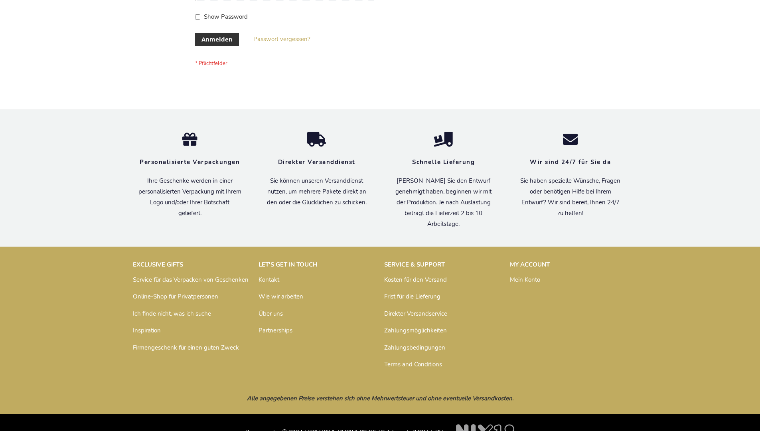
scroll to position [267, 0]
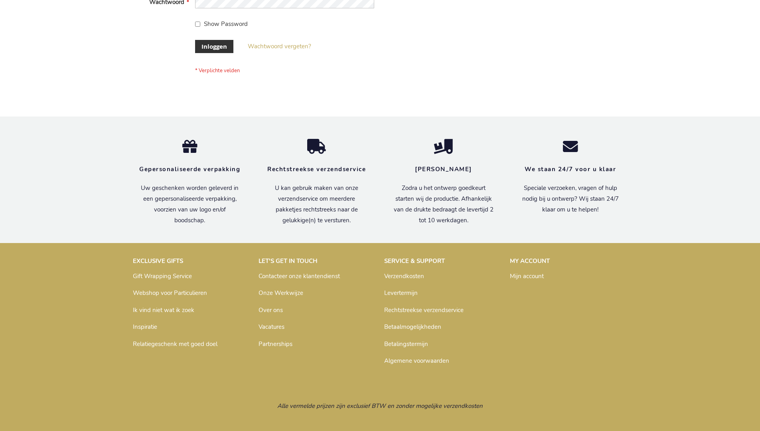
scroll to position [271, 0]
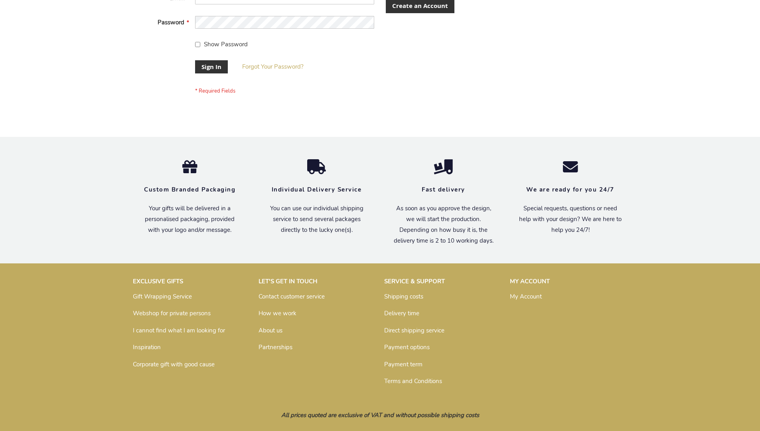
scroll to position [250, 0]
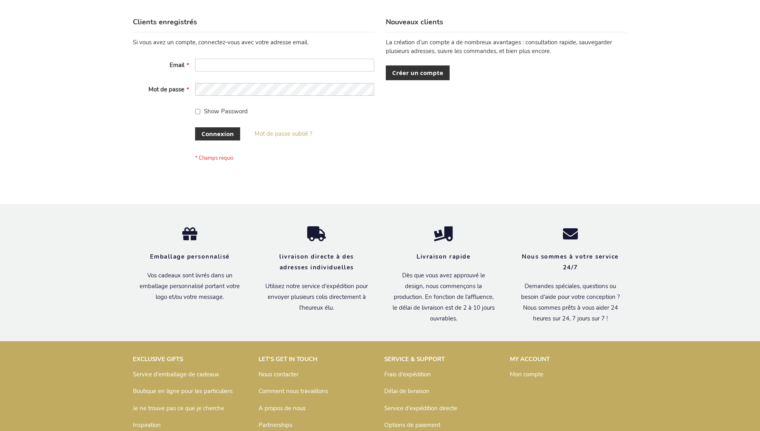
scroll to position [275, 0]
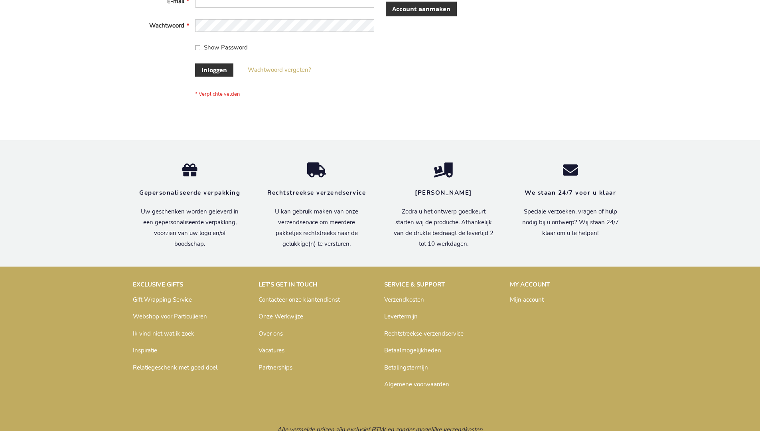
scroll to position [271, 0]
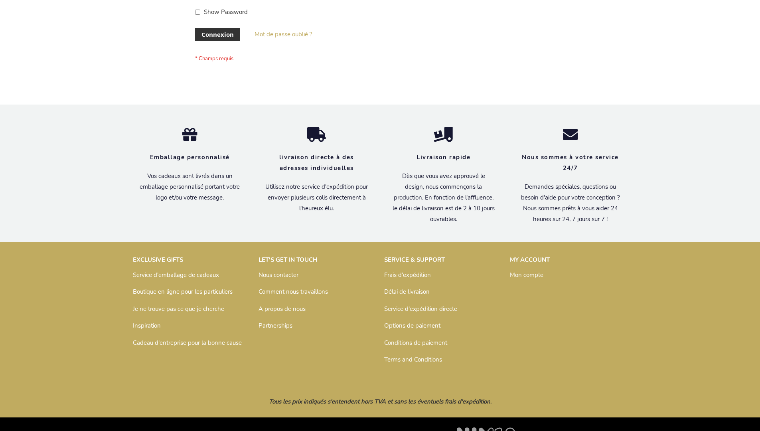
scroll to position [275, 0]
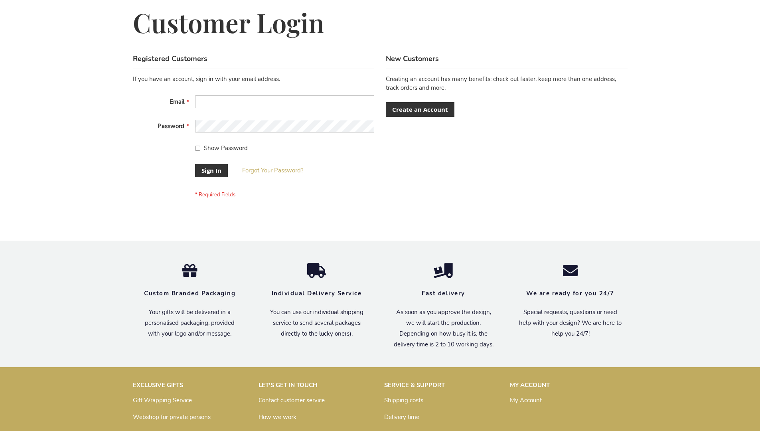
scroll to position [256, 0]
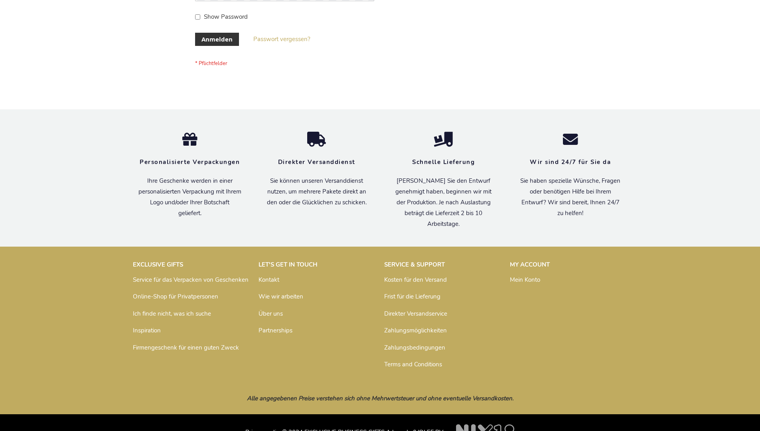
scroll to position [267, 0]
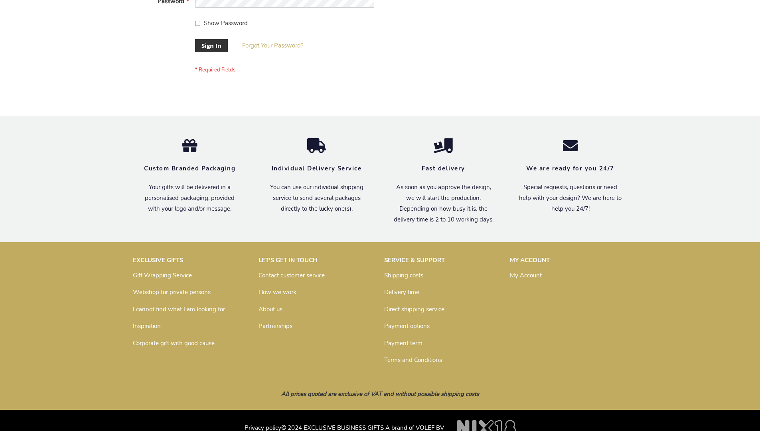
scroll to position [256, 0]
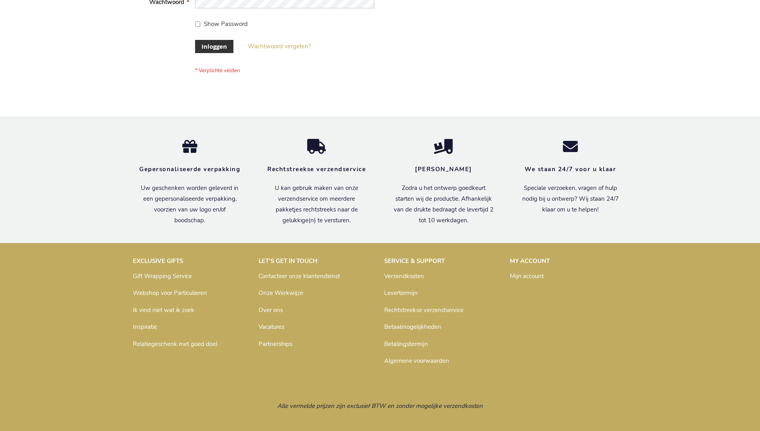
scroll to position [271, 0]
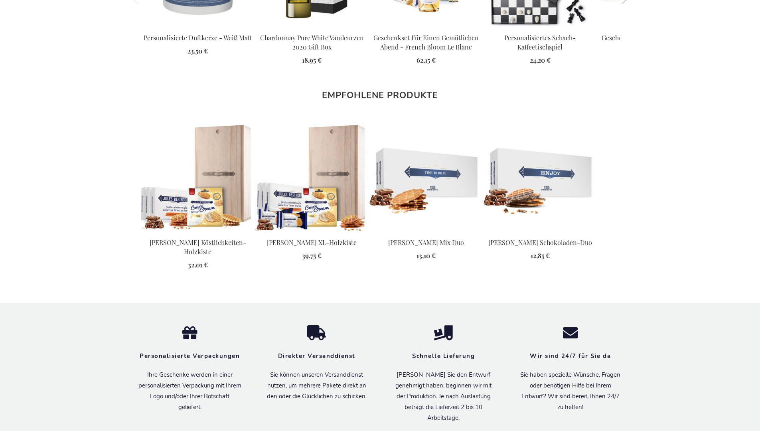
scroll to position [1032, 0]
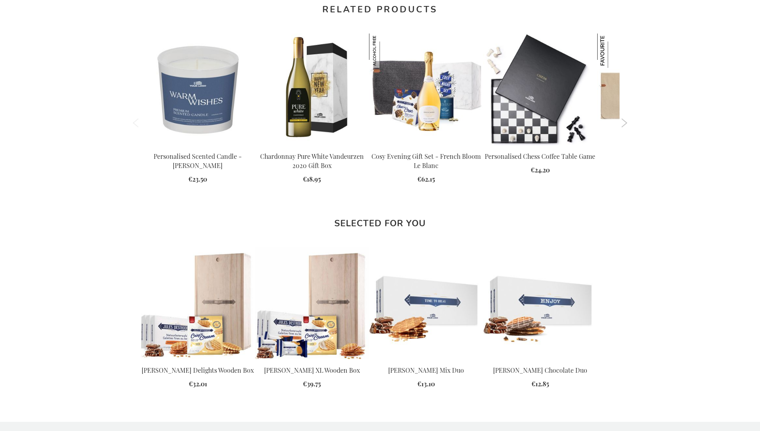
scroll to position [1003, 0]
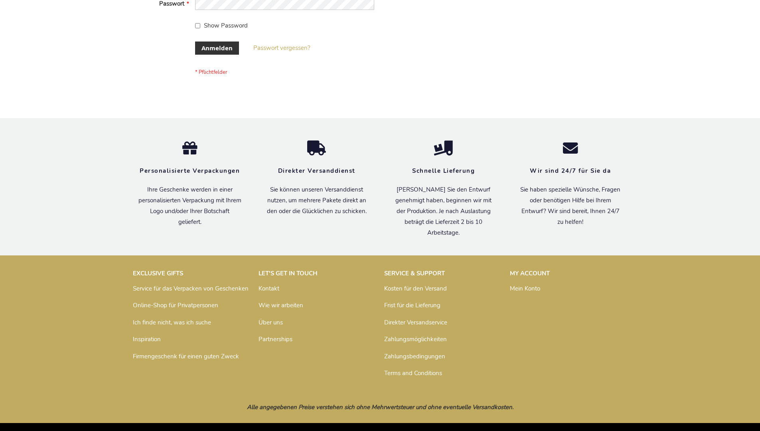
scroll to position [267, 0]
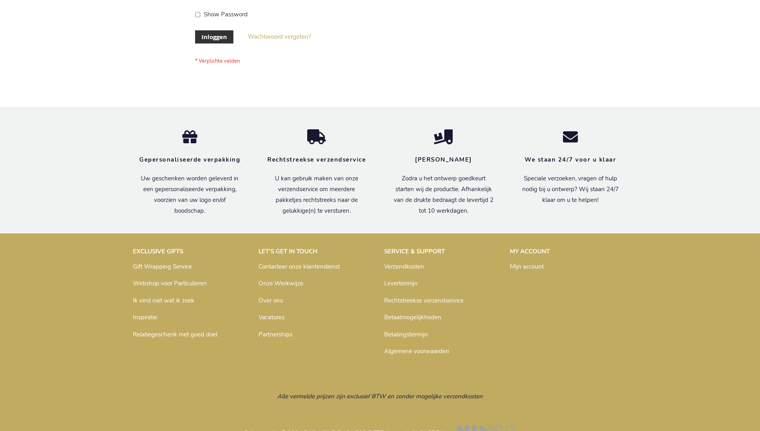
scroll to position [271, 0]
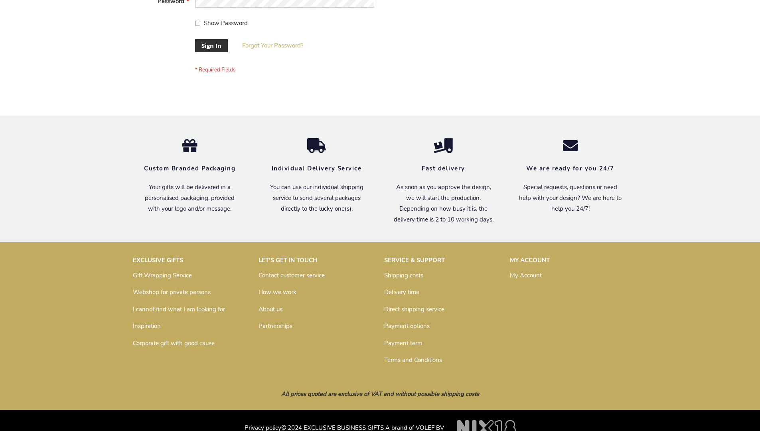
scroll to position [256, 0]
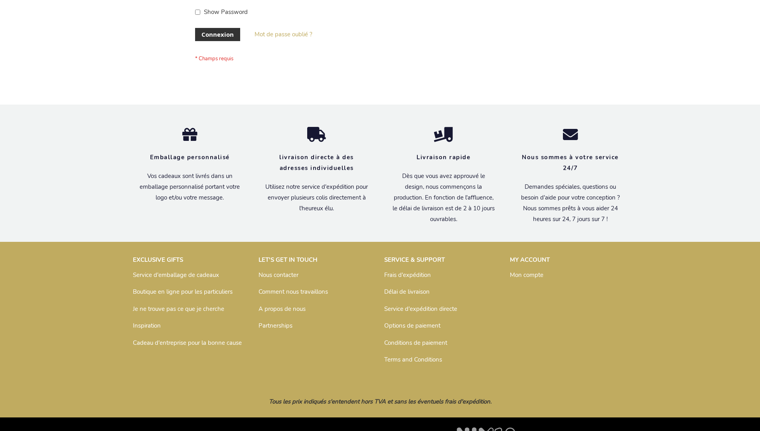
scroll to position [275, 0]
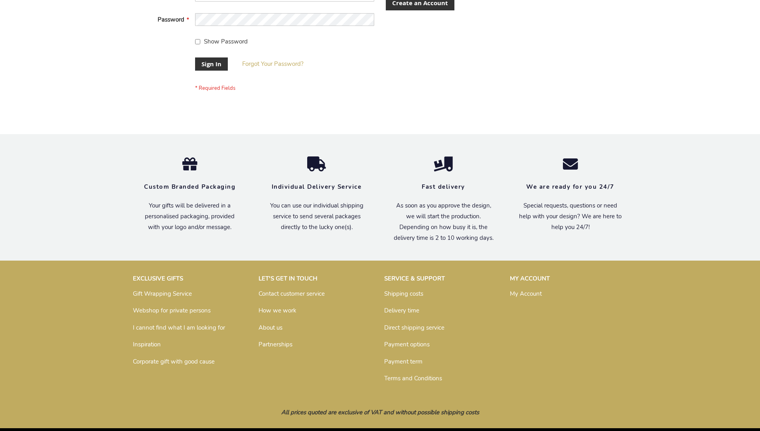
scroll to position [256, 0]
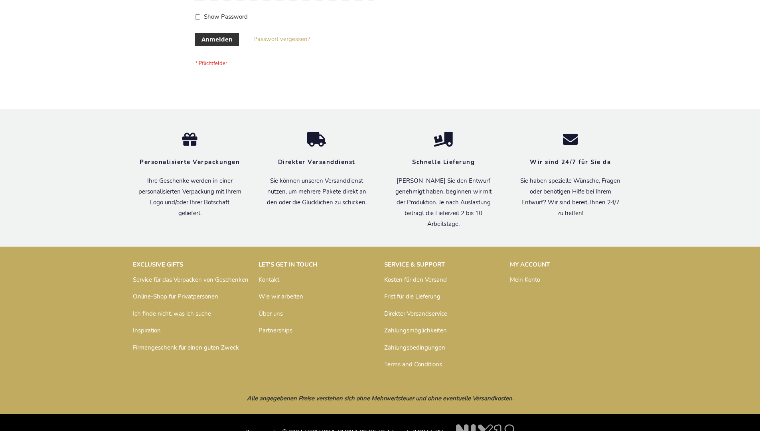
scroll to position [267, 0]
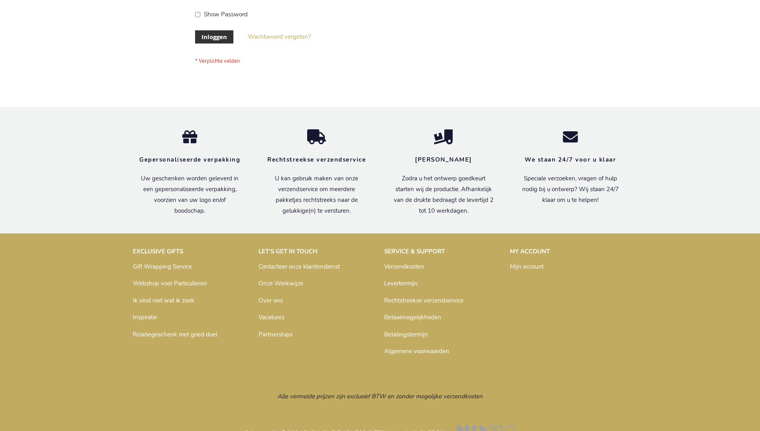
scroll to position [271, 0]
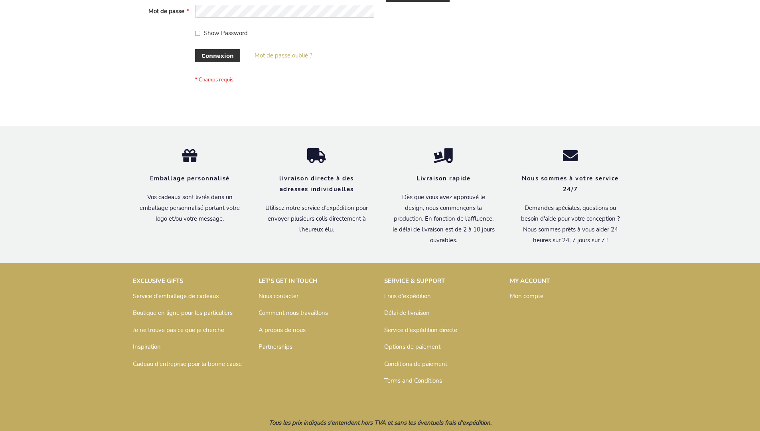
scroll to position [275, 0]
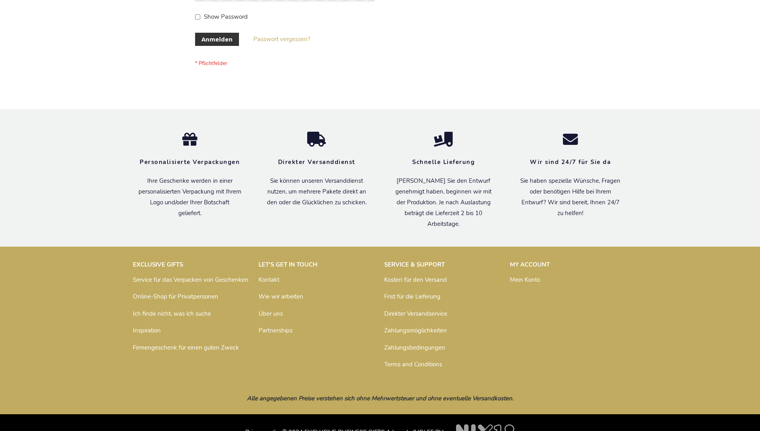
scroll to position [267, 0]
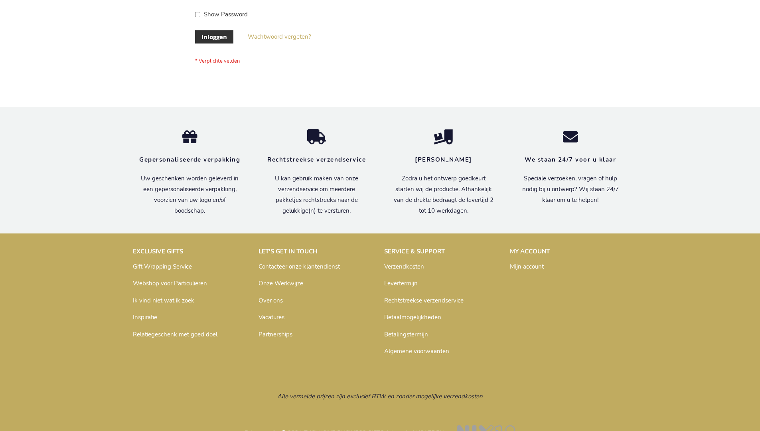
scroll to position [271, 0]
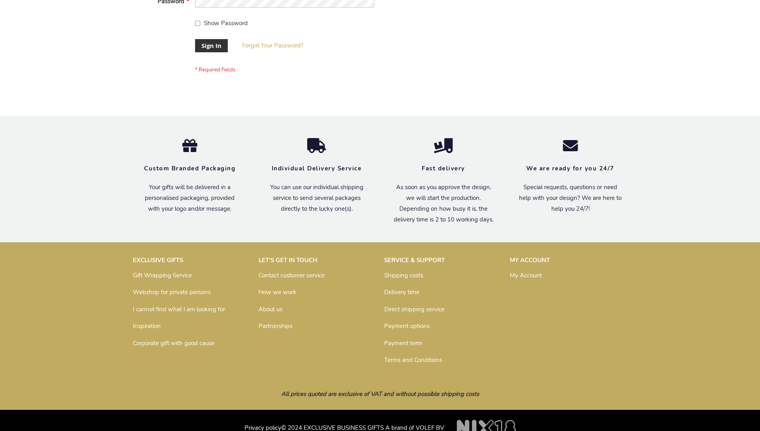
scroll to position [256, 0]
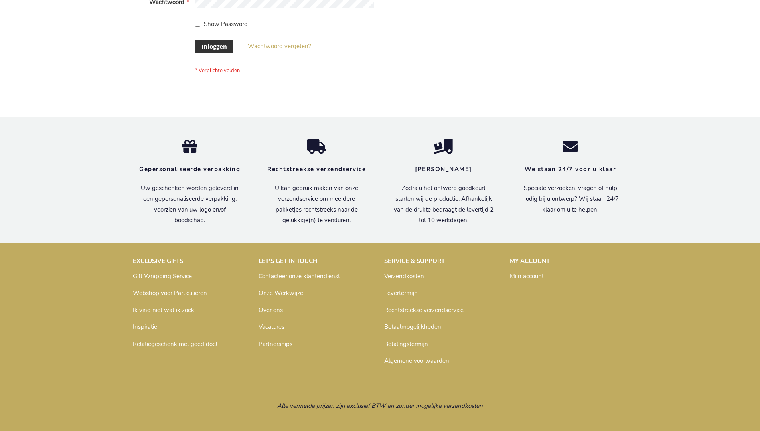
scroll to position [271, 0]
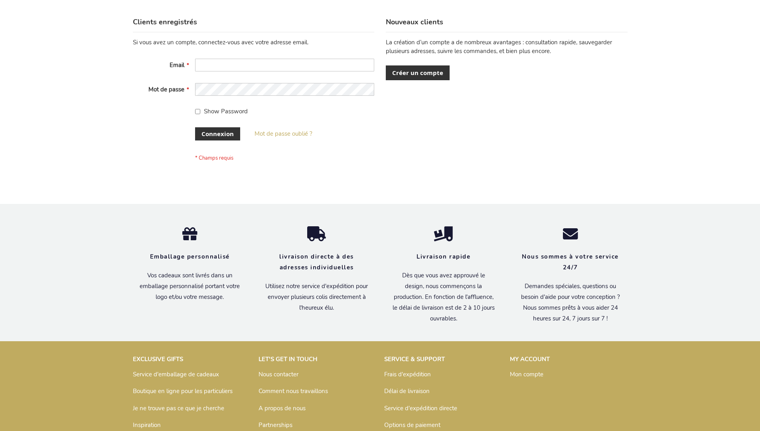
scroll to position [275, 0]
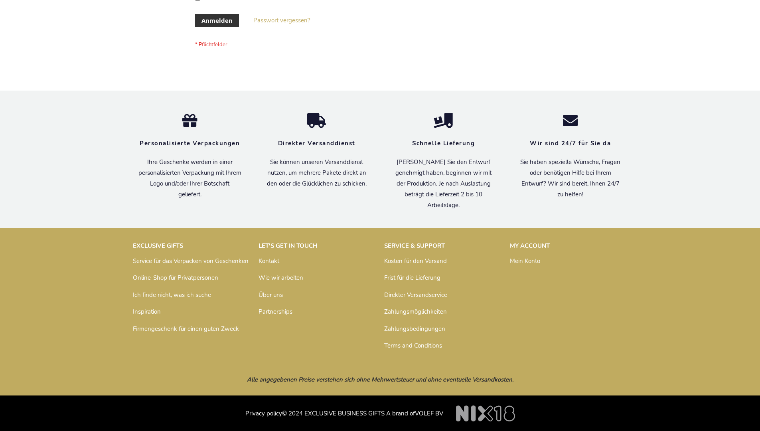
scroll to position [267, 0]
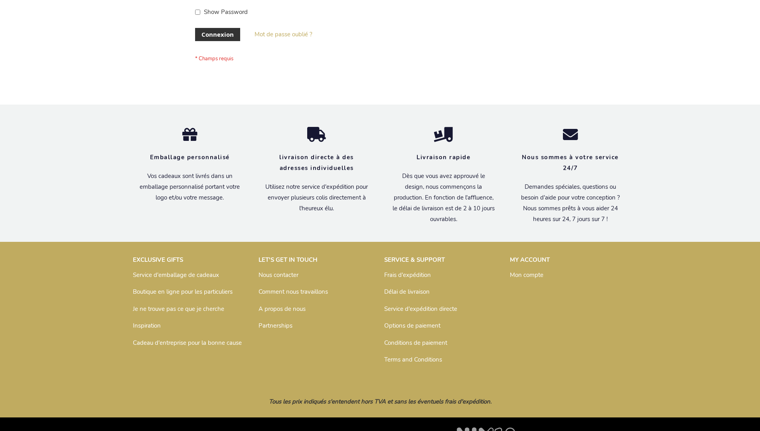
scroll to position [275, 0]
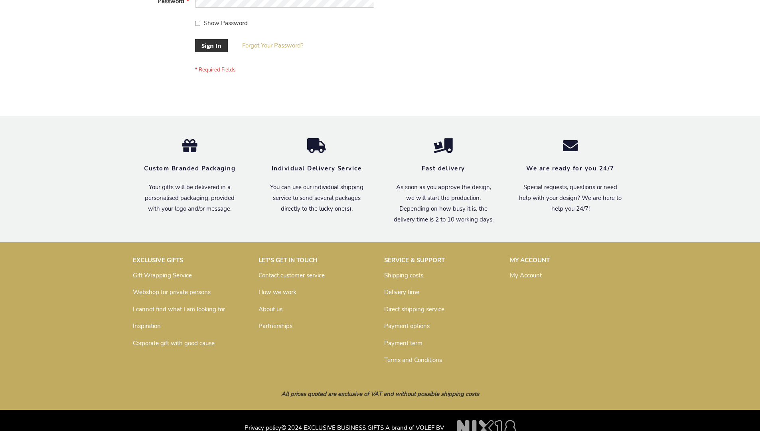
scroll to position [256, 0]
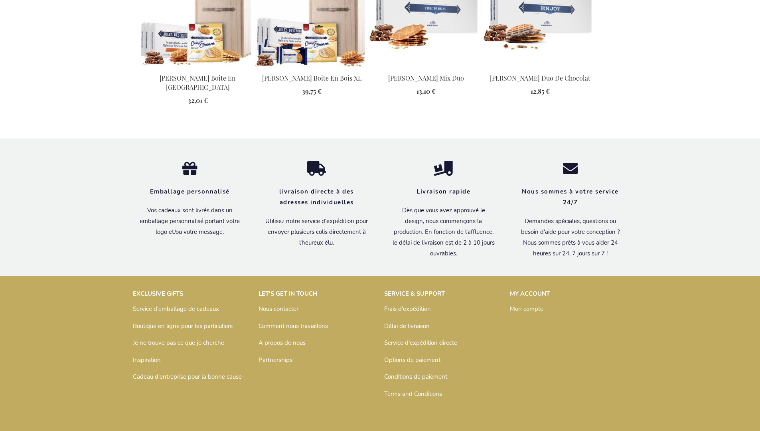
scroll to position [1030, 0]
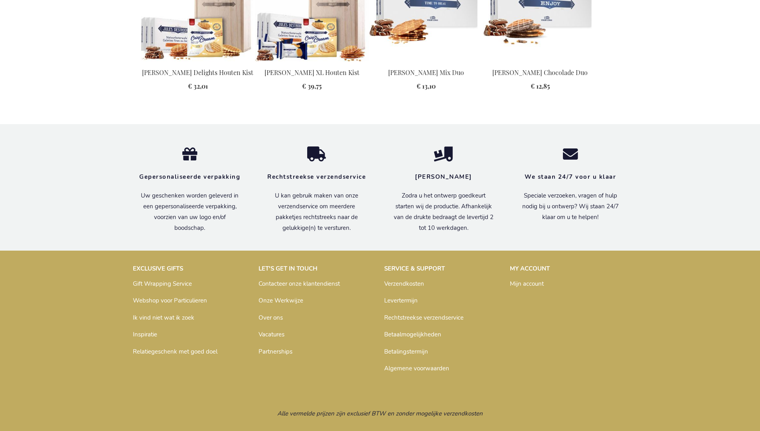
scroll to position [1017, 0]
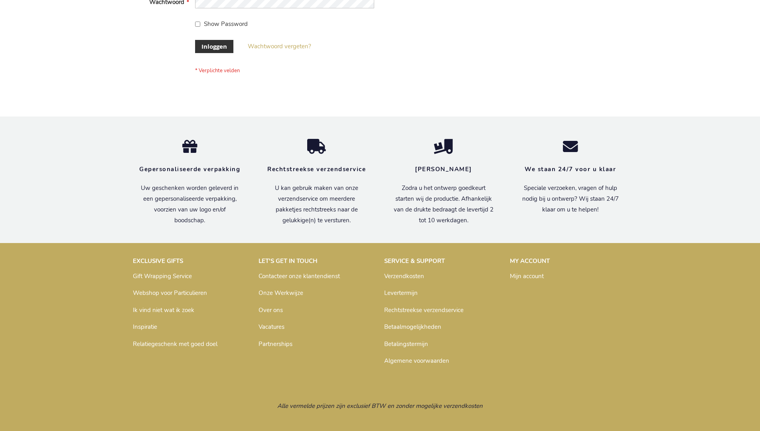
scroll to position [271, 0]
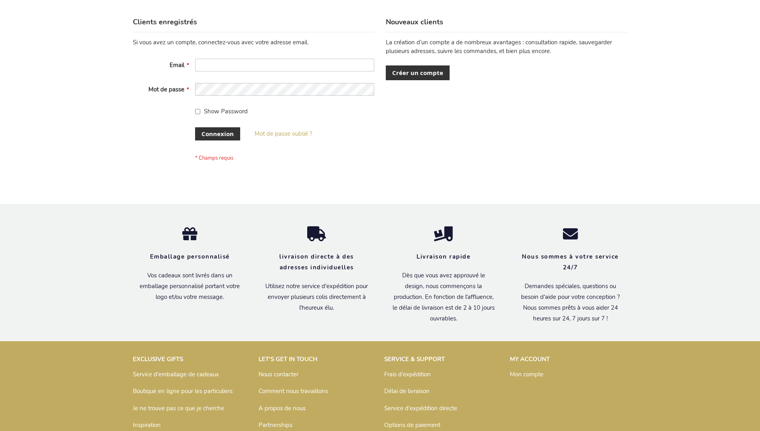
scroll to position [275, 0]
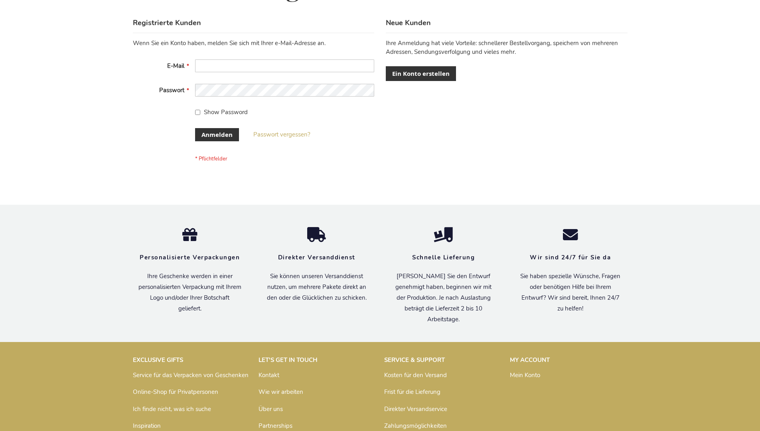
scroll to position [267, 0]
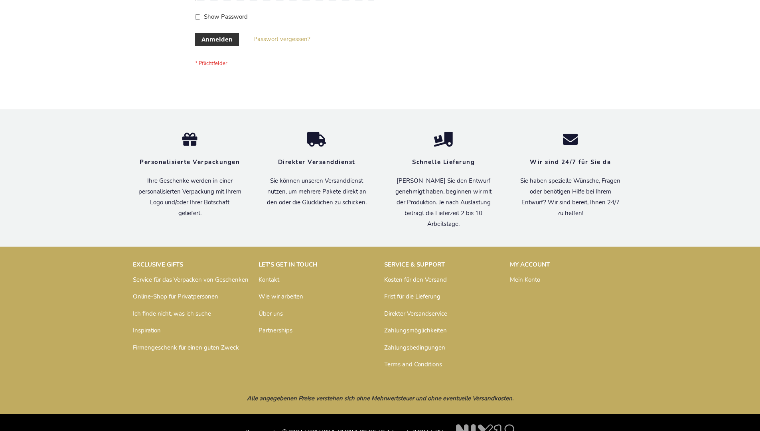
scroll to position [267, 0]
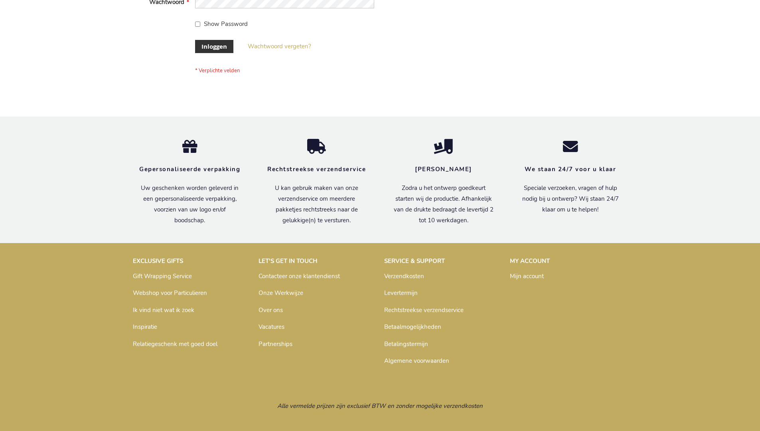
scroll to position [271, 0]
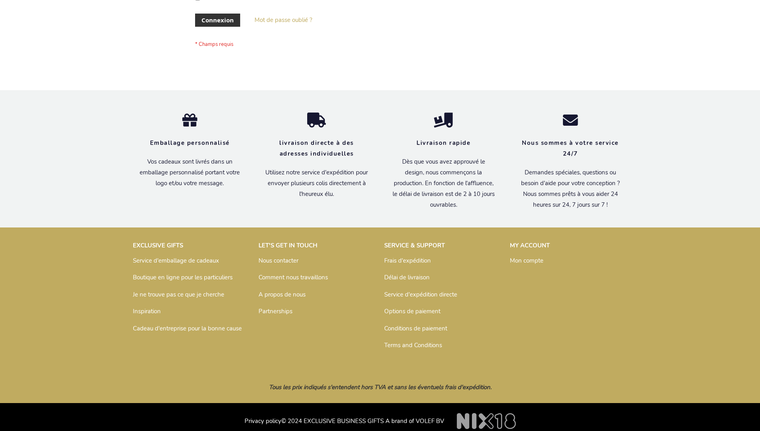
scroll to position [275, 0]
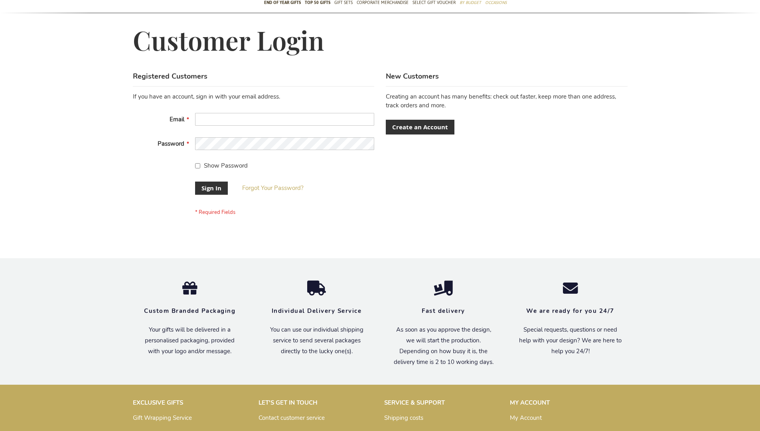
scroll to position [250, 0]
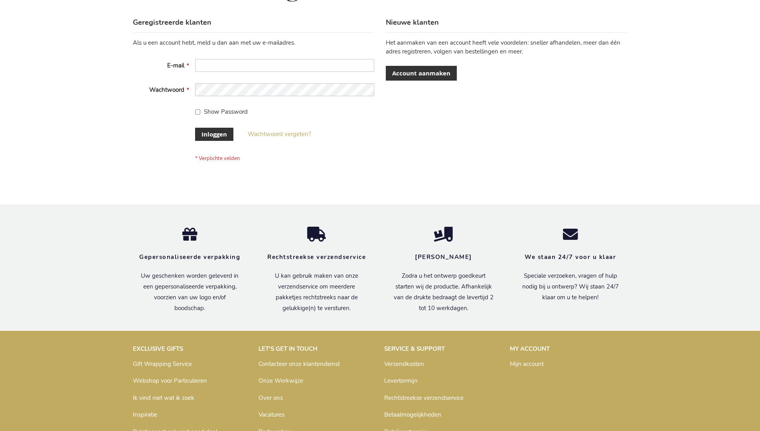
scroll to position [271, 0]
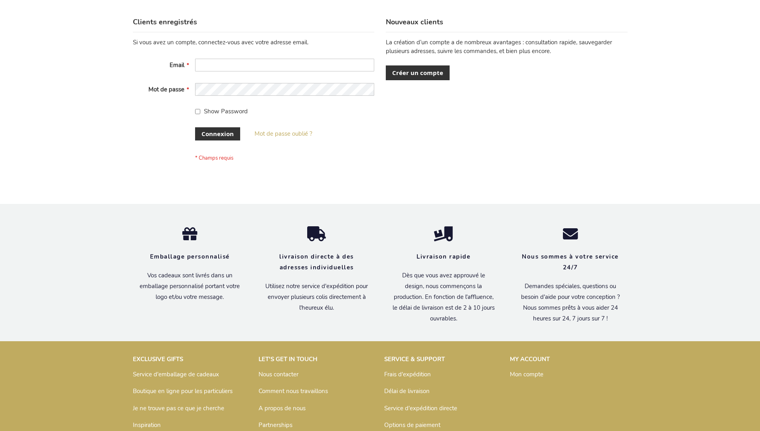
scroll to position [275, 0]
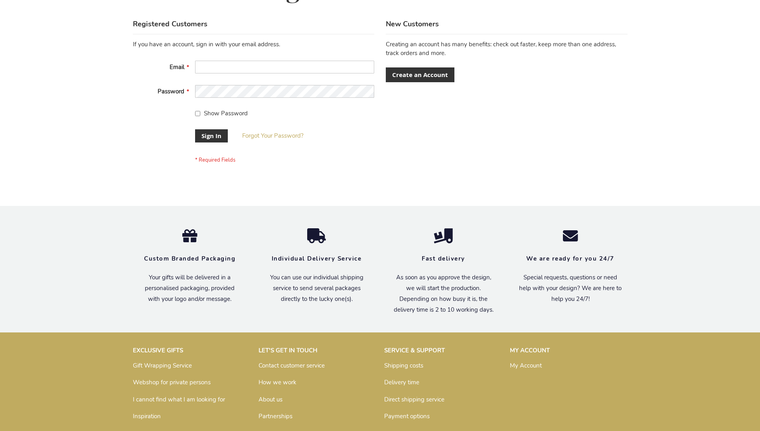
scroll to position [256, 0]
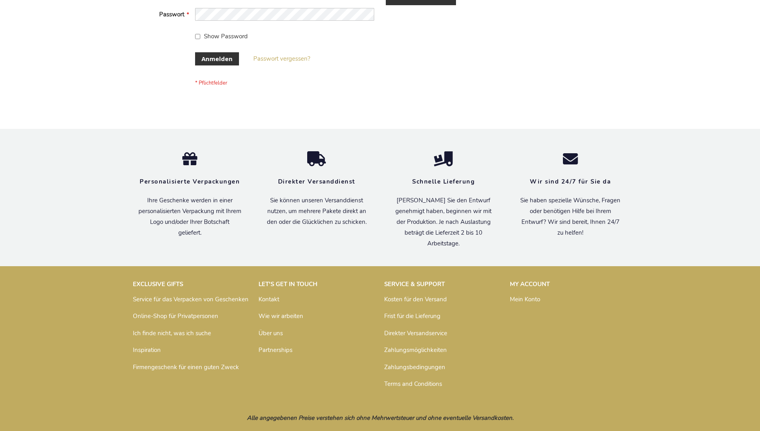
scroll to position [267, 0]
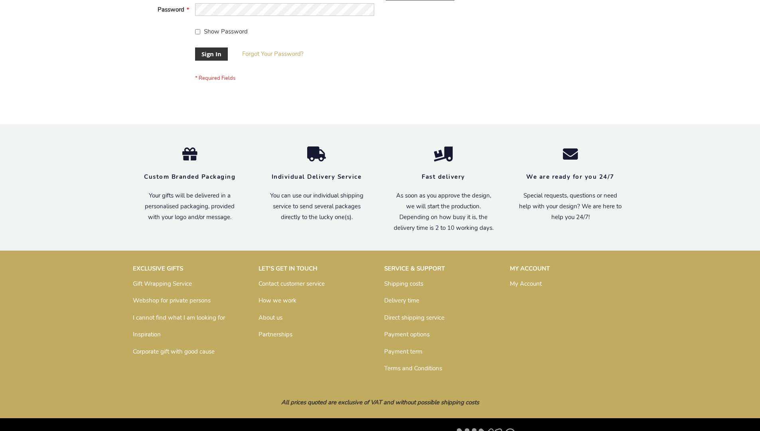
scroll to position [256, 0]
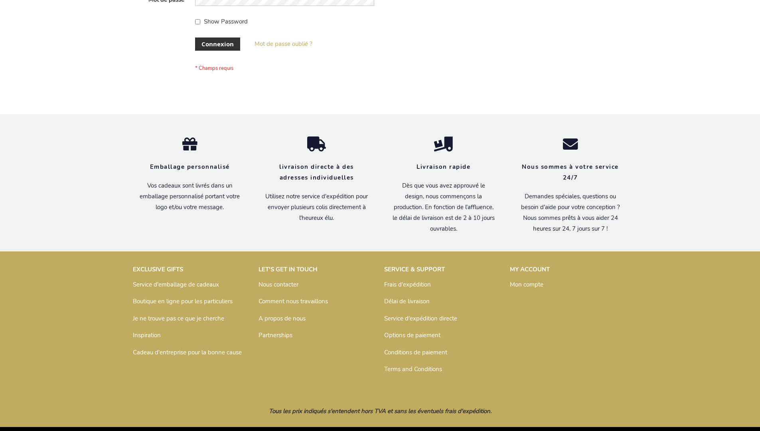
scroll to position [275, 0]
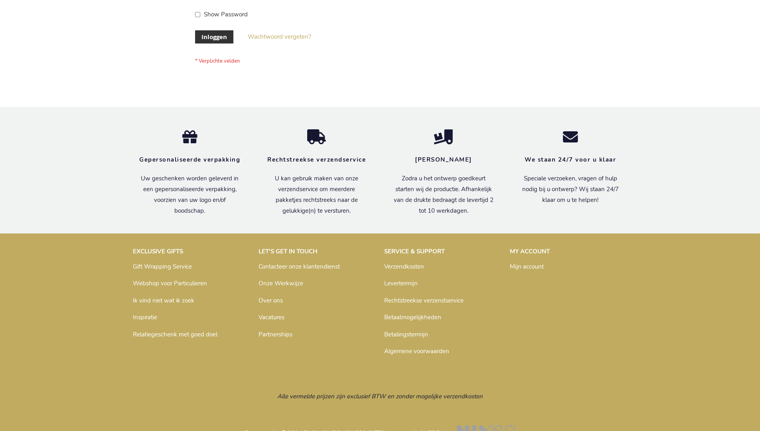
scroll to position [271, 0]
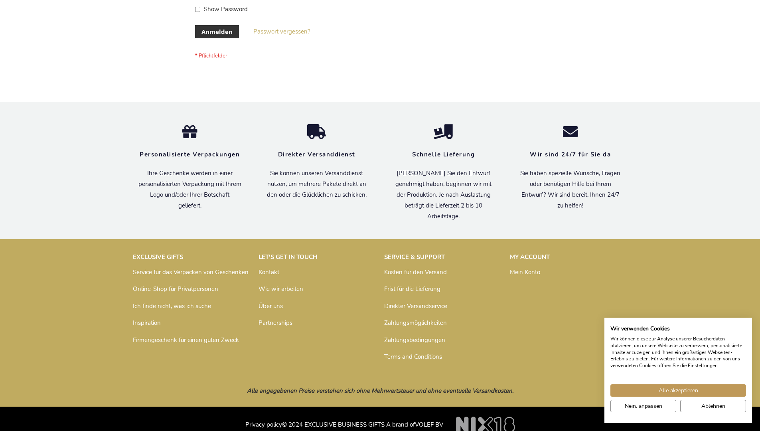
scroll to position [267, 0]
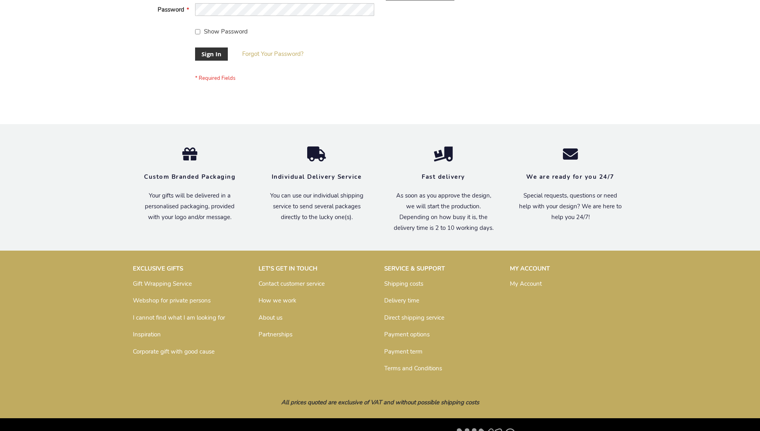
scroll to position [256, 0]
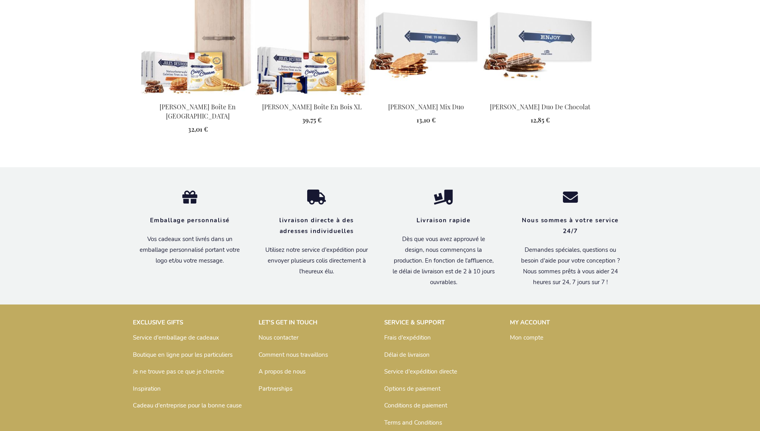
scroll to position [1030, 0]
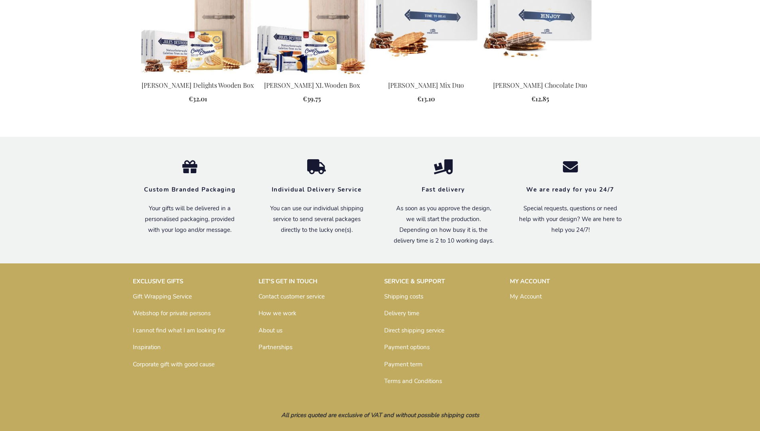
scroll to position [1003, 0]
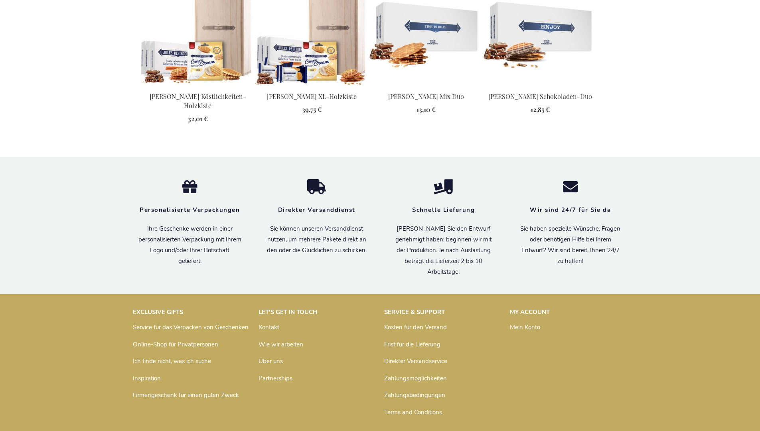
scroll to position [1032, 0]
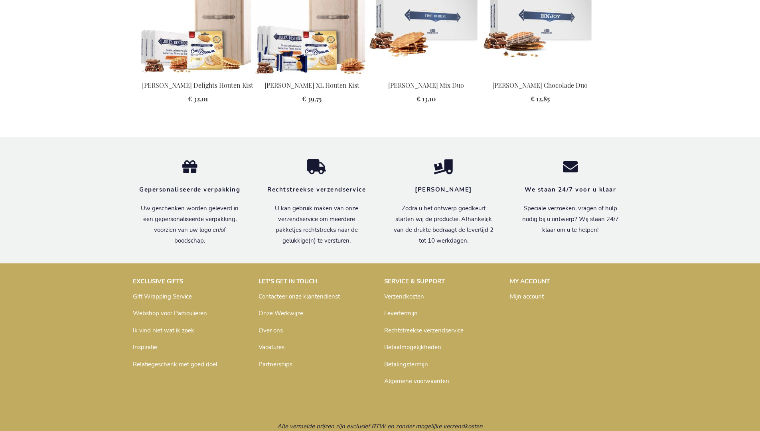
scroll to position [1017, 0]
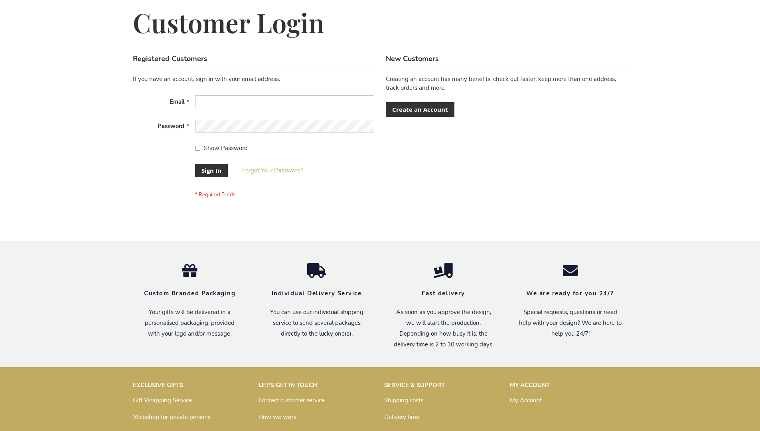
scroll to position [256, 0]
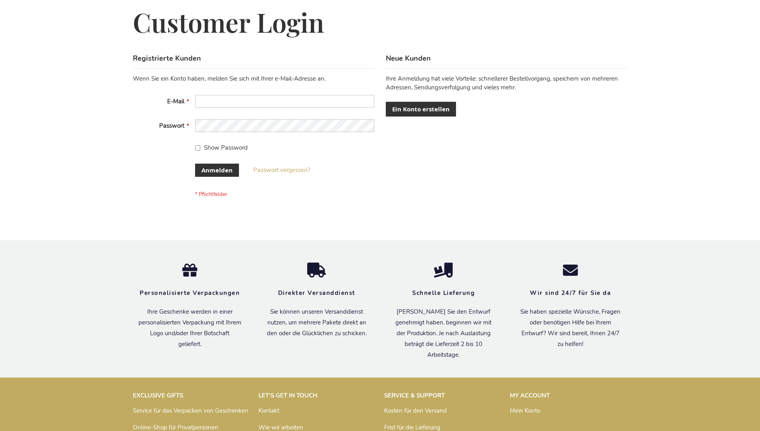
scroll to position [267, 0]
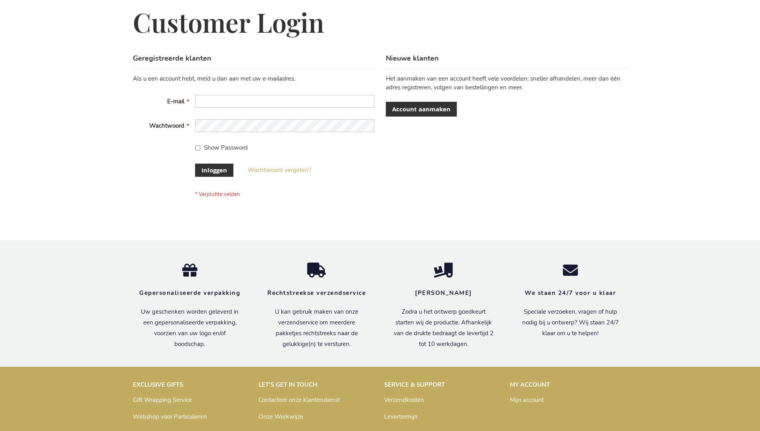
scroll to position [271, 0]
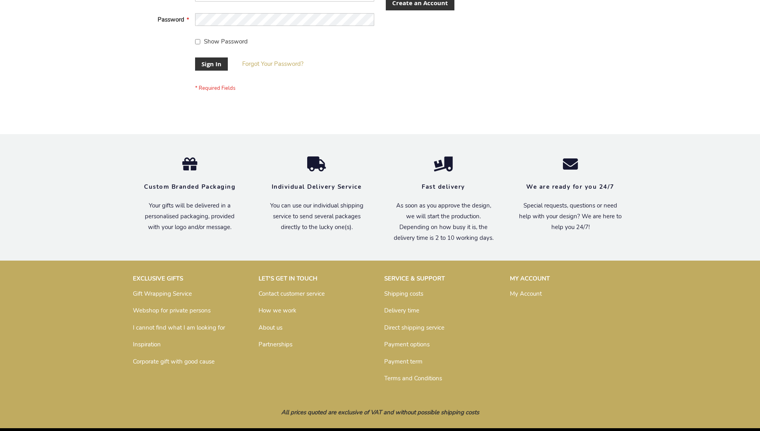
scroll to position [256, 0]
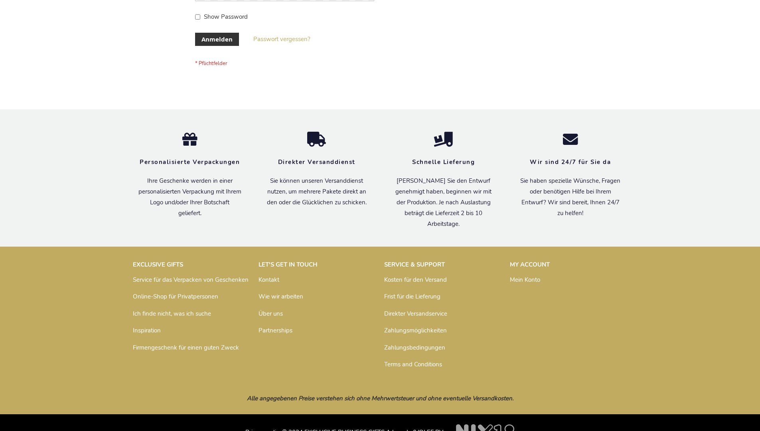
scroll to position [267, 0]
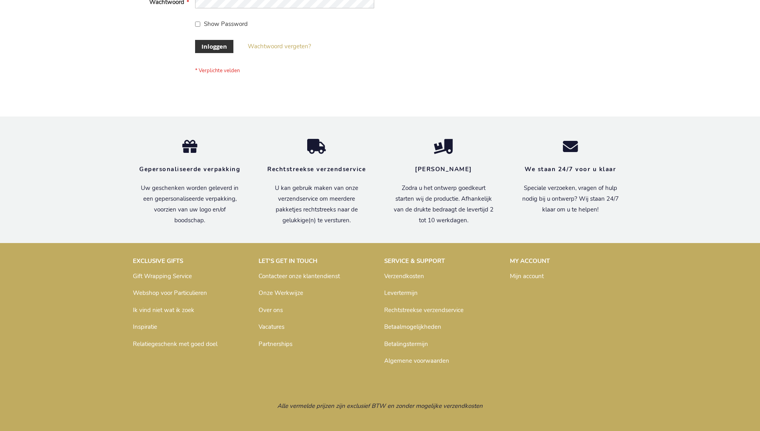
scroll to position [271, 0]
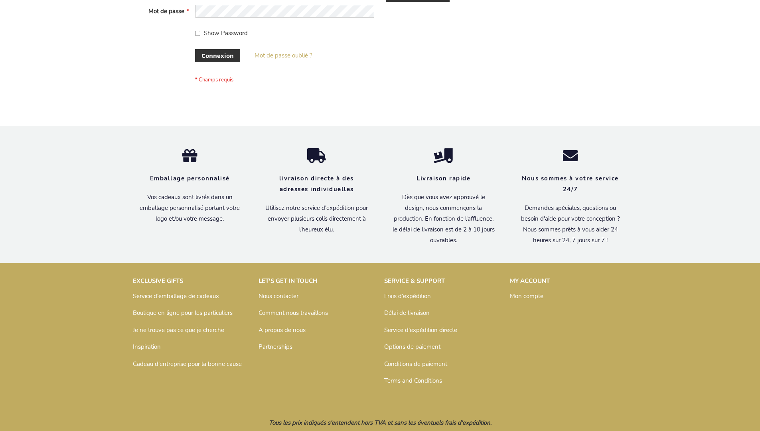
scroll to position [275, 0]
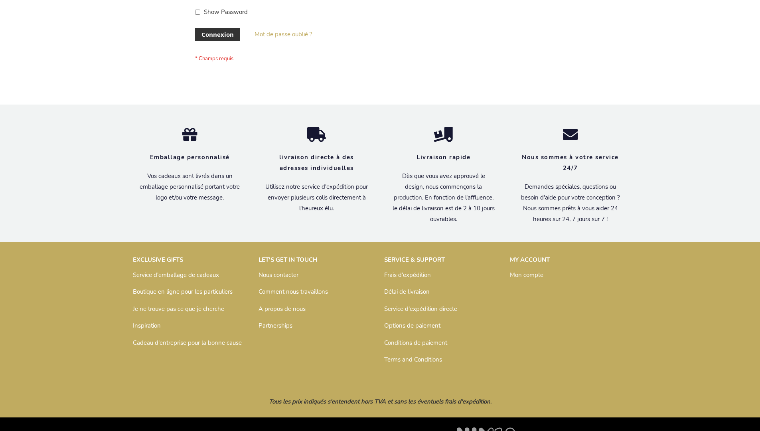
scroll to position [275, 0]
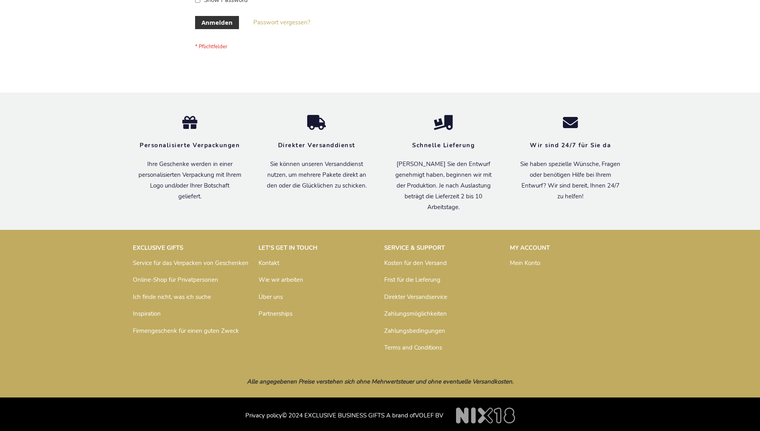
scroll to position [267, 0]
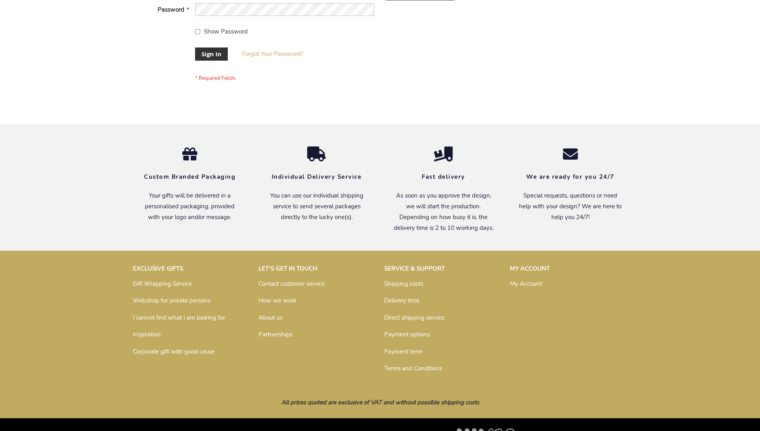
scroll to position [256, 0]
